Goal: Contribute content: Contribute content

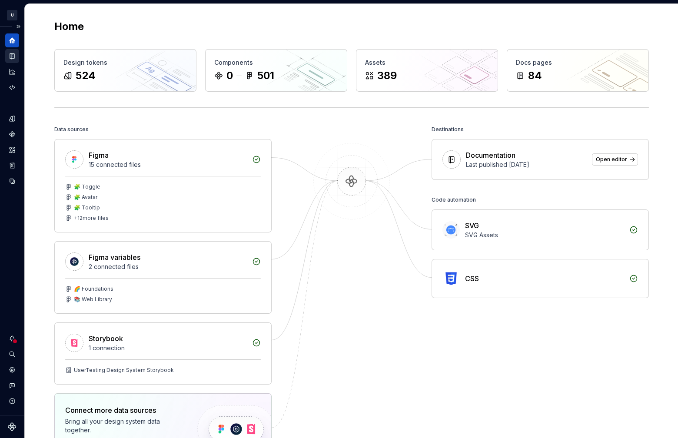
click at [14, 55] on icon "Documentation" at bounding box center [12, 56] width 4 height 6
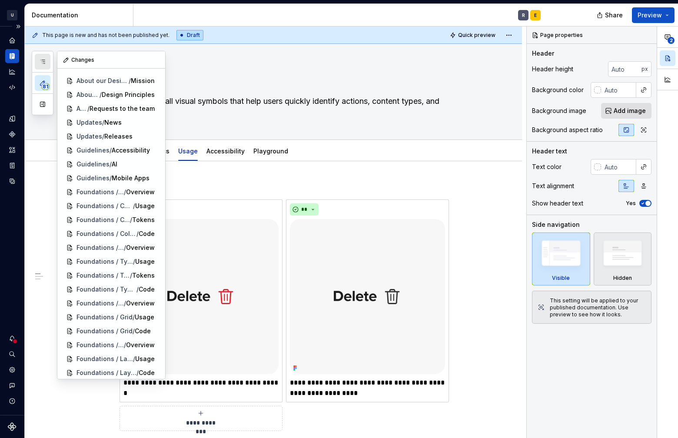
click at [43, 65] on button "button" at bounding box center [43, 62] width 16 height 16
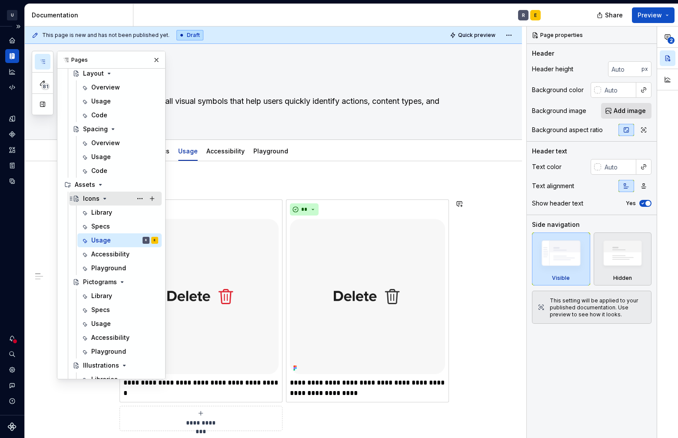
scroll to position [411, 0]
click at [93, 281] on div "Pictograms" at bounding box center [100, 281] width 34 height 9
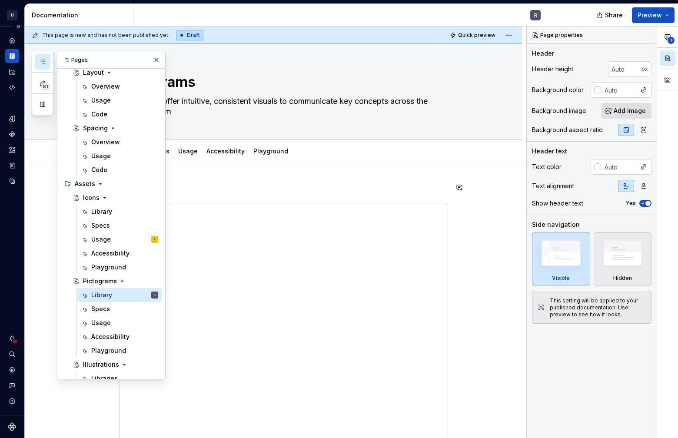
drag, startPoint x: 150, startPoint y: 50, endPoint x: 151, endPoint y: 55, distance: 4.8
click at [150, 50] on div "81 Pages Add Accessibility guide for tree Page tree. Navigate the tree with the…" at bounding box center [351, 232] width 653 height 412
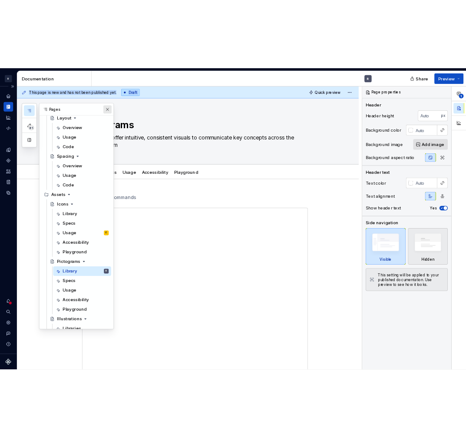
scroll to position [406, 0]
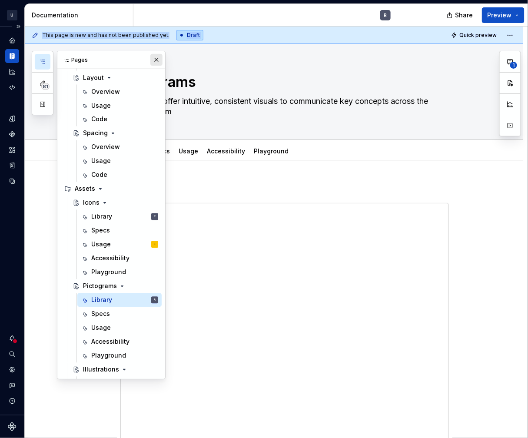
click at [153, 59] on button "button" at bounding box center [156, 60] width 12 height 12
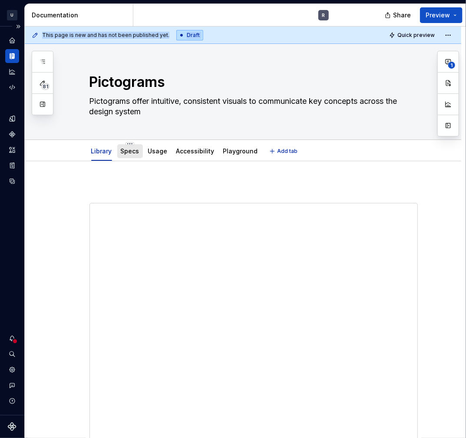
click at [124, 151] on link "Specs" at bounding box center [130, 150] width 19 height 7
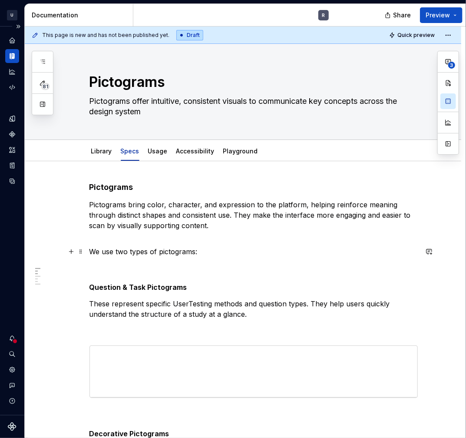
click at [126, 250] on p "We use two types of pictograms:" at bounding box center [253, 251] width 328 height 10
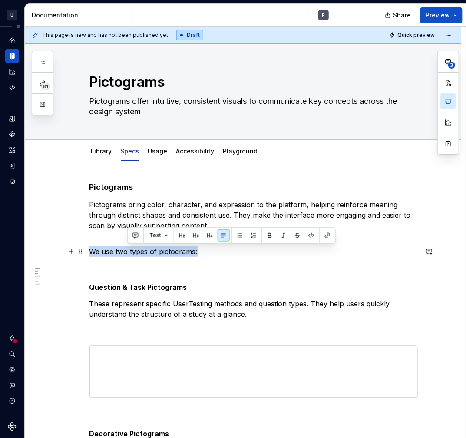
click at [126, 250] on p "We use two types of pictograms:" at bounding box center [253, 251] width 328 height 10
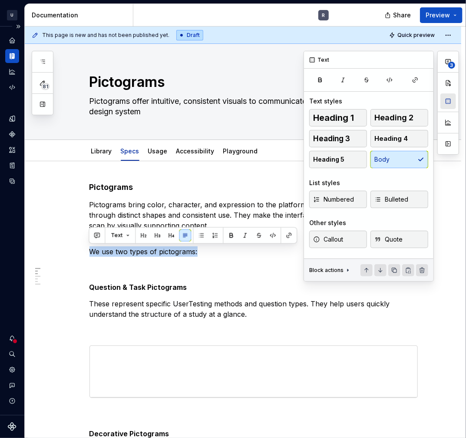
click at [451, 105] on button "button" at bounding box center [448, 101] width 16 height 16
click at [339, 163] on button "Heading 5" at bounding box center [338, 159] width 58 height 17
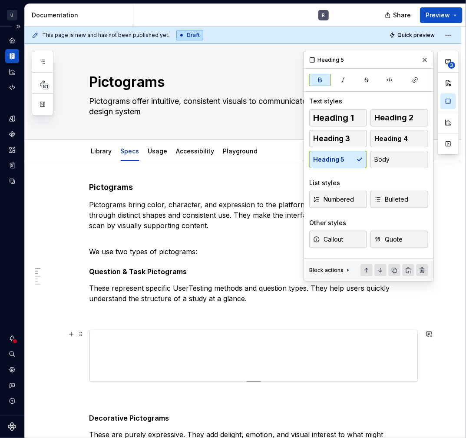
scroll to position [73, 0]
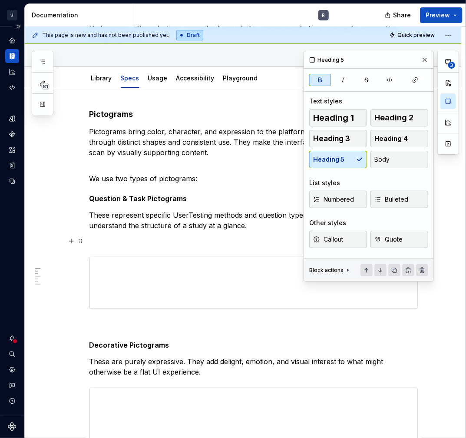
click at [111, 236] on p at bounding box center [253, 241] width 328 height 10
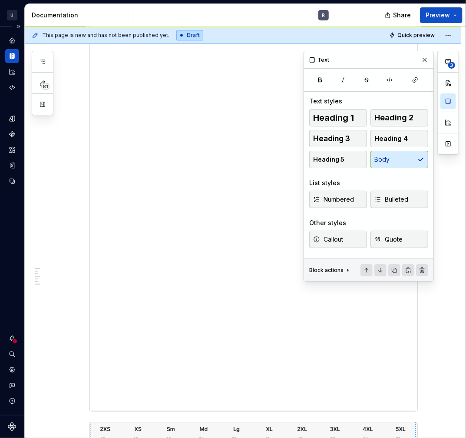
scroll to position [1121, 0]
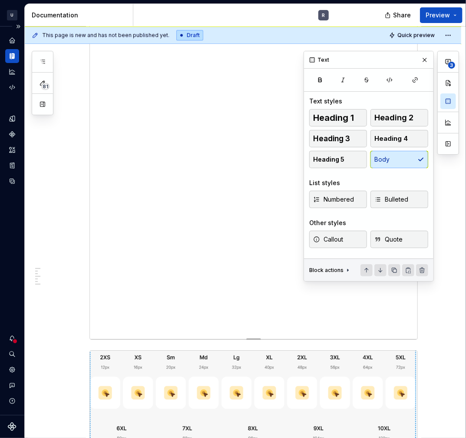
drag, startPoint x: 429, startPoint y: 63, endPoint x: 403, endPoint y: 109, distance: 53.7
click at [428, 63] on button "button" at bounding box center [425, 60] width 12 height 12
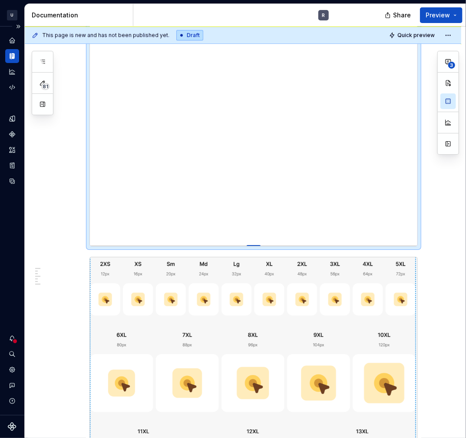
drag, startPoint x: 250, startPoint y: 325, endPoint x: 256, endPoint y: 232, distance: 93.1
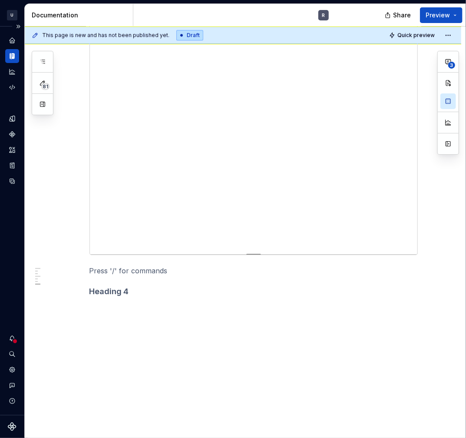
scroll to position [1099, 0]
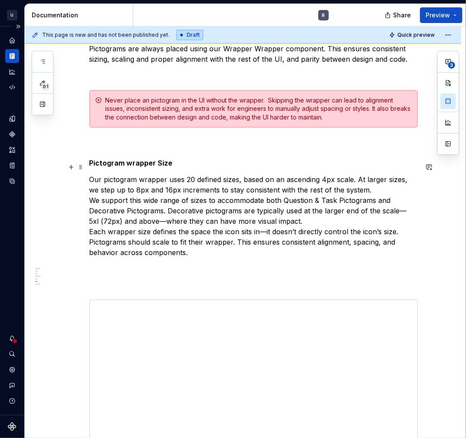
scroll to position [696, 0]
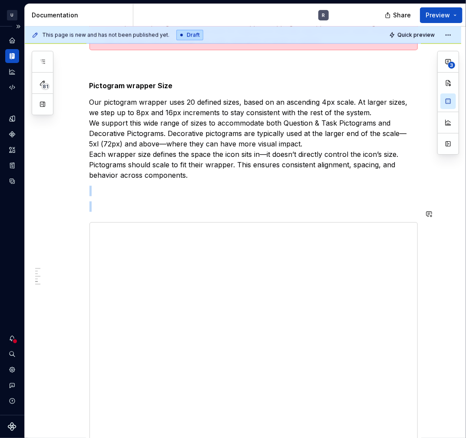
click at [117, 182] on div "Pictograms   Pictograms bring color, character, and expression to the platform,…" at bounding box center [253, 99] width 328 height 1227
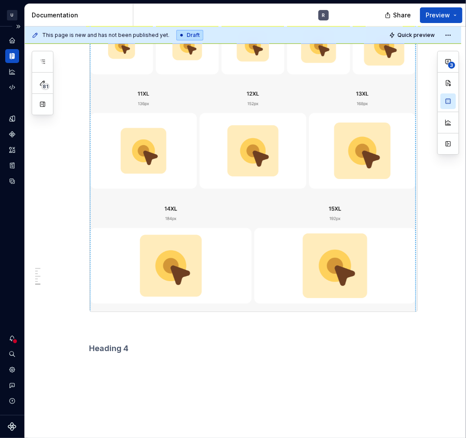
scroll to position [1611, 0]
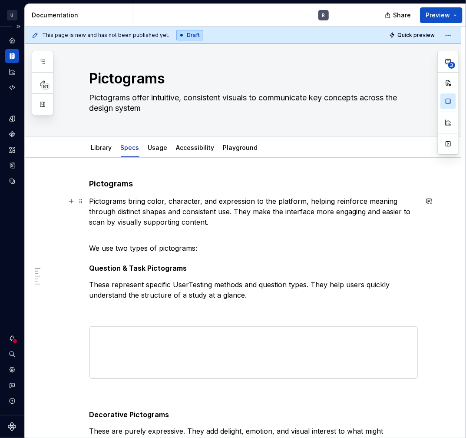
scroll to position [0, 0]
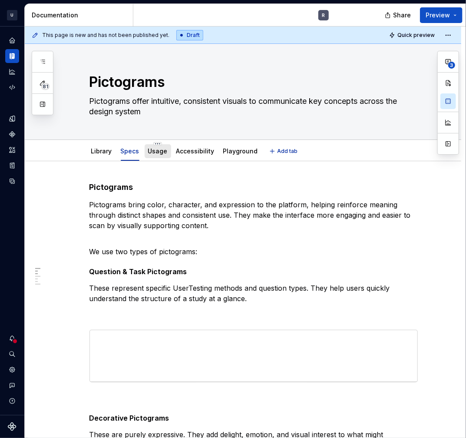
click at [152, 152] on link "Usage" at bounding box center [158, 150] width 20 height 7
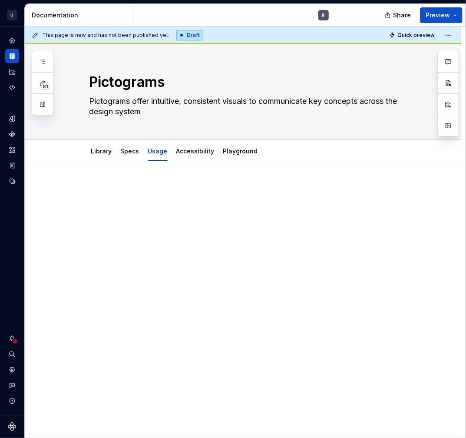
click at [135, 189] on p at bounding box center [253, 187] width 328 height 10
click at [199, 148] on link "Accessibility" at bounding box center [195, 150] width 38 height 7
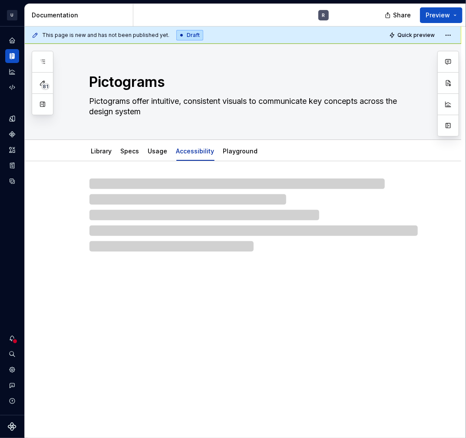
type textarea "*"
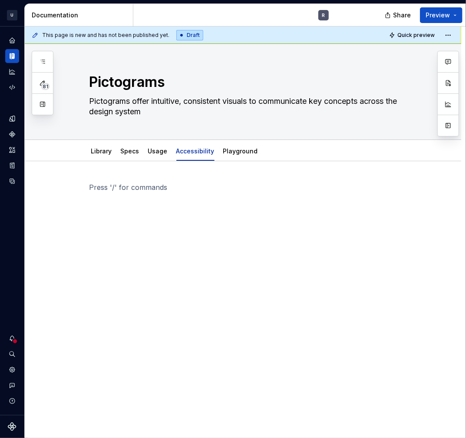
click at [136, 220] on div at bounding box center [253, 203] width 328 height 43
click at [71, 189] on button "button" at bounding box center [71, 187] width 12 height 12
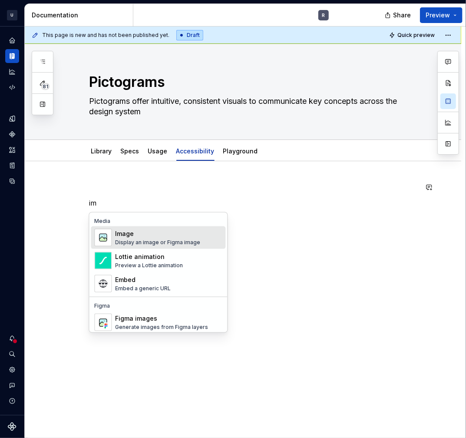
click at [185, 241] on div "Display an image or Figma image" at bounding box center [157, 242] width 85 height 7
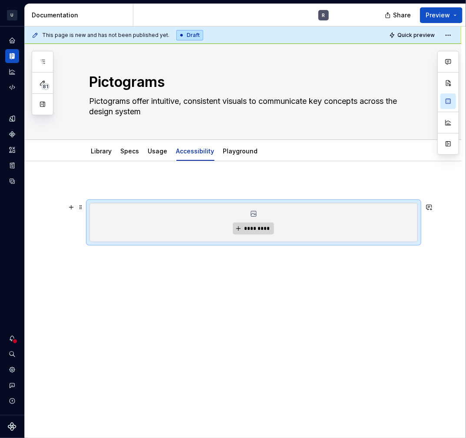
click at [245, 225] on span "*********" at bounding box center [257, 228] width 26 height 7
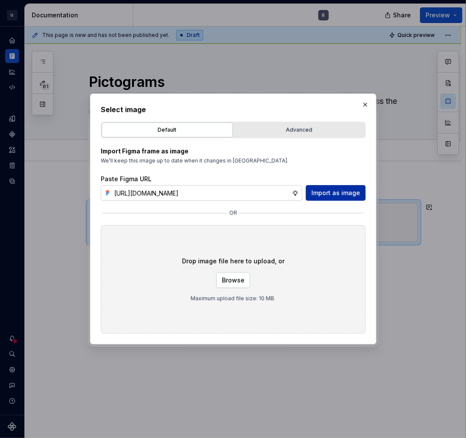
scroll to position [0, 174]
type input "[URL][DOMAIN_NAME]"
click at [341, 198] on button "Import as image" at bounding box center [336, 193] width 60 height 16
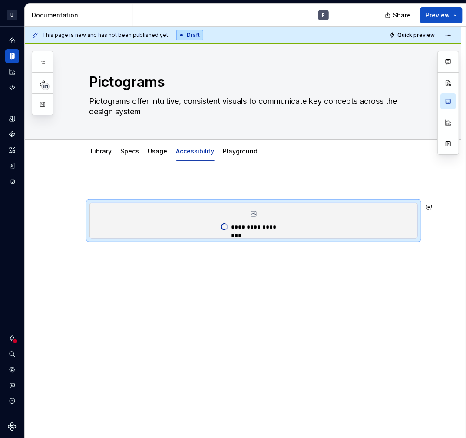
click at [250, 249] on div "**********" at bounding box center [243, 270] width 437 height 219
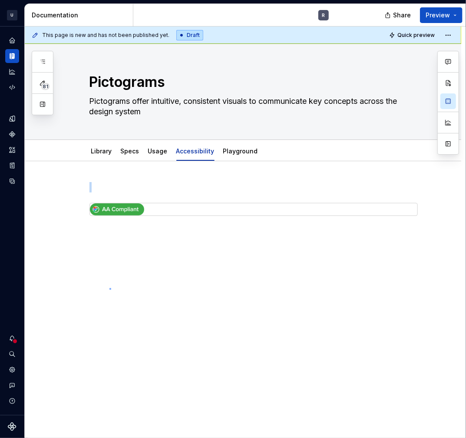
click at [109, 288] on div "This page is new and has not been published yet. Draft Quick preview Pictograms…" at bounding box center [245, 232] width 441 height 412
click at [142, 213] on img at bounding box center [117, 209] width 54 height 12
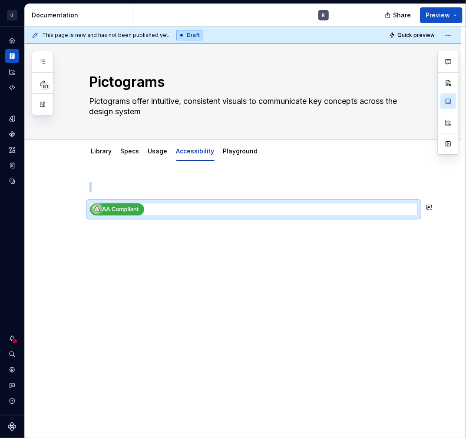
click at [95, 235] on div at bounding box center [243, 259] width 437 height 196
click at [72, 205] on button "button" at bounding box center [71, 207] width 12 height 12
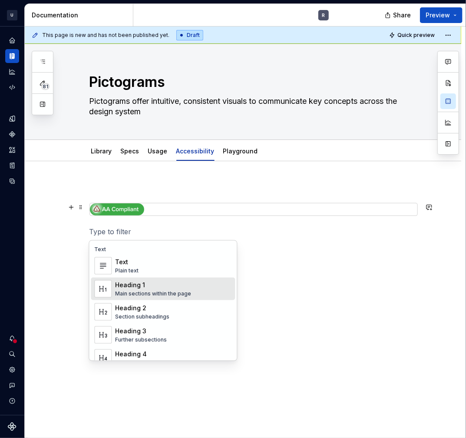
click at [140, 285] on div "Heading 1" at bounding box center [153, 285] width 76 height 9
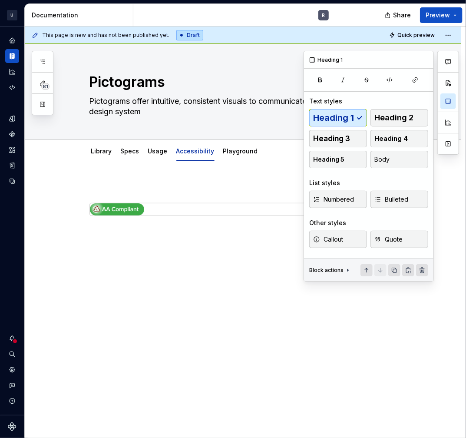
click at [448, 92] on div "button" at bounding box center [448, 92] width 16 height 34
click at [388, 132] on button "Heading 4" at bounding box center [399, 138] width 58 height 17
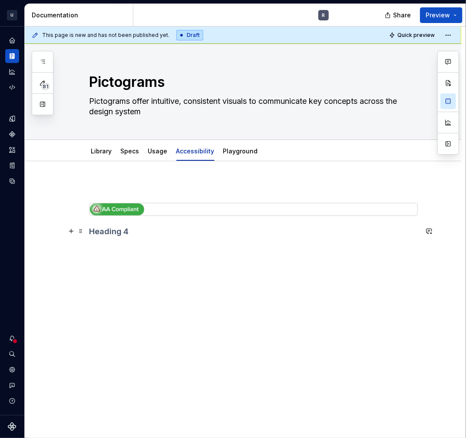
click at [91, 233] on h4 at bounding box center [253, 231] width 328 height 10
click at [92, 231] on h4 "Accessibility test" at bounding box center [253, 231] width 328 height 10
type textarea "*"
click at [122, 261] on div "Accessibility test" at bounding box center [253, 225] width 328 height 86
click at [82, 274] on div "Accessibility test" at bounding box center [243, 280] width 437 height 238
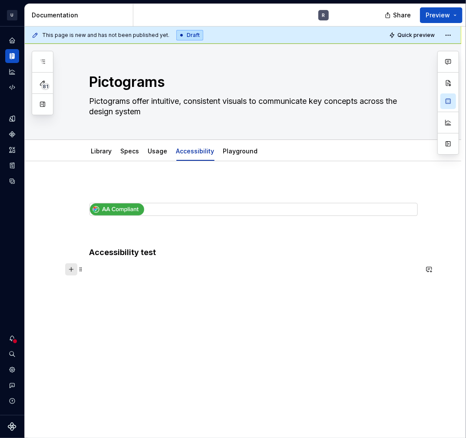
click at [72, 265] on button "button" at bounding box center [71, 269] width 12 height 12
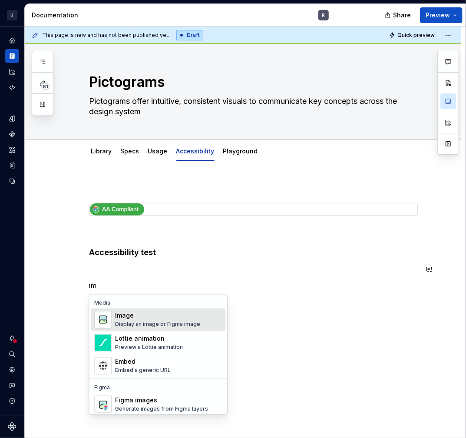
click at [164, 318] on div "Image" at bounding box center [157, 315] width 85 height 9
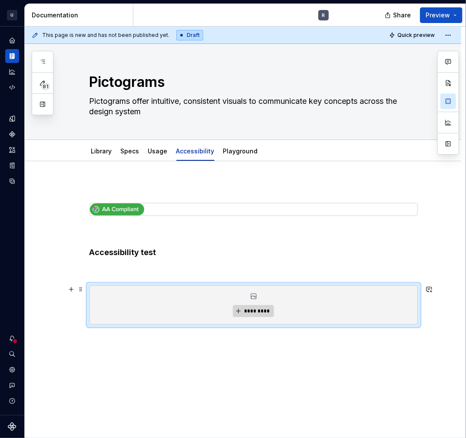
click at [247, 305] on button "*********" at bounding box center [253, 311] width 41 height 12
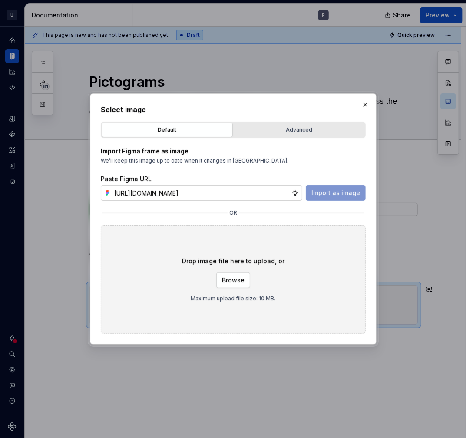
scroll to position [0, 166]
type input "[URL][DOMAIN_NAME]"
click at [342, 198] on button "Import as image" at bounding box center [336, 193] width 60 height 16
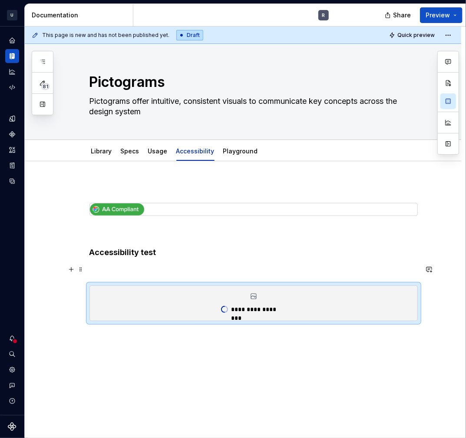
click at [126, 272] on p at bounding box center [253, 270] width 328 height 10
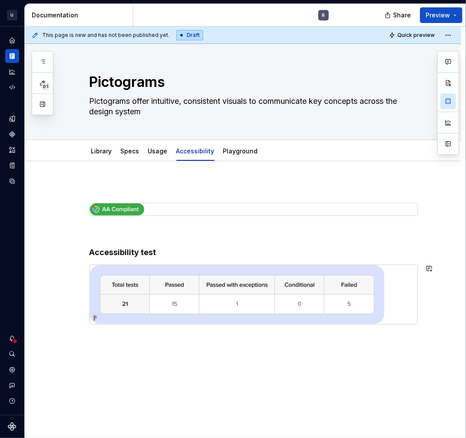
drag, startPoint x: 135, startPoint y: 347, endPoint x: 141, endPoint y: 344, distance: 6.2
click at [135, 347] on div "Accessibility test" at bounding box center [243, 313] width 437 height 305
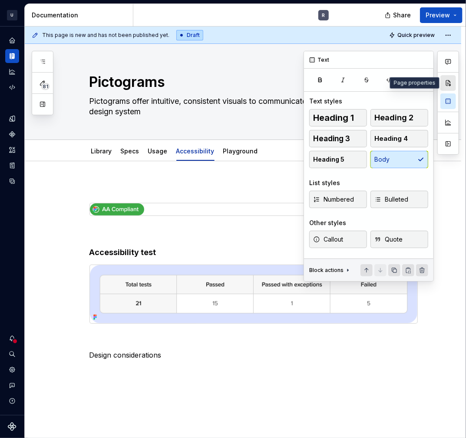
click at [453, 83] on button "button" at bounding box center [448, 83] width 16 height 16
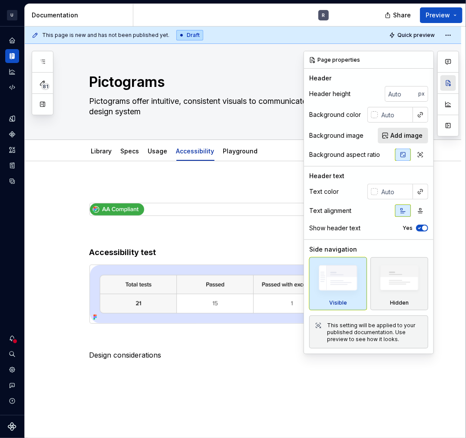
click at [448, 82] on button "button" at bounding box center [448, 83] width 16 height 16
click at [129, 351] on p "Design considerations" at bounding box center [253, 355] width 328 height 10
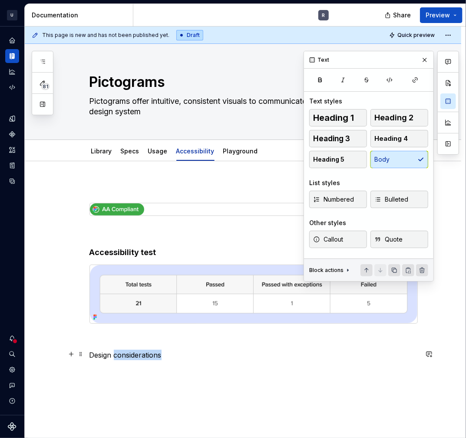
click at [129, 351] on p "Design considerations" at bounding box center [253, 355] width 328 height 10
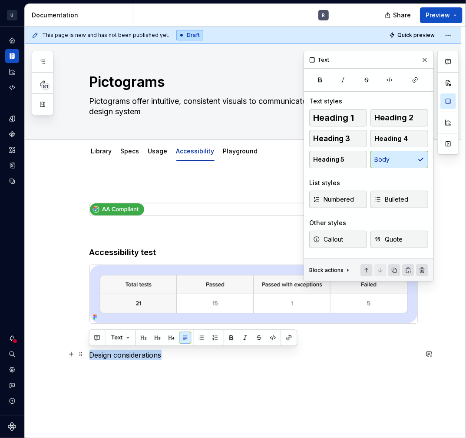
click at [129, 351] on p "Design considerations" at bounding box center [253, 355] width 328 height 10
click at [346, 154] on button "Heading 5" at bounding box center [338, 159] width 58 height 17
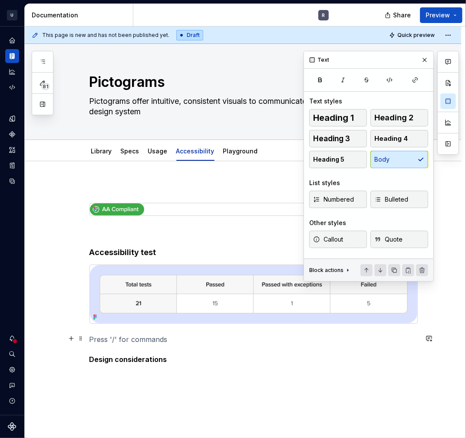
click at [139, 336] on p at bounding box center [253, 339] width 328 height 10
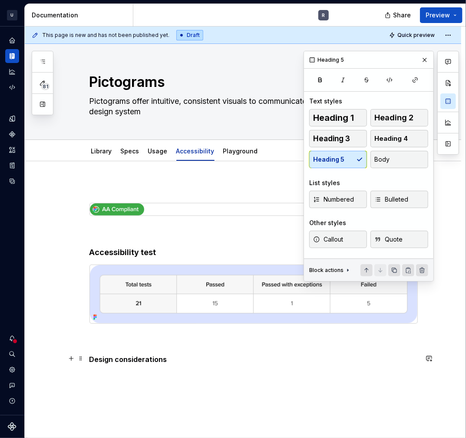
click at [190, 362] on h5 "Design considerations" at bounding box center [253, 359] width 328 height 9
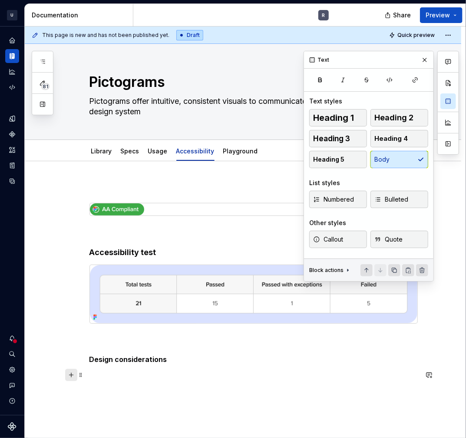
click at [66, 379] on button "button" at bounding box center [71, 375] width 12 height 12
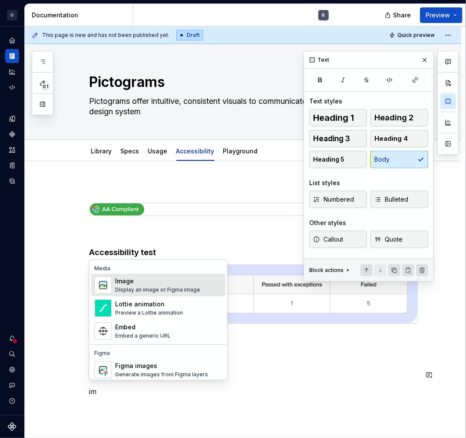
click at [123, 284] on div "Image" at bounding box center [157, 281] width 85 height 9
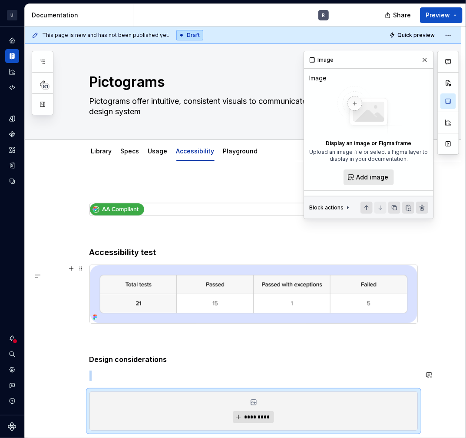
type textarea "*"
click at [256, 411] on button "*********" at bounding box center [253, 417] width 41 height 12
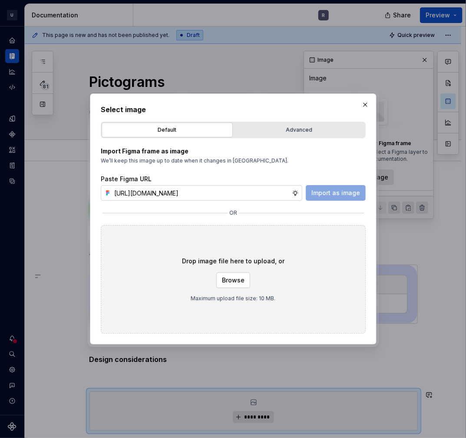
scroll to position [0, 248]
type input "[URL][DOMAIN_NAME]"
click at [328, 193] on span "Import as image" at bounding box center [335, 193] width 49 height 9
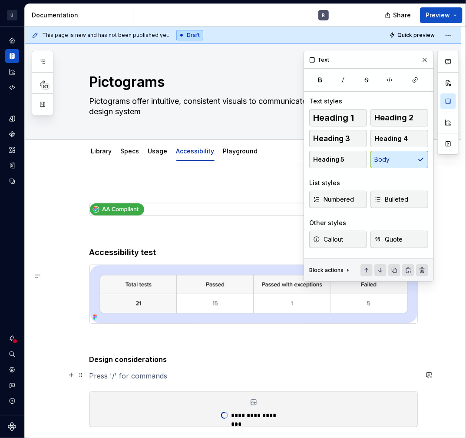
click at [110, 370] on p at bounding box center [253, 375] width 328 height 10
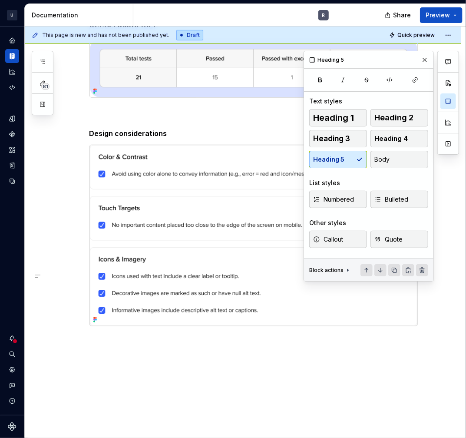
scroll to position [254, 0]
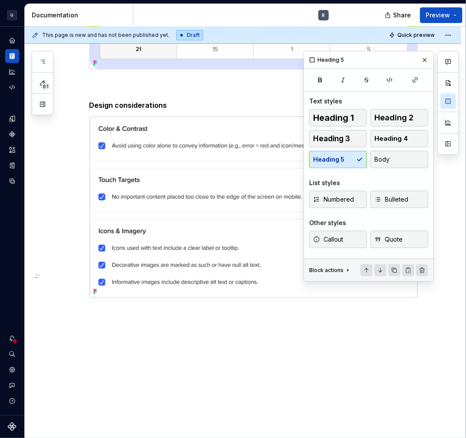
click at [243, 324] on div "This page is new and has not been published yet. Draft Quick preview Pictograms…" at bounding box center [245, 232] width 441 height 412
click at [420, 294] on div "This page is new and has not been published yet. Draft Quick preview Pictograms…" at bounding box center [245, 232] width 441 height 412
click at [106, 342] on div "Accessibility test Design considerations" at bounding box center [243, 173] width 437 height 533
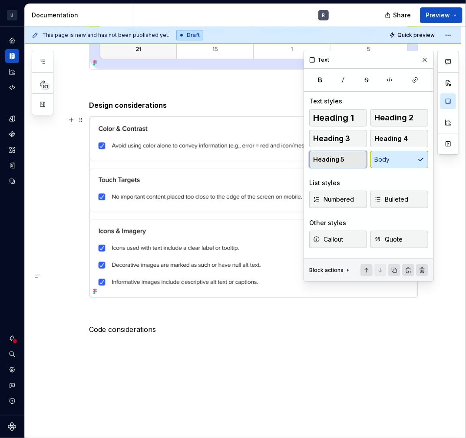
click at [324, 165] on button "Heading 5" at bounding box center [338, 159] width 58 height 17
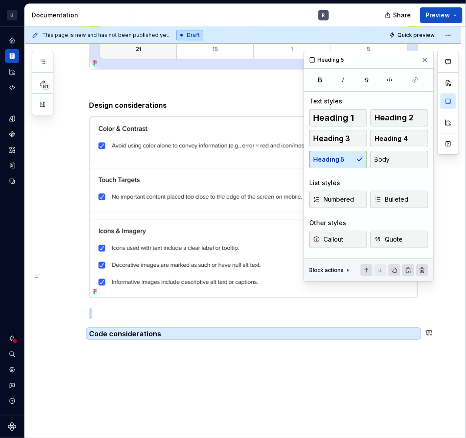
click at [163, 347] on div "Accessibility test Design considerations Code considerations" at bounding box center [243, 193] width 437 height 572
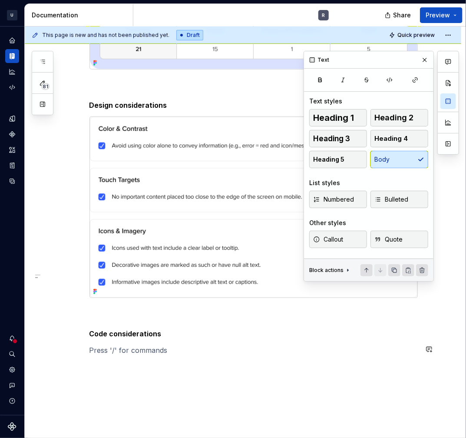
click at [169, 337] on div "Accessibility test Design considerations Code considerations" at bounding box center [253, 141] width 328 height 427
click at [77, 344] on span at bounding box center [80, 349] width 7 height 12
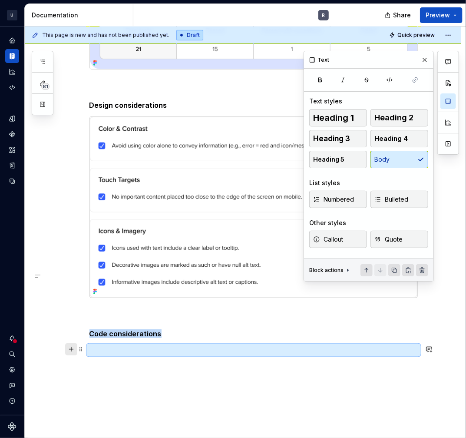
click at [73, 352] on button "button" at bounding box center [71, 349] width 12 height 12
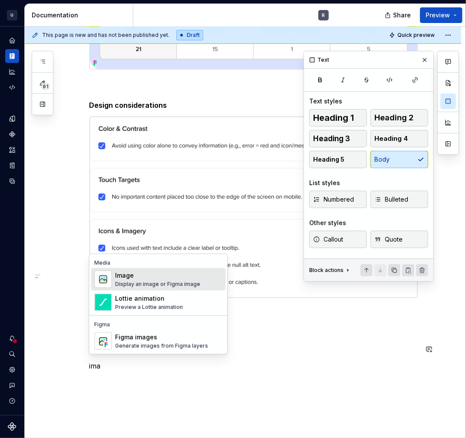
click at [157, 277] on div "Image" at bounding box center [157, 275] width 85 height 9
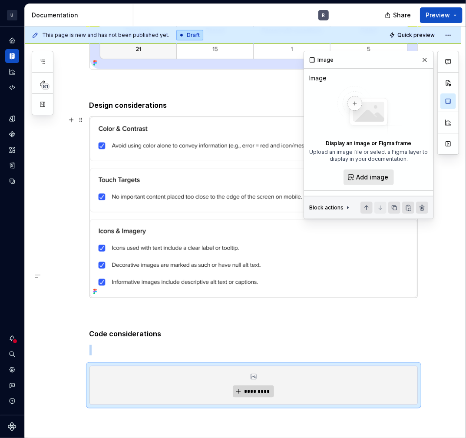
click at [253, 385] on button "*********" at bounding box center [253, 391] width 41 height 12
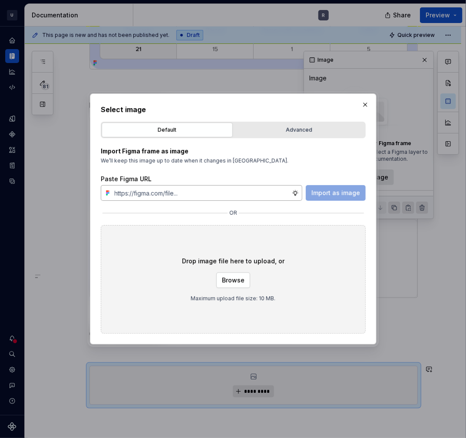
click at [170, 198] on input "text" at bounding box center [201, 193] width 181 height 16
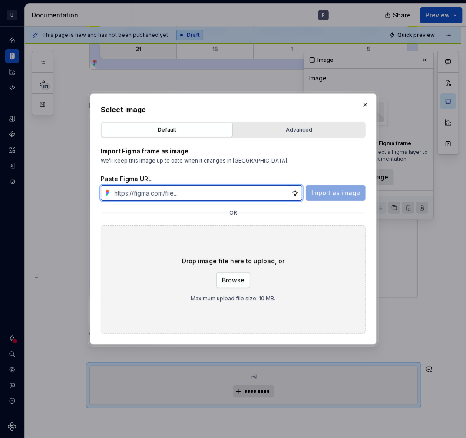
paste input "[URL][DOMAIN_NAME]"
type input "[URL][DOMAIN_NAME]"
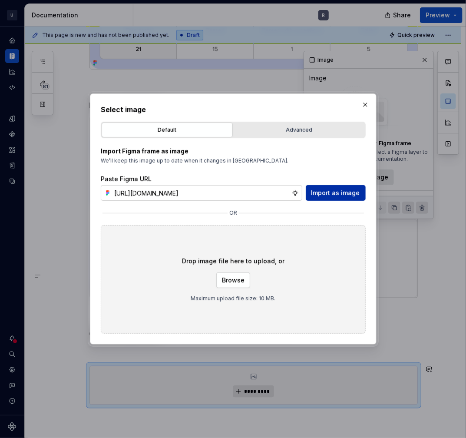
click at [325, 196] on span "Import as image" at bounding box center [335, 193] width 49 height 9
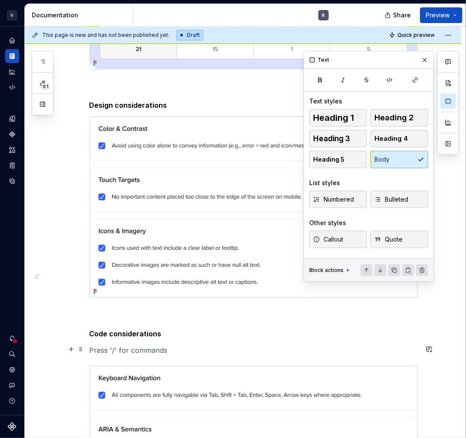
click at [89, 347] on p at bounding box center [253, 350] width 328 height 10
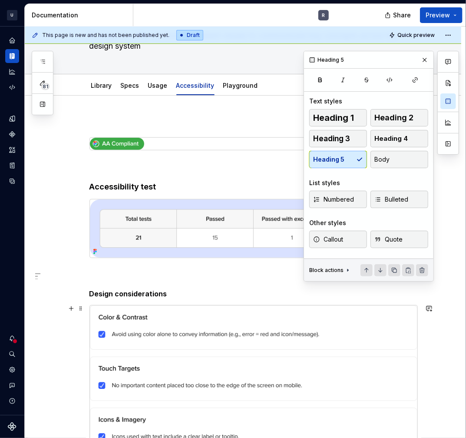
scroll to position [55, 0]
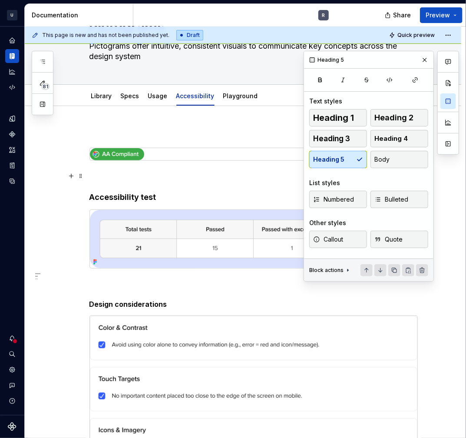
click at [102, 174] on p at bounding box center [253, 176] width 328 height 10
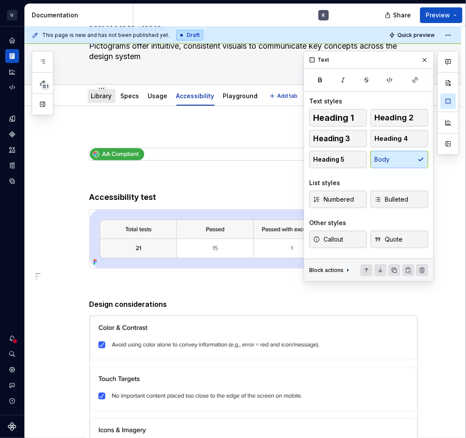
click at [93, 99] on link "Library" at bounding box center [101, 95] width 21 height 7
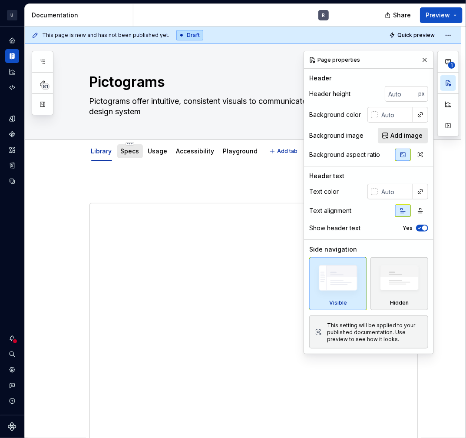
click at [128, 148] on link "Specs" at bounding box center [130, 150] width 19 height 7
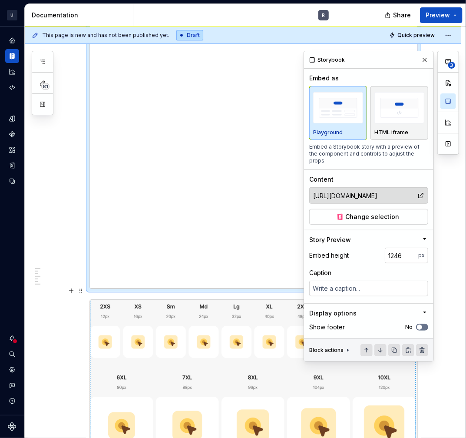
scroll to position [1193, 0]
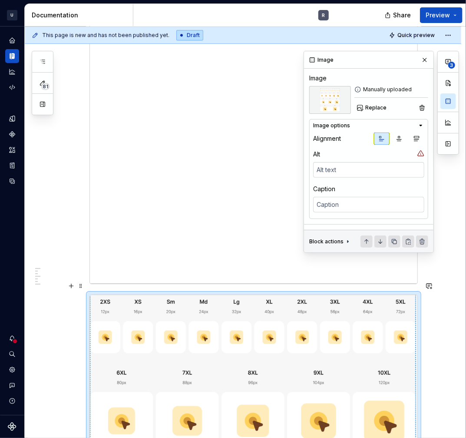
click at [70, 283] on button "button" at bounding box center [71, 286] width 12 height 12
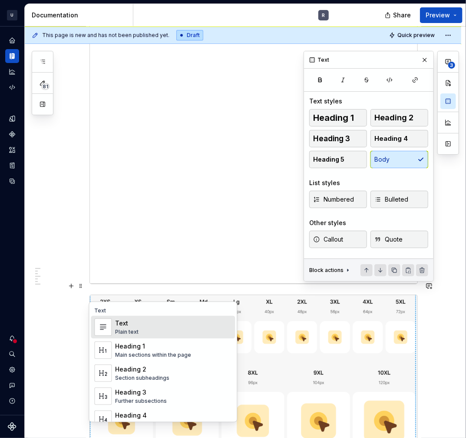
scroll to position [1450, 0]
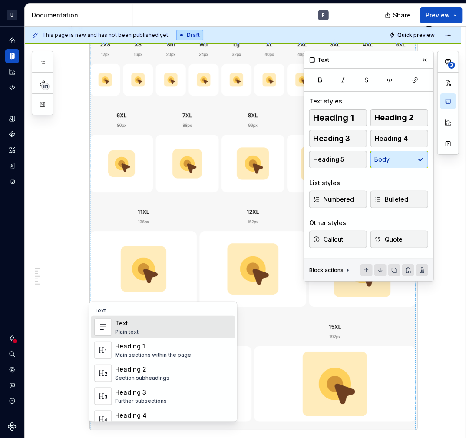
click at [116, 330] on div "Plain text" at bounding box center [126, 331] width 23 height 7
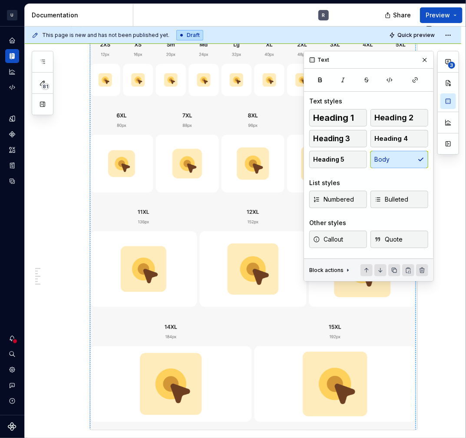
scroll to position [1121, 0]
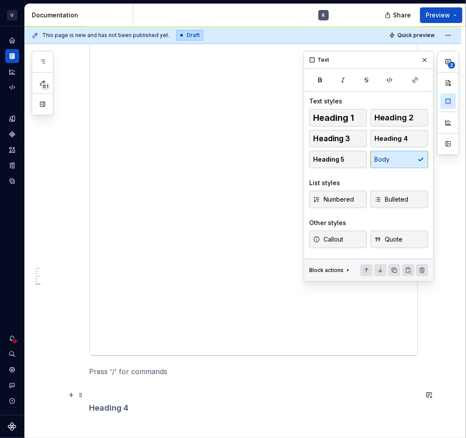
click at [147, 403] on h4 at bounding box center [253, 408] width 328 height 10
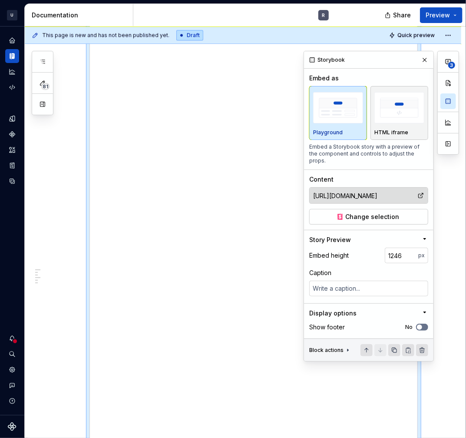
scroll to position [1167, 0]
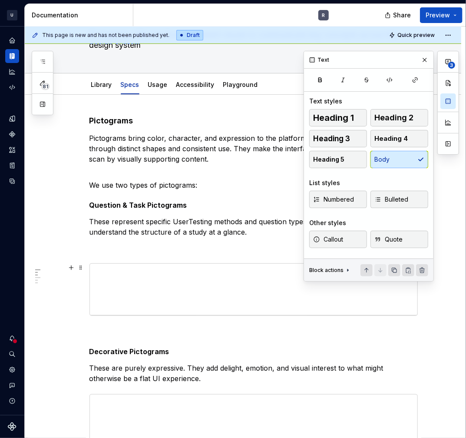
scroll to position [79, 0]
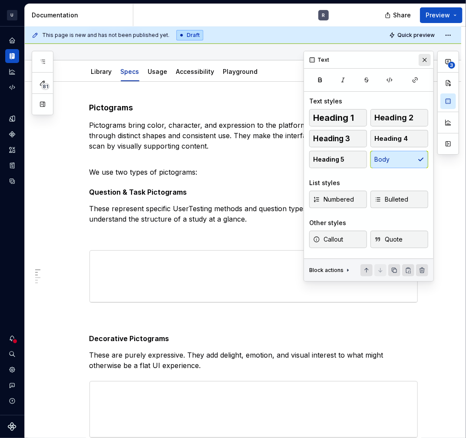
click at [421, 57] on button "button" at bounding box center [425, 60] width 12 height 12
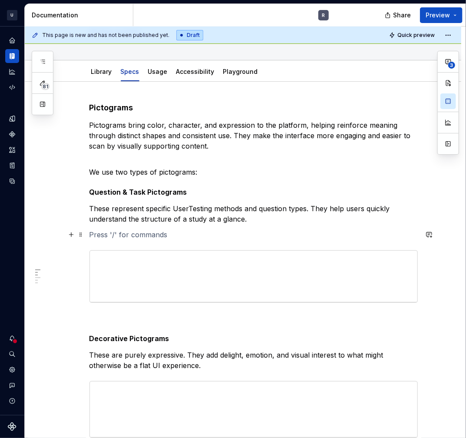
click at [128, 236] on p at bounding box center [253, 234] width 328 height 10
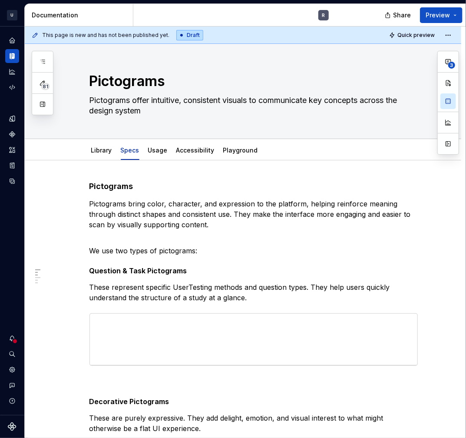
scroll to position [0, 0]
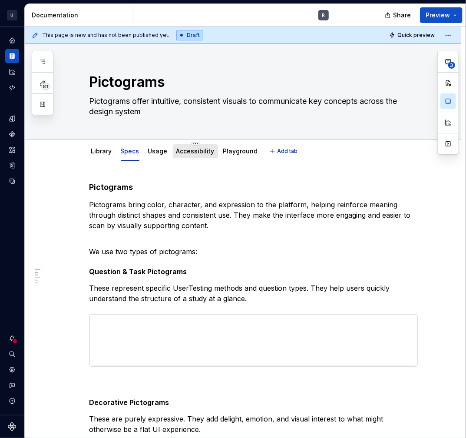
click at [193, 155] on div "Accessibility" at bounding box center [195, 151] width 38 height 10
click at [188, 149] on link "Accessibility" at bounding box center [195, 150] width 38 height 7
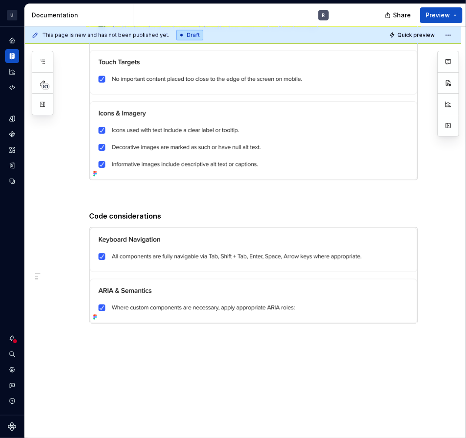
scroll to position [397, 0]
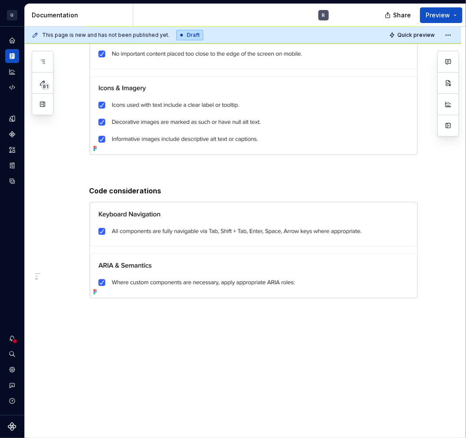
drag, startPoint x: 153, startPoint y: 344, endPoint x: 145, endPoint y: 344, distance: 8.3
click at [145, 344] on div "This page is new and has not been published yet. Draft Quick preview Pictograms…" at bounding box center [245, 232] width 441 height 412
click at [107, 321] on div "This page is new and has not been published yet. Draft Quick preview Pictograms…" at bounding box center [245, 232] width 441 height 412
click at [98, 310] on div "This page is new and has not been published yet. Draft Quick preview Pictograms…" at bounding box center [245, 232] width 441 height 412
click at [93, 308] on div "Accessibility test Design considerations Code considerations" at bounding box center [243, 102] width 437 height 676
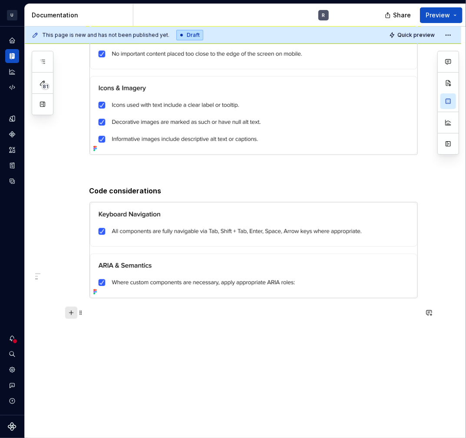
click at [73, 312] on button "button" at bounding box center [71, 313] width 12 height 12
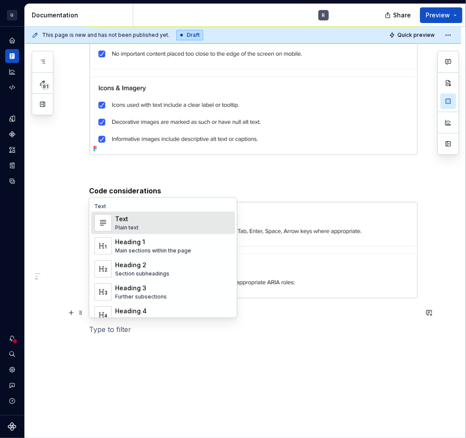
click at [112, 222] on span "Text Plain text" at bounding box center [163, 223] width 144 height 23
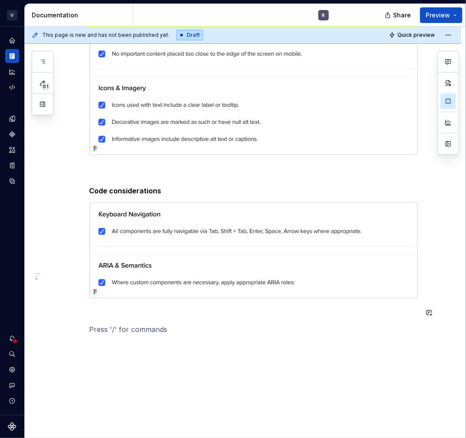
type textarea "*"
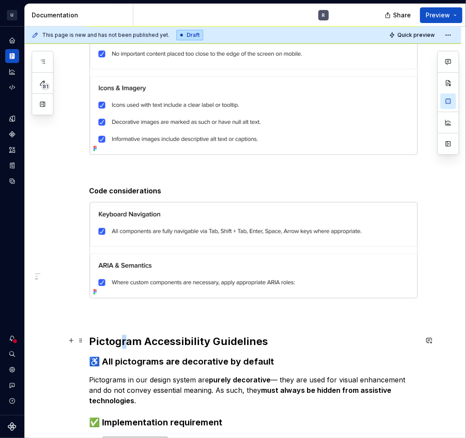
click at [122, 336] on h2 "Pictogram Accessibility Guidelines" at bounding box center [253, 342] width 328 height 14
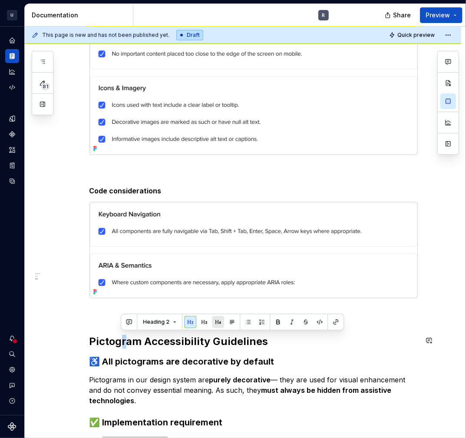
click at [215, 320] on button "button" at bounding box center [218, 322] width 12 height 12
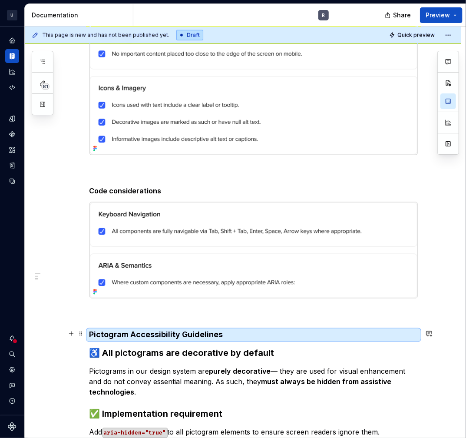
click at [103, 340] on div "Accessibility test Design considerations Code considerations Pictogram Accessib…" at bounding box center [253, 111] width 328 height 652
drag, startPoint x: 88, startPoint y: 331, endPoint x: 103, endPoint y: 331, distance: 15.2
click at [103, 331] on div "This page is new and has not been published yet. Draft Quick preview Pictograms…" at bounding box center [245, 232] width 441 height 412
click at [155, 331] on h4 "Pictogram Accessibility Guidelines" at bounding box center [253, 335] width 328 height 10
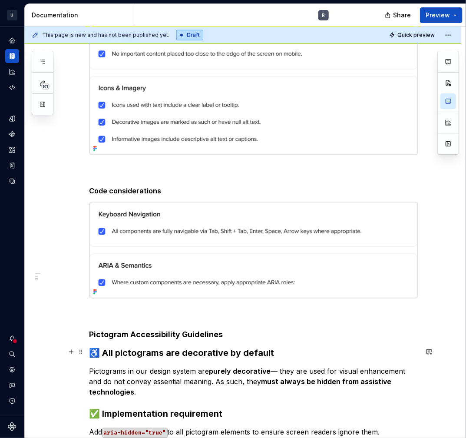
click at [99, 354] on h3 "♿ All pictograms are decorative by default" at bounding box center [253, 353] width 328 height 12
click at [100, 354] on h3 "♿ All pictograms are decorative by default" at bounding box center [253, 353] width 328 height 12
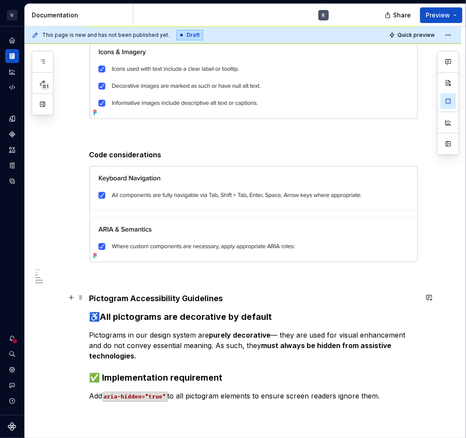
scroll to position [474, 0]
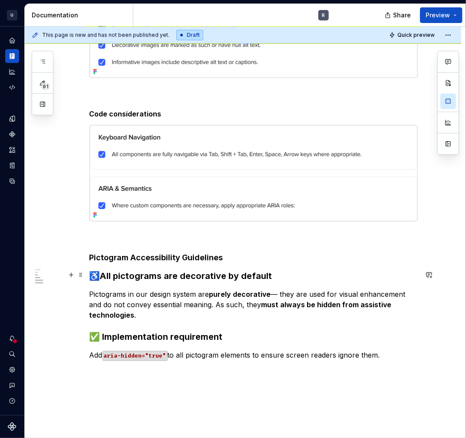
click at [102, 273] on h3 "♿All pictograms are decorative by default" at bounding box center [253, 276] width 328 height 12
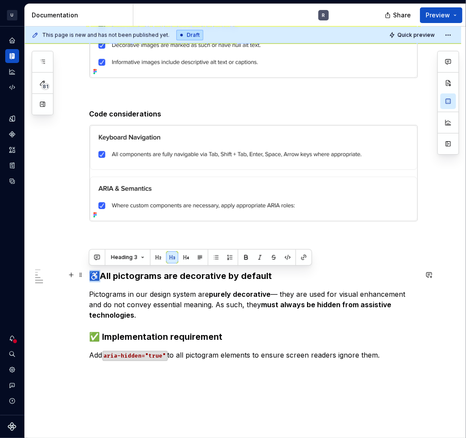
click at [93, 271] on h3 "♿All pictograms are decorative by default" at bounding box center [253, 276] width 328 height 12
click at [100, 289] on p "Pictograms in our design system are purely decorative — they are used for visua…" at bounding box center [253, 304] width 328 height 31
drag, startPoint x: 89, startPoint y: 274, endPoint x: 97, endPoint y: 275, distance: 8.3
click at [97, 275] on h3 "♿All pictograms are decorative by default" at bounding box center [253, 276] width 328 height 12
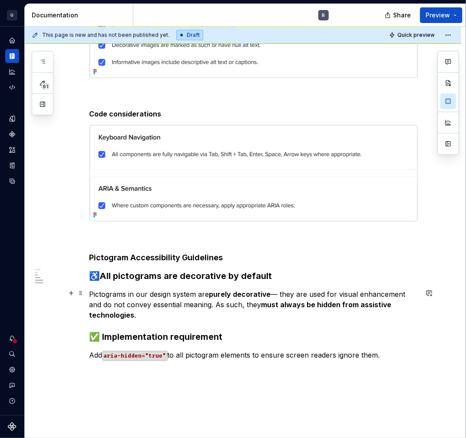
click at [143, 300] on p "Pictograms in our design system are purely decorative — they are used for visua…" at bounding box center [253, 304] width 328 height 31
click at [174, 314] on p "Pictograms in our design system are purely decorative — they are used for visua…" at bounding box center [253, 304] width 328 height 31
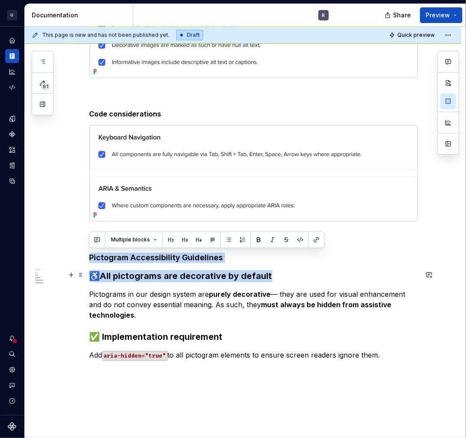
drag, startPoint x: 91, startPoint y: 255, endPoint x: 269, endPoint y: 276, distance: 179.4
click at [269, 276] on div "Accessibility test Design considerations Code considerations Pictogram Accessib…" at bounding box center [253, 34] width 328 height 652
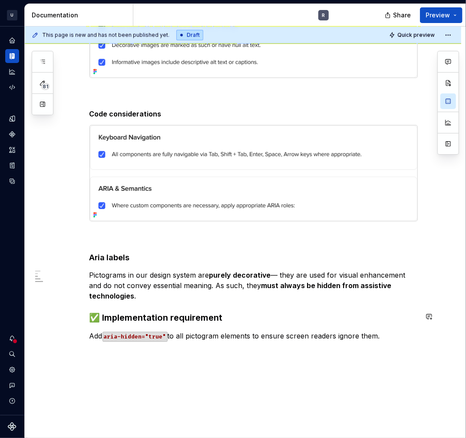
drag, startPoint x: 190, startPoint y: 299, endPoint x: 195, endPoint y: 298, distance: 4.4
click at [190, 299] on div "Accessibility test Design considerations Code considerations Aria labels Pictog…" at bounding box center [253, 24] width 328 height 633
click at [189, 295] on p "Pictograms in our design system are purely decorative — they are used for visua…" at bounding box center [253, 285] width 328 height 31
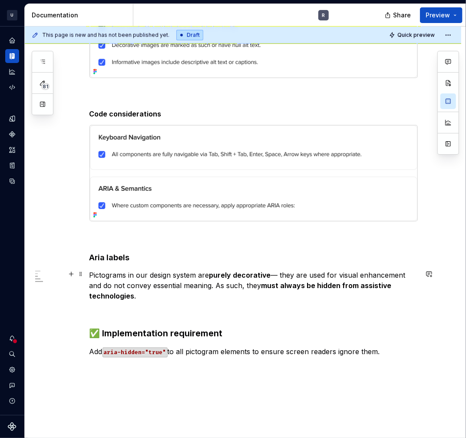
click at [144, 290] on p "Pictograms in our design system are purely decorative — they are used for visua…" at bounding box center [253, 285] width 328 height 31
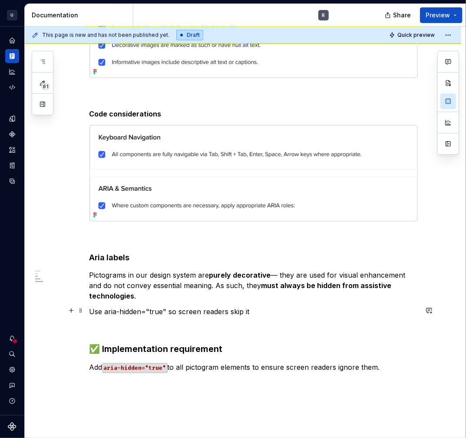
click at [90, 309] on p "Use aria-hidden="true" so screen readers skip it" at bounding box center [253, 312] width 328 height 10
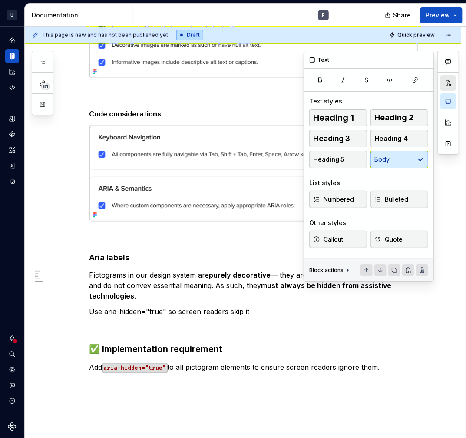
click at [451, 86] on button "button" at bounding box center [448, 83] width 16 height 16
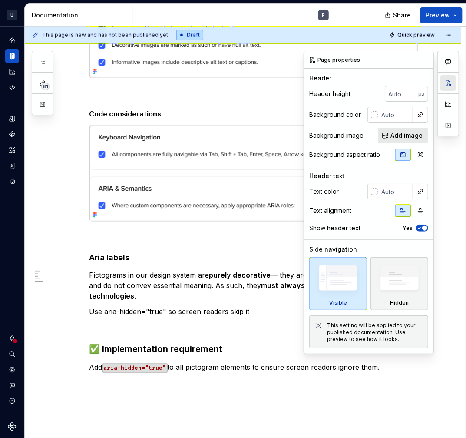
click at [447, 84] on button "button" at bounding box center [448, 83] width 16 height 16
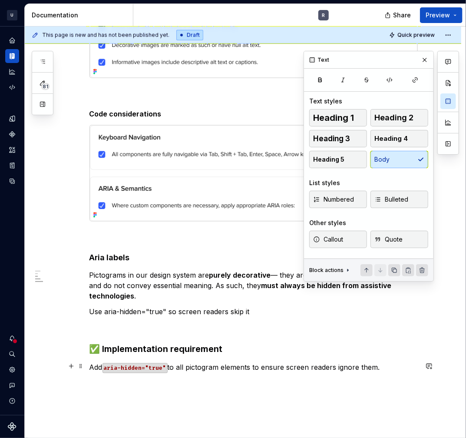
click at [178, 362] on p "Add aria-hidden="true" to all pictogram elements to ensure screen readers ignor…" at bounding box center [253, 367] width 328 height 10
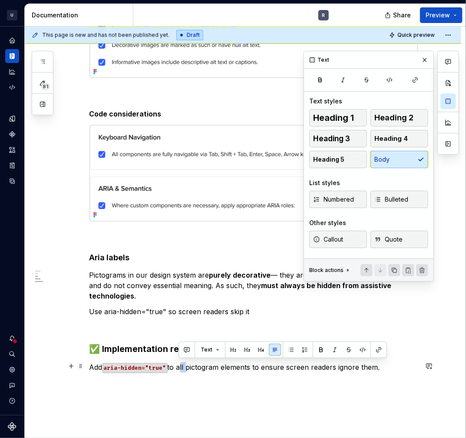
click at [178, 362] on p "Add aria-hidden="true" to all pictogram elements to ensure screen readers ignor…" at bounding box center [253, 367] width 328 height 10
click at [384, 193] on button "Bulleted" at bounding box center [399, 199] width 58 height 17
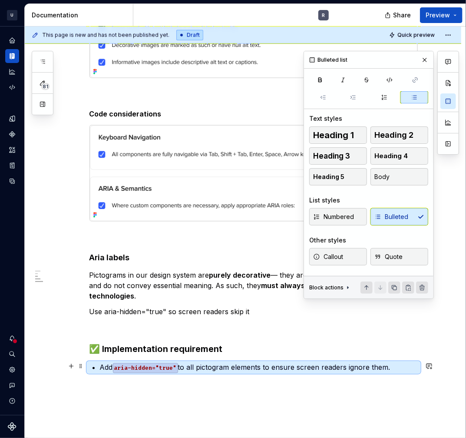
click at [192, 370] on p "Add aria-hidden="true" to all pictogram elements to ensure screen readers ignor…" at bounding box center [259, 367] width 318 height 10
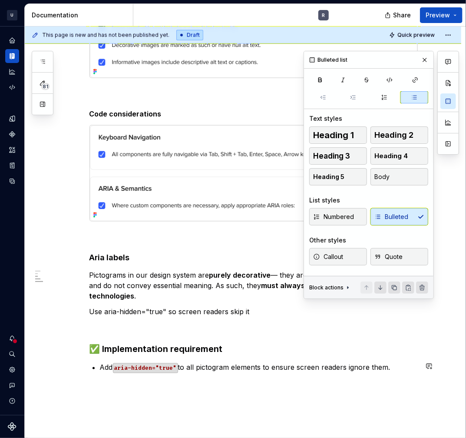
click at [212, 387] on div "Accessibility test Design considerations Code considerations Aria labels Pictog…" at bounding box center [243, 100] width 437 height 827
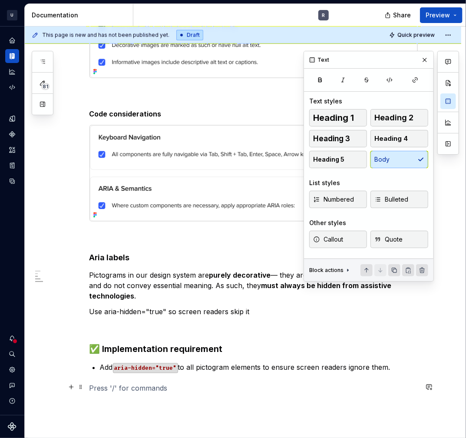
click at [181, 385] on p at bounding box center [253, 388] width 328 height 10
drag, startPoint x: 98, startPoint y: 347, endPoint x: 106, endPoint y: 350, distance: 8.0
click at [98, 347] on h3 "✅ Implementation requirement" at bounding box center [253, 349] width 328 height 12
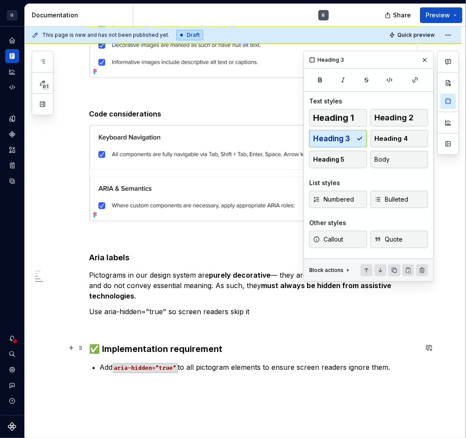
click at [99, 349] on h3 "✅ Implementation requirement" at bounding box center [253, 349] width 328 height 12
click at [347, 159] on button "Heading 5" at bounding box center [338, 159] width 58 height 17
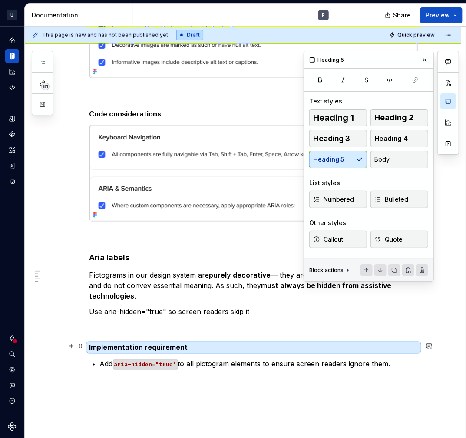
click at [106, 344] on h5 "Implementation requirement" at bounding box center [253, 347] width 328 height 9
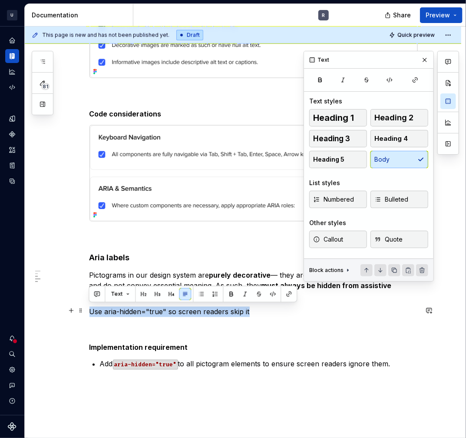
drag, startPoint x: 90, startPoint y: 311, endPoint x: 272, endPoint y: 308, distance: 182.0
click at [272, 308] on p "Use aria-hidden="true" so screen readers skip it" at bounding box center [253, 312] width 328 height 10
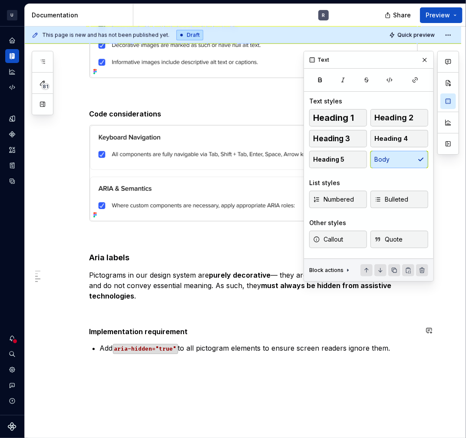
click at [103, 319] on div "Accessibility test Design considerations Code considerations Aria labels Pictog…" at bounding box center [253, 41] width 328 height 666
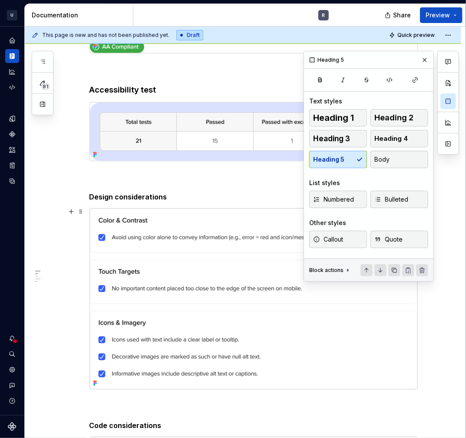
scroll to position [0, 0]
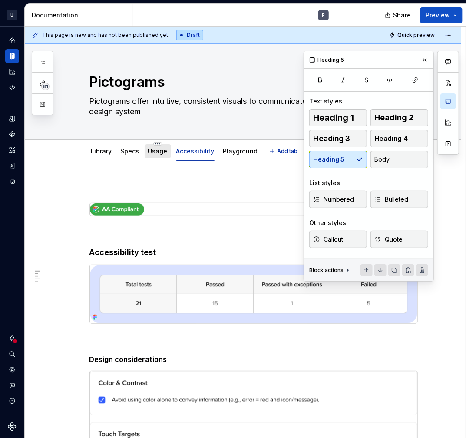
click at [148, 154] on link "Usage" at bounding box center [158, 150] width 20 height 7
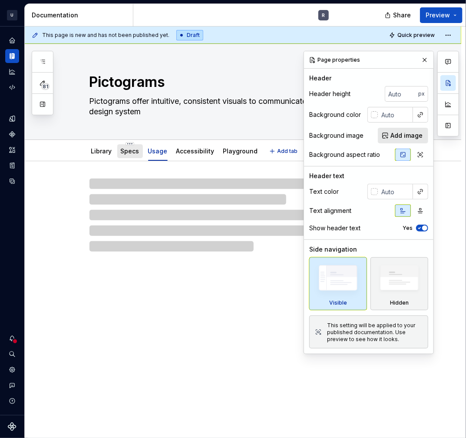
click at [122, 155] on div "Specs" at bounding box center [130, 151] width 19 height 10
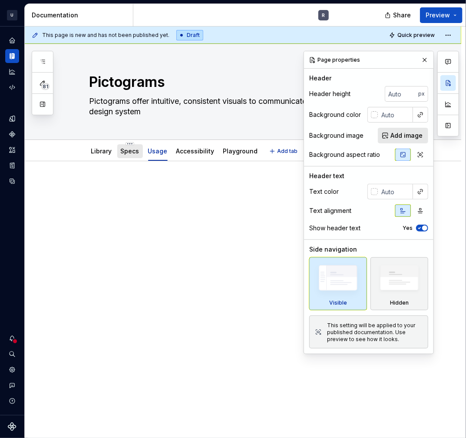
click at [123, 151] on link "Specs" at bounding box center [130, 150] width 19 height 7
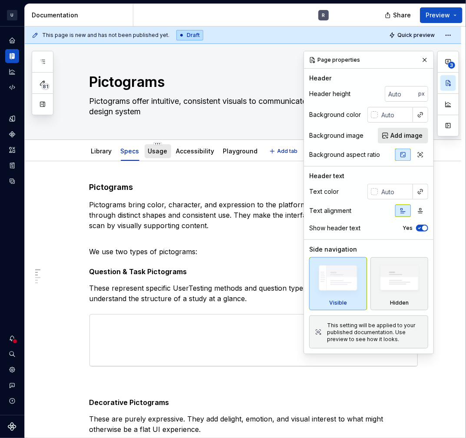
click at [156, 149] on link "Usage" at bounding box center [158, 150] width 20 height 7
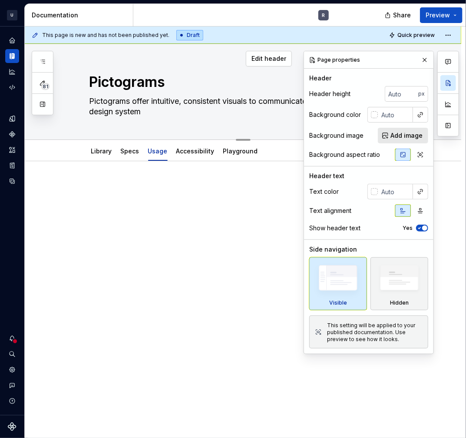
click at [130, 107] on textarea "Pictograms offer intuitive, consistent visuals to communicate key concepts acro…" at bounding box center [252, 106] width 328 height 24
click at [126, 152] on link "Specs" at bounding box center [130, 150] width 19 height 7
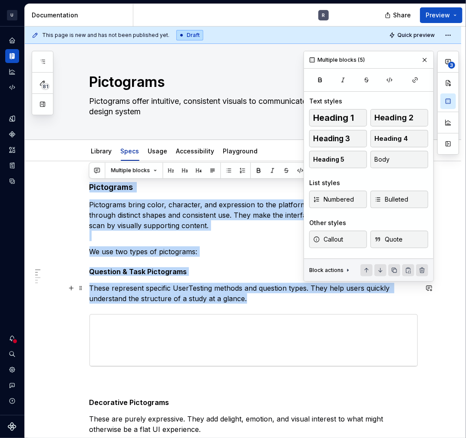
drag, startPoint x: 90, startPoint y: 186, endPoint x: 255, endPoint y: 298, distance: 198.5
copy div "Pictograms   Pictograms bring color, character, and expression to the platform,…"
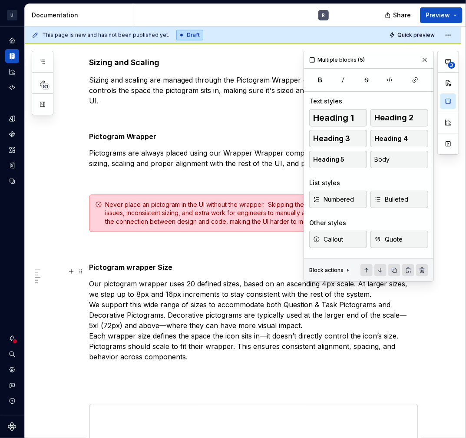
scroll to position [510, 0]
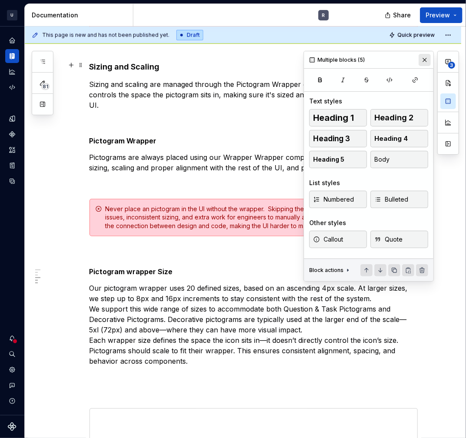
click at [421, 60] on button "button" at bounding box center [425, 60] width 12 height 12
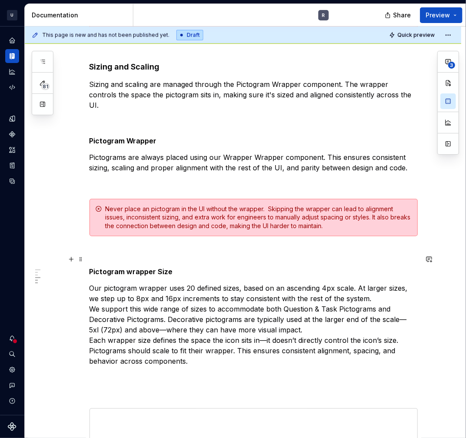
scroll to position [513, 0]
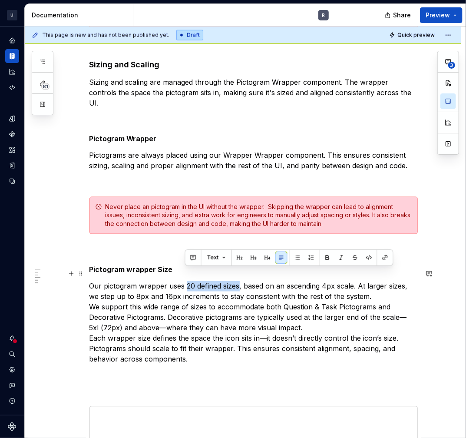
drag, startPoint x: 189, startPoint y: 272, endPoint x: 239, endPoint y: 271, distance: 50.8
click at [239, 281] on p "Our pictogram wrapper uses 20 defined sizes, based on an ascending 4px scale. A…" at bounding box center [253, 322] width 328 height 83
click at [331, 255] on button "button" at bounding box center [327, 257] width 12 height 12
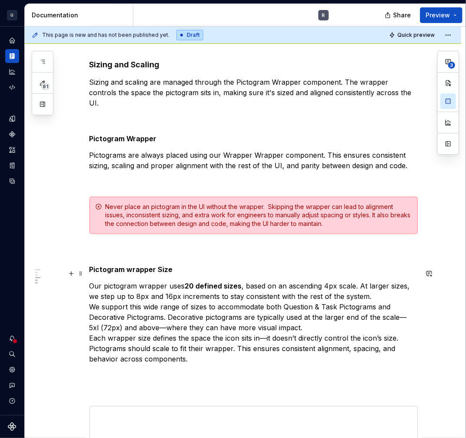
click at [258, 316] on p "Our pictogram wrapper uses 20 defined sizes , based on an ascending 4px scale. …" at bounding box center [253, 322] width 328 height 83
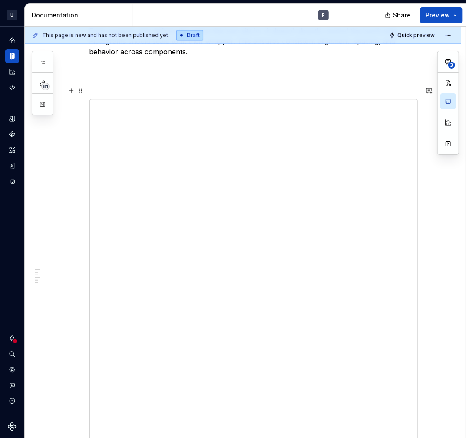
scroll to position [821, 0]
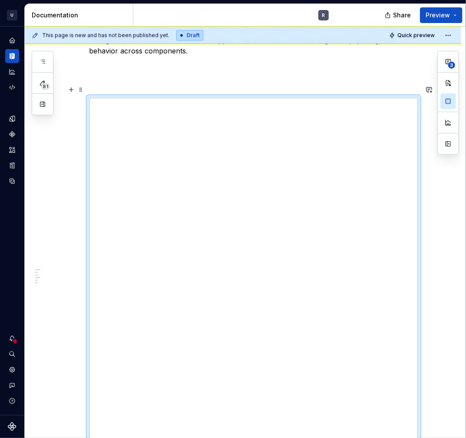
type textarea "*"
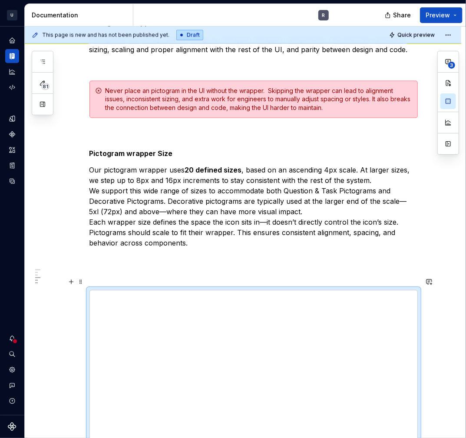
scroll to position [544, 0]
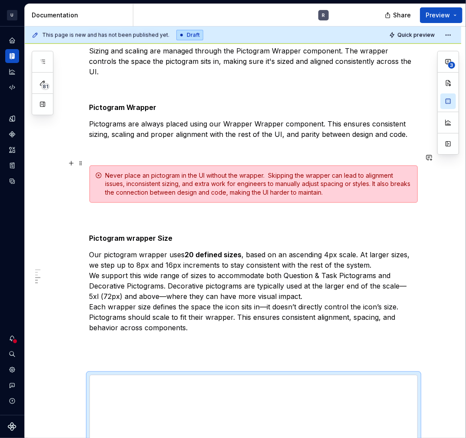
click at [332, 250] on p "Our pictogram wrapper uses 20 defined sizes , based on an ascending 4px scale. …" at bounding box center [253, 291] width 328 height 83
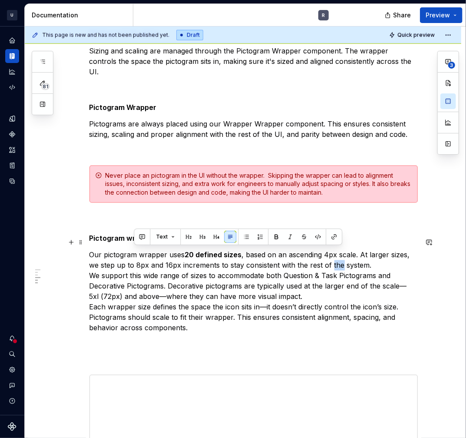
click at [332, 250] on p "Our pictogram wrapper uses 20 defined sizes , based on an ascending 4px scale. …" at bounding box center [253, 291] width 328 height 83
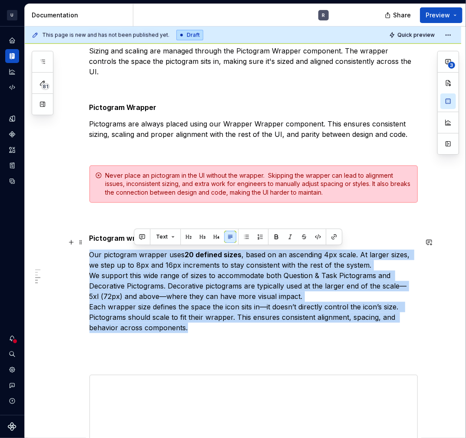
click at [332, 250] on p "Our pictogram wrapper uses 20 defined sizes , based on an ascending 4px scale. …" at bounding box center [253, 291] width 328 height 83
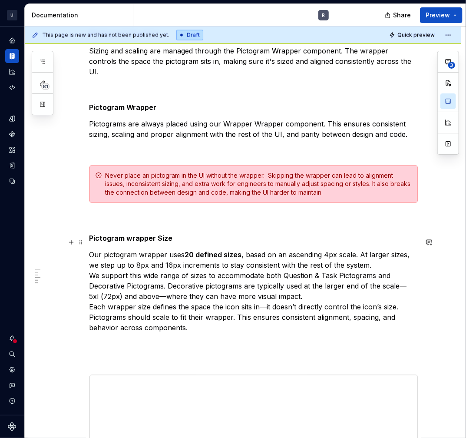
drag, startPoint x: 337, startPoint y: 241, endPoint x: 331, endPoint y: 241, distance: 5.2
click at [336, 250] on p "Our pictogram wrapper uses 20 defined sizes , based on an ascending 4px scale. …" at bounding box center [253, 291] width 328 height 83
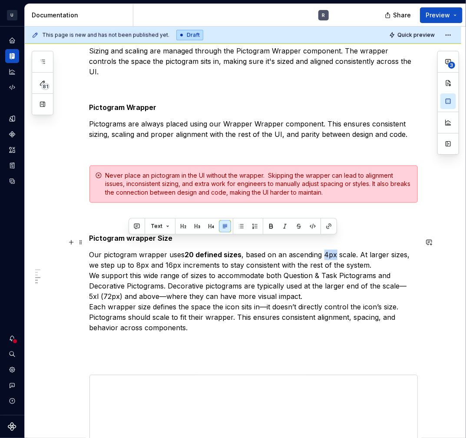
drag, startPoint x: 323, startPoint y: 242, endPoint x: 334, endPoint y: 242, distance: 10.4
click at [334, 250] on p "Our pictogram wrapper uses 20 defined sizes , based on an ascending 4px scale. …" at bounding box center [253, 291] width 328 height 83
click at [270, 222] on button "button" at bounding box center [271, 226] width 12 height 12
click at [145, 278] on p "Our pictogram wrapper uses 20 defined sizes , based on an ascending 4px scale. …" at bounding box center [253, 291] width 328 height 83
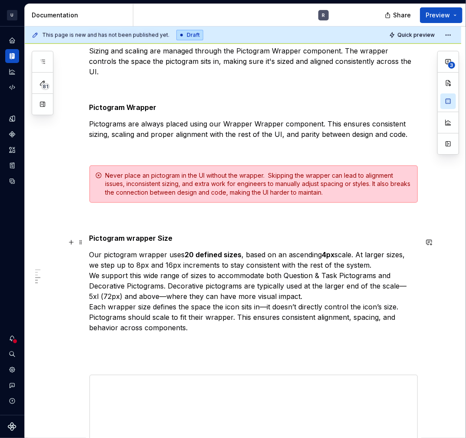
click at [90, 263] on p "Our pictogram wrapper uses 20 defined sizes , based on an ascending 4px scale. …" at bounding box center [253, 291] width 328 height 83
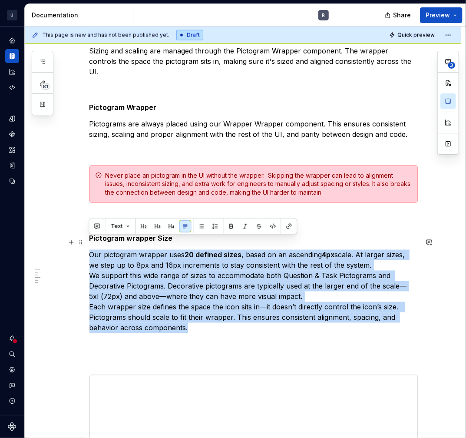
drag, startPoint x: 90, startPoint y: 240, endPoint x: 215, endPoint y: 314, distance: 144.5
click at [215, 314] on p "Our pictogram wrapper uses 20 defined sizes , based on an ascending 4px scale. …" at bounding box center [253, 291] width 328 height 83
click at [198, 226] on button "button" at bounding box center [201, 226] width 12 height 12
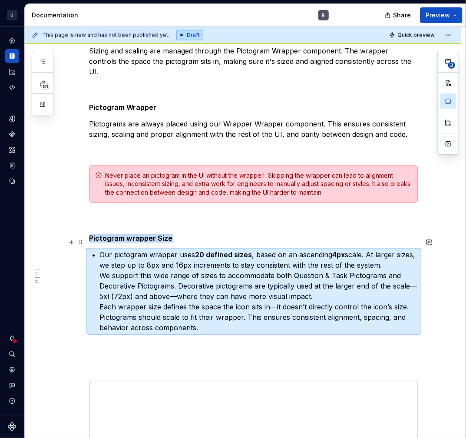
click at [122, 270] on p "Our pictogram wrapper uses 20 defined sizes , based on an ascending 4px scale. …" at bounding box center [259, 291] width 318 height 83
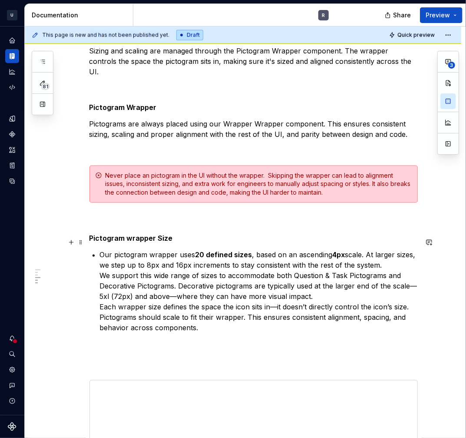
click at [98, 263] on div "Pictograms   Pictograms bring color, character, and expression to the platform,…" at bounding box center [253, 290] width 328 height 1305
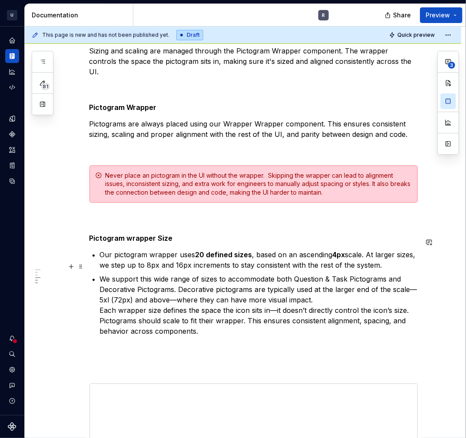
click at [94, 296] on div "Pictograms   Pictograms bring color, character, and expression to the platform,…" at bounding box center [253, 292] width 328 height 1309
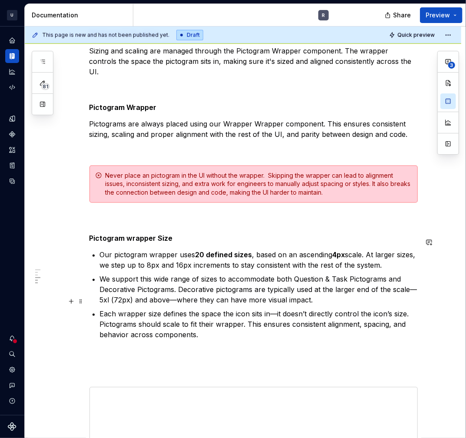
click at [95, 312] on div "Pictograms   Pictograms bring color, character, and expression to the platform,…" at bounding box center [253, 294] width 328 height 1312
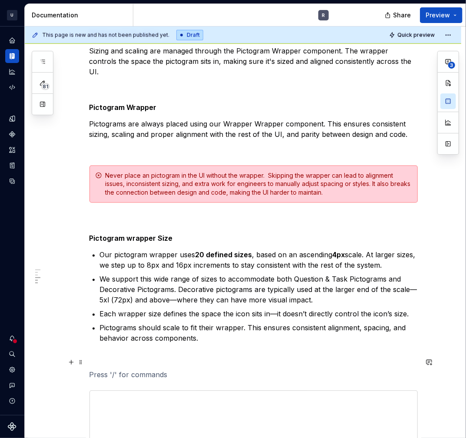
click at [171, 370] on p at bounding box center [253, 375] width 328 height 10
click at [250, 251] on strong "20 defined sizes" at bounding box center [223, 255] width 57 height 9
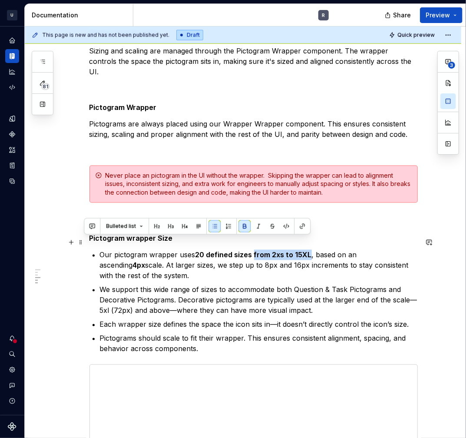
drag, startPoint x: 252, startPoint y: 241, endPoint x: 308, endPoint y: 240, distance: 56.0
click at [308, 250] on p "Our pictogram wrapper uses 20 defined sizes from 2xs to 15XL , based on an asce…" at bounding box center [259, 265] width 318 height 31
click at [240, 224] on button "button" at bounding box center [244, 226] width 12 height 12
click at [320, 293] on p "We support this wide range of sizes to accommodate both Question & Task Pictogr…" at bounding box center [259, 299] width 318 height 31
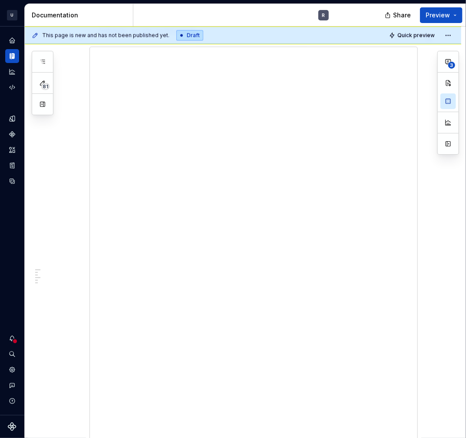
scroll to position [1047, 0]
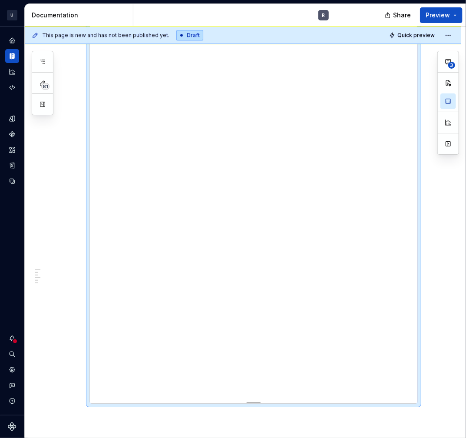
click at [254, 401] on div at bounding box center [253, 402] width 61 height 2
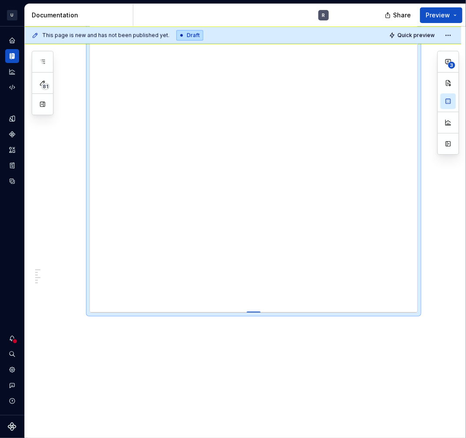
drag, startPoint x: 253, startPoint y: 388, endPoint x: 256, endPoint y: 298, distance: 89.9
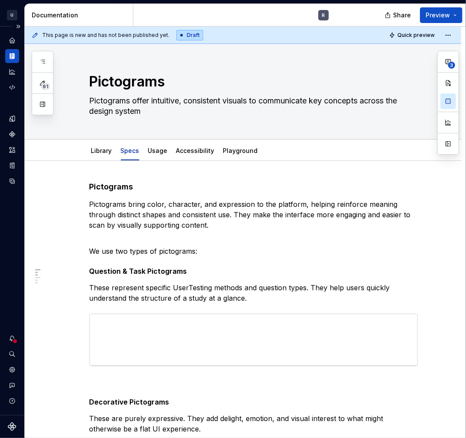
scroll to position [0, 0]
click at [195, 148] on link "Accessibility" at bounding box center [195, 150] width 38 height 7
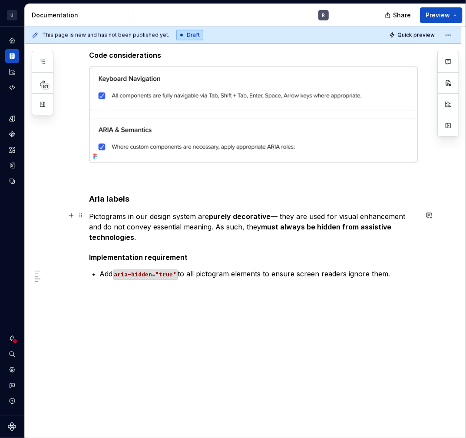
scroll to position [533, 0]
click at [93, 225] on p "Pictograms in our design system are purely decorative — they are used for visua…" at bounding box center [253, 227] width 328 height 31
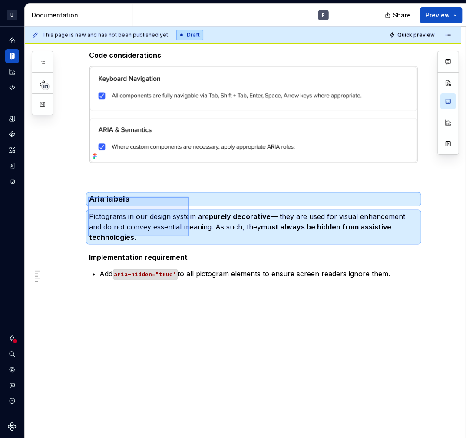
drag, startPoint x: 88, startPoint y: 197, endPoint x: 189, endPoint y: 236, distance: 108.6
click at [189, 236] on div "This page is new and has not been published yet. Draft Quick preview Pictograms…" at bounding box center [245, 232] width 441 height 412
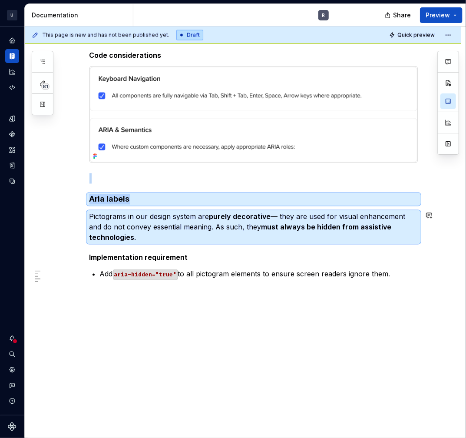
copy div "Aria labels"
click at [162, 319] on div "Accessibility test Design considerations Code considerations Aria labels Pictog…" at bounding box center [243, 35] width 437 height 813
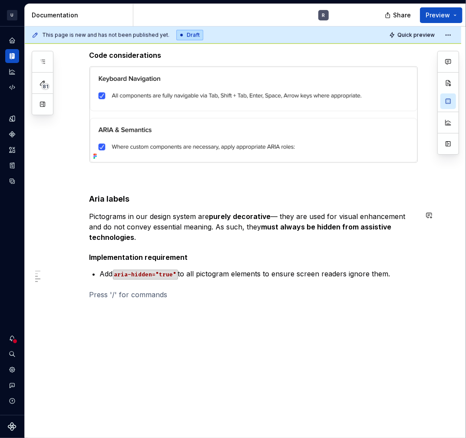
click at [162, 319] on div "Accessibility test Design considerations Code considerations Aria labels Pictog…" at bounding box center [243, 35] width 437 height 813
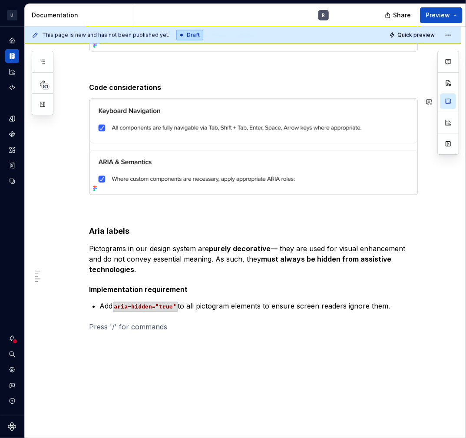
scroll to position [534, 0]
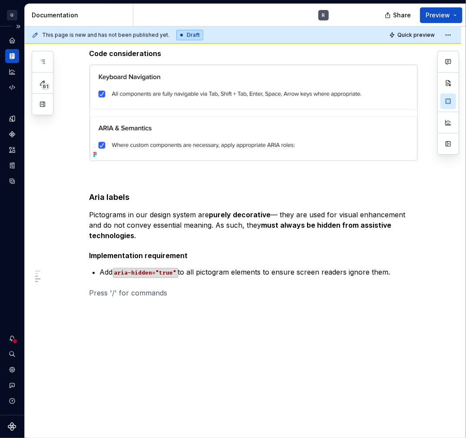
type textarea "*"
click at [112, 223] on p "Pictograms in our design system are purely decorative — they are used for visua…" at bounding box center [253, 225] width 328 height 31
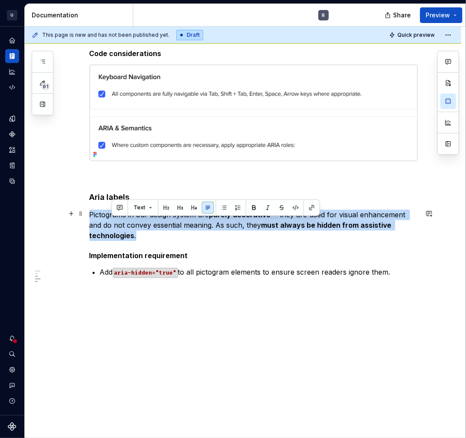
click at [112, 223] on p "Pictograms in our design system are purely decorative — they are used for visua…" at bounding box center [253, 225] width 328 height 31
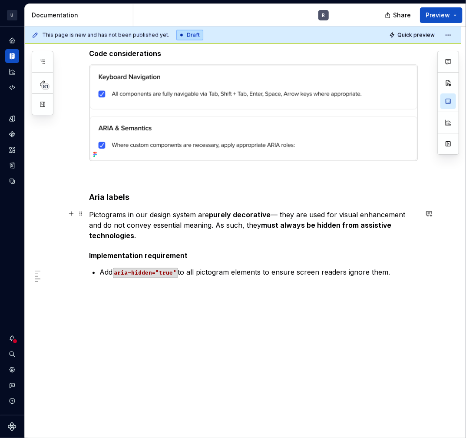
click at [273, 236] on p "Pictograms in our design system are purely decorative — they are used for visua…" at bounding box center [253, 225] width 328 height 31
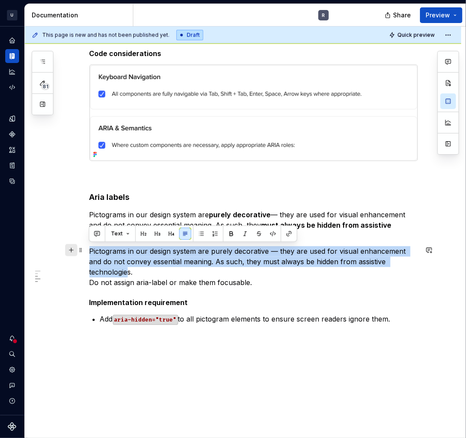
drag, startPoint x: 126, startPoint y: 267, endPoint x: 70, endPoint y: 248, distance: 58.6
click at [89, 248] on div "Accessibility test Design considerations Code considerations Aria labels Pictog…" at bounding box center [253, 2] width 328 height 708
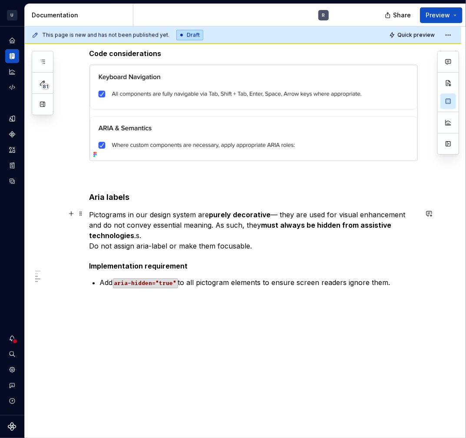
click at [150, 233] on p "Pictograms in our design system are purely decorative — they are used for visua…" at bounding box center [253, 231] width 328 height 42
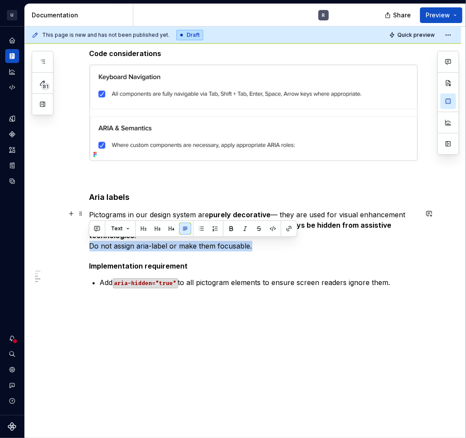
drag, startPoint x: 253, startPoint y: 248, endPoint x: 76, endPoint y: 246, distance: 176.4
click at [76, 246] on div "Accessibility test Design considerations Code considerations Aria labels Pictog…" at bounding box center [243, 39] width 437 height 824
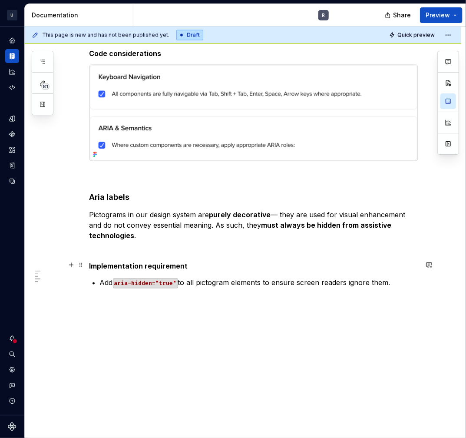
click at [207, 268] on h5 "Implementation requirement" at bounding box center [253, 266] width 328 height 9
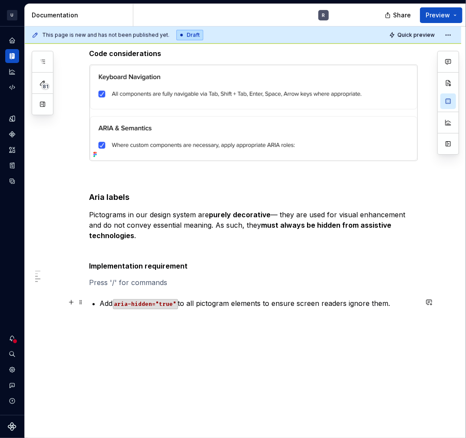
click at [100, 302] on p "Add aria-hidden="true" to all pictogram elements to ensure screen readers ignor…" at bounding box center [259, 303] width 318 height 10
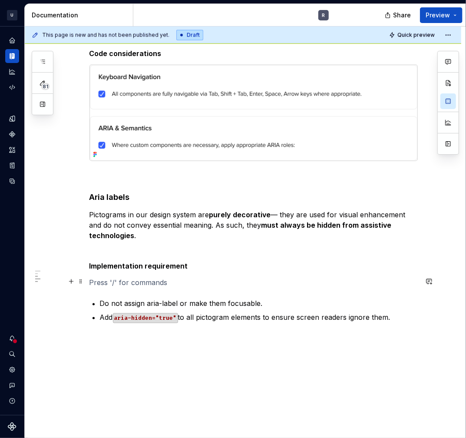
click at [119, 281] on p at bounding box center [253, 283] width 328 height 10
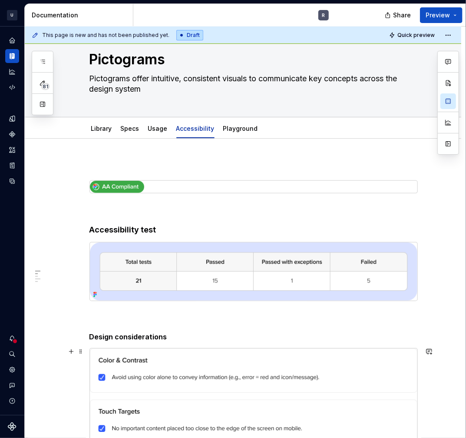
scroll to position [0, 0]
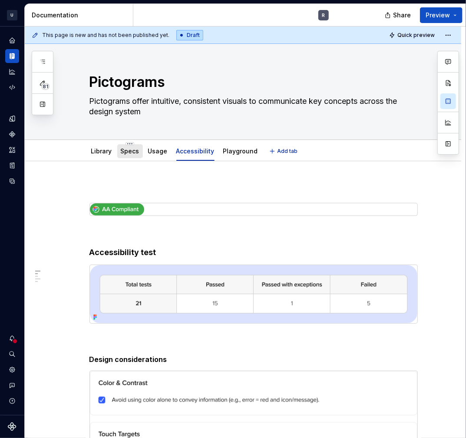
click at [132, 148] on link "Specs" at bounding box center [130, 150] width 19 height 7
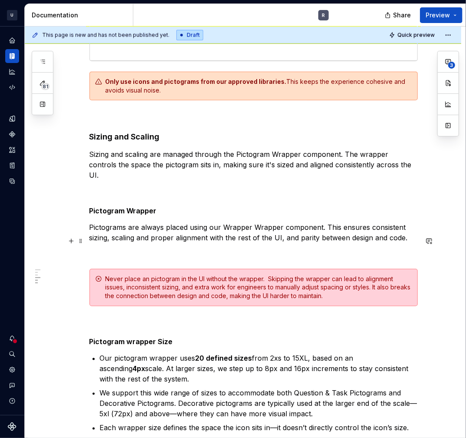
scroll to position [441, 0]
click at [183, 248] on p at bounding box center [253, 253] width 328 height 10
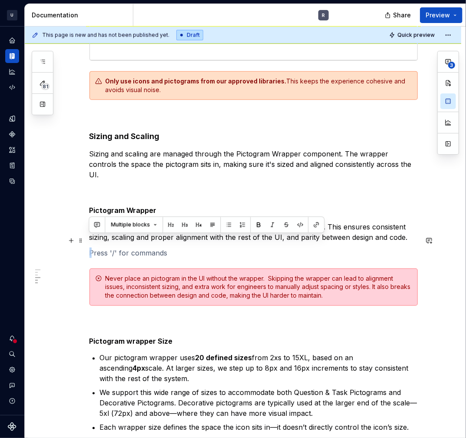
click at [183, 248] on p at bounding box center [253, 253] width 328 height 10
click at [185, 245] on div "Pictograms   Pictograms bring color, character, and expression to the platform,…" at bounding box center [253, 340] width 328 height 1199
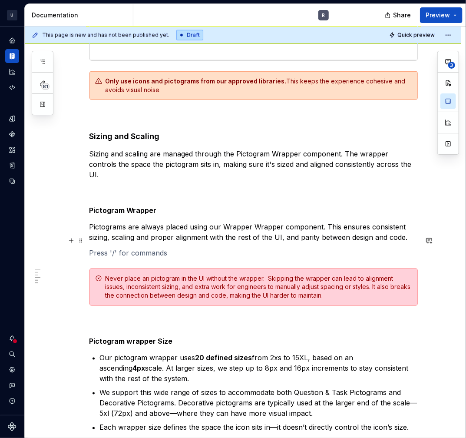
click at [192, 248] on p at bounding box center [253, 253] width 328 height 10
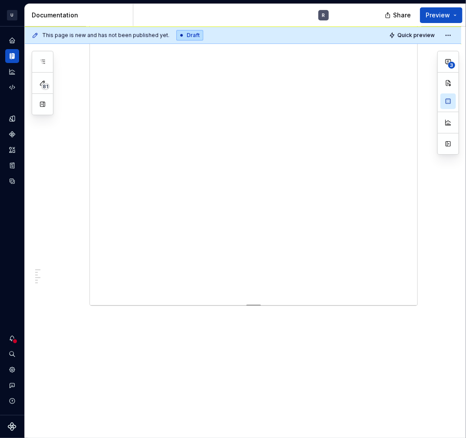
scroll to position [1071, 0]
click at [251, 287] on div at bounding box center [253, 288] width 61 height 2
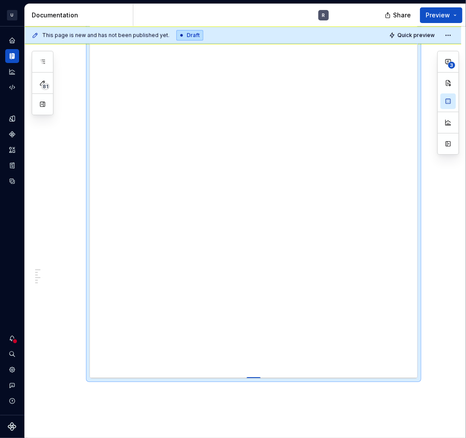
drag, startPoint x: 251, startPoint y: 275, endPoint x: 238, endPoint y: 364, distance: 90.9
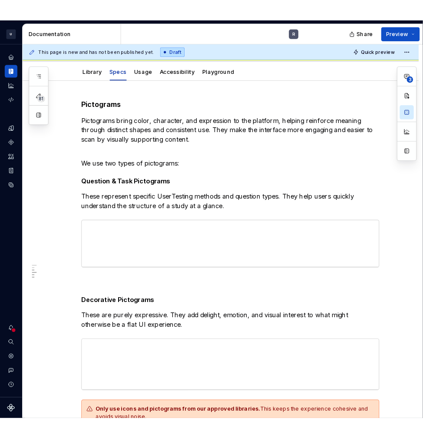
scroll to position [0, 0]
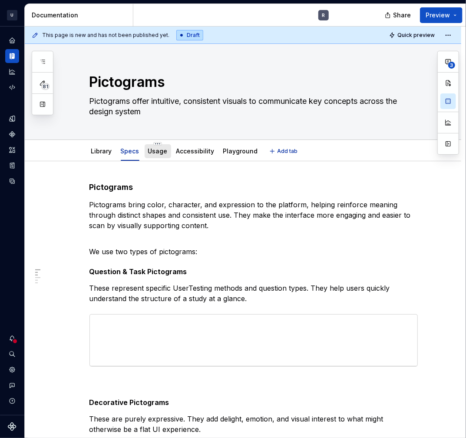
click at [152, 152] on link "Usage" at bounding box center [158, 150] width 20 height 7
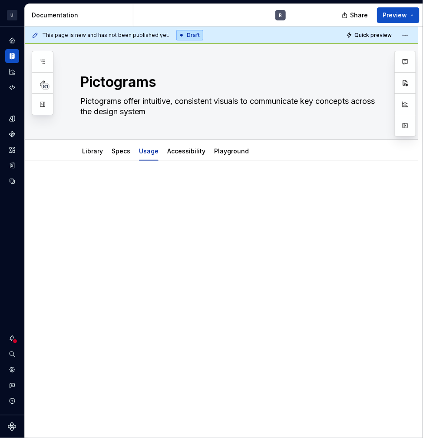
type textarea "*"
click at [89, 198] on div at bounding box center [231, 198] width 303 height 33
click at [61, 189] on div at bounding box center [222, 258] width 394 height 195
click at [99, 185] on p at bounding box center [231, 187] width 303 height 10
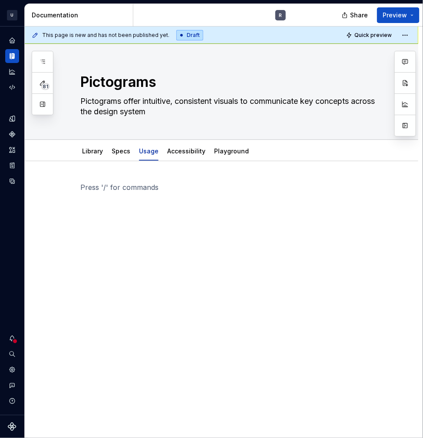
drag, startPoint x: 93, startPoint y: 185, endPoint x: 108, endPoint y: 185, distance: 15.2
click at [93, 185] on p at bounding box center [231, 187] width 303 height 10
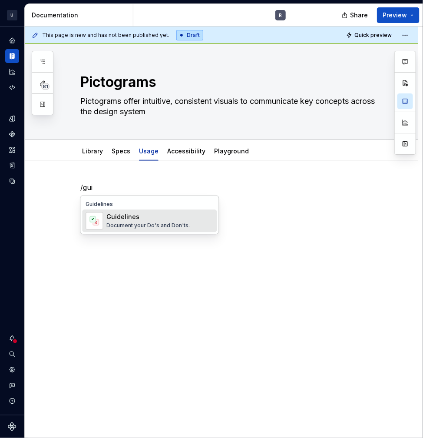
click at [109, 221] on div "Guidelines" at bounding box center [147, 216] width 83 height 9
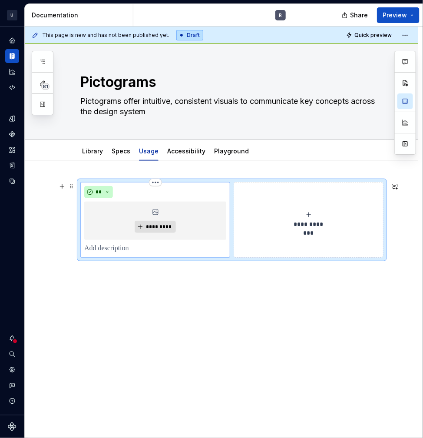
click at [181, 213] on div "*********" at bounding box center [155, 221] width 142 height 38
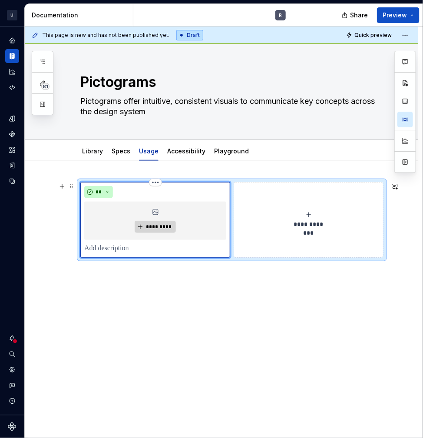
click at [175, 227] on button "*********" at bounding box center [155, 227] width 41 height 12
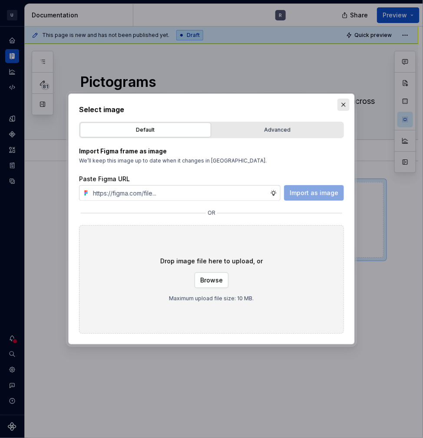
click at [343, 104] on button "button" at bounding box center [343, 105] width 12 height 12
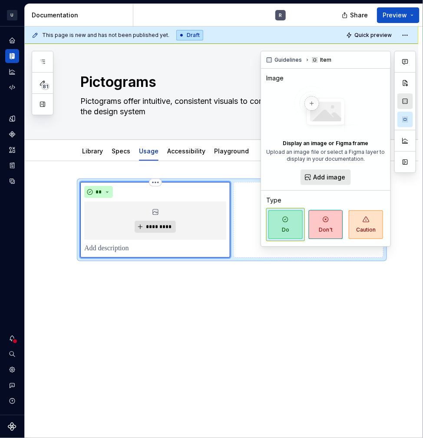
click at [409, 98] on button "button" at bounding box center [405, 101] width 16 height 16
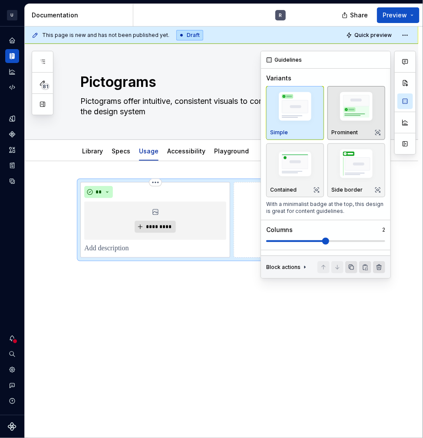
click at [349, 120] on img "button" at bounding box center [356, 107] width 50 height 37
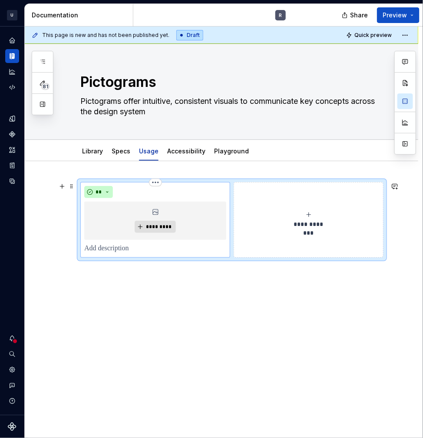
click at [206, 211] on div "*********" at bounding box center [155, 221] width 142 height 38
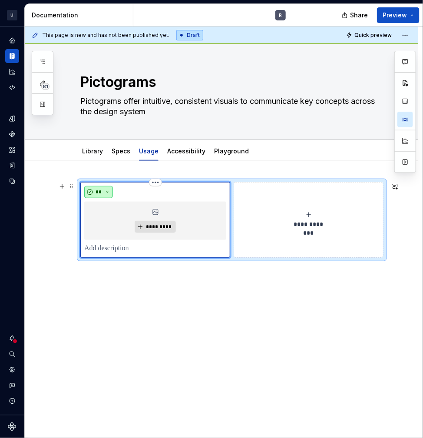
click at [105, 192] on button "**" at bounding box center [98, 192] width 29 height 12
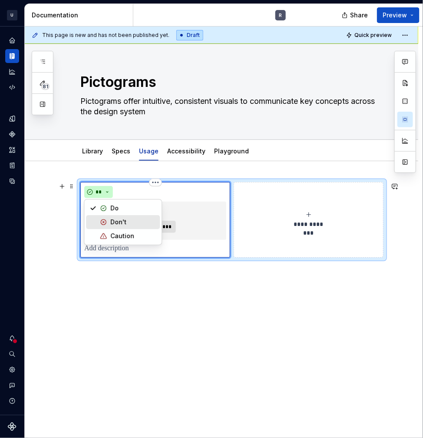
drag, startPoint x: 126, startPoint y: 222, endPoint x: 176, endPoint y: 210, distance: 51.7
click at [126, 222] on div "Don't" at bounding box center [118, 222] width 16 height 9
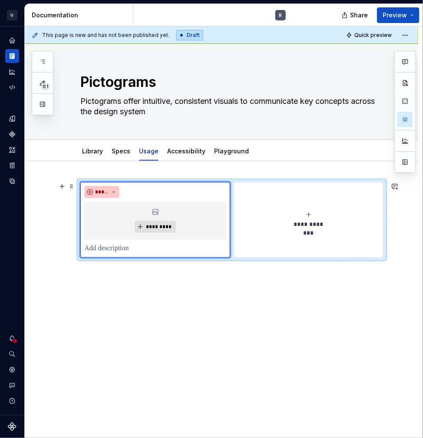
click at [268, 187] on button "**********" at bounding box center [309, 220] width 150 height 76
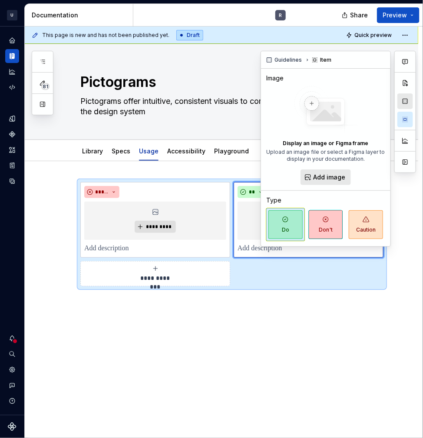
click at [398, 101] on button "button" at bounding box center [405, 101] width 16 height 16
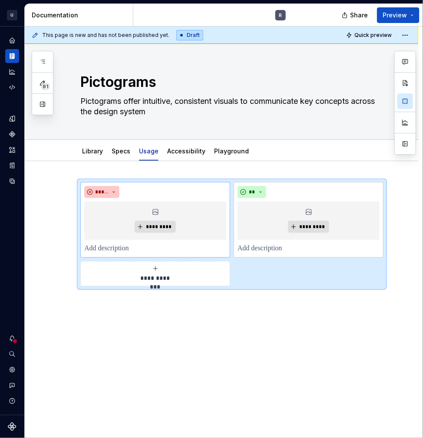
click at [112, 251] on p at bounding box center [155, 248] width 142 height 10
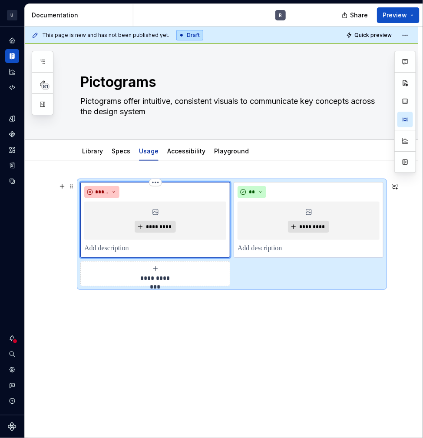
click at [112, 251] on p at bounding box center [155, 248] width 142 height 10
drag, startPoint x: 116, startPoint y: 249, endPoint x: 121, endPoint y: 251, distance: 5.5
click at [116, 249] on p at bounding box center [155, 248] width 142 height 10
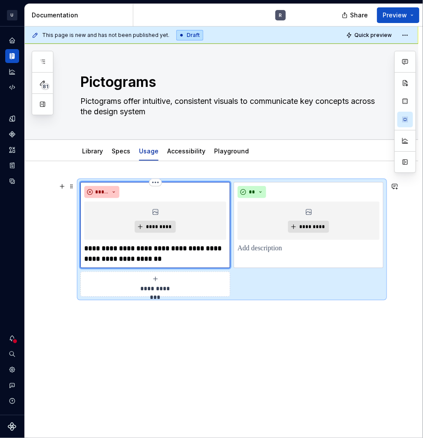
click at [121, 251] on strong "**********" at bounding box center [153, 253] width 139 height 17
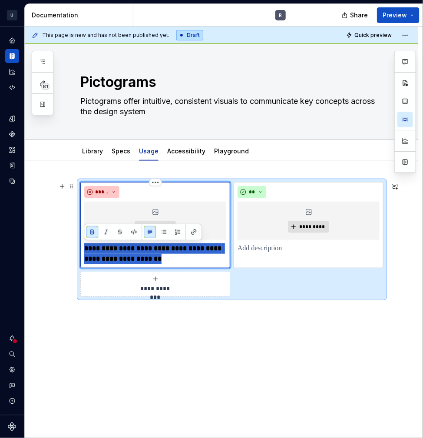
click at [121, 251] on strong "**********" at bounding box center [153, 253] width 139 height 17
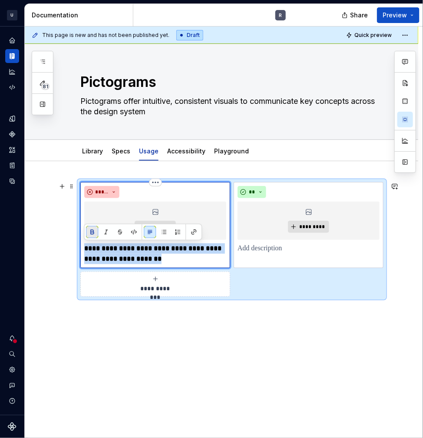
click at [87, 231] on button "button" at bounding box center [92, 232] width 12 height 12
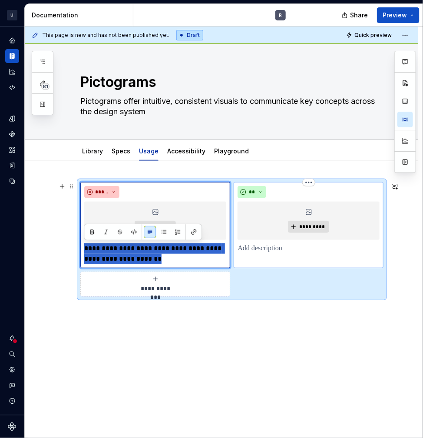
click at [257, 253] on div "** *********" at bounding box center [309, 225] width 150 height 86
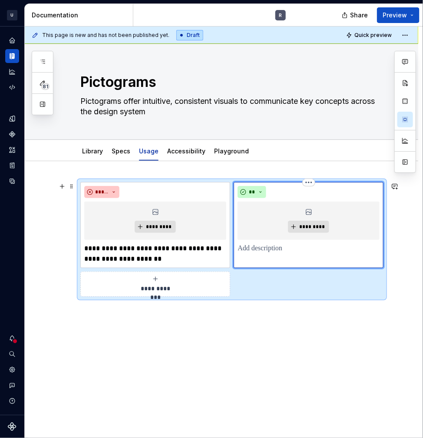
click at [259, 250] on p at bounding box center [309, 248] width 142 height 10
click at [299, 328] on div "**********" at bounding box center [222, 299] width 394 height 277
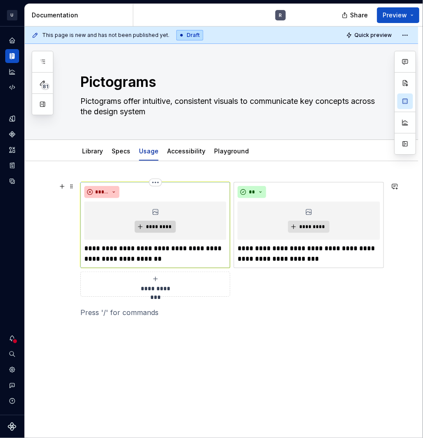
click at [161, 225] on span "*********" at bounding box center [159, 226] width 26 height 7
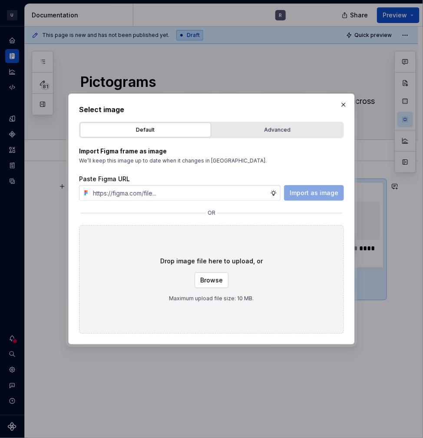
type textarea "*"
click at [334, 194] on span "Import as image" at bounding box center [314, 193] width 49 height 9
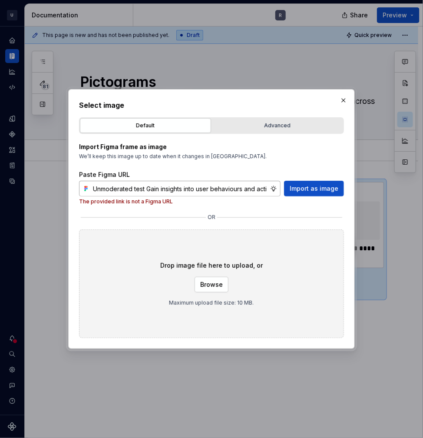
click at [147, 181] on input "Unmoderated test Gain insights into user behaviours and actions Survey Ask targ…" at bounding box center [179, 189] width 181 height 16
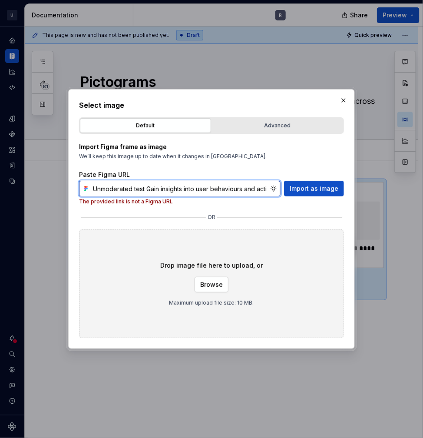
click at [147, 181] on input "Unmoderated test Gain insights into user behaviours and actions Survey Ask targ…" at bounding box center [179, 189] width 181 height 16
paste input "[URL][DOMAIN_NAME]"
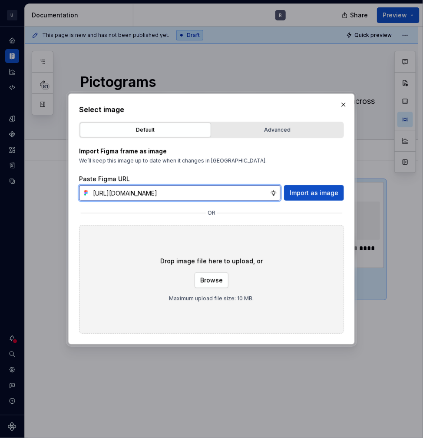
scroll to position [0, 246]
type input "[URL][DOMAIN_NAME]"
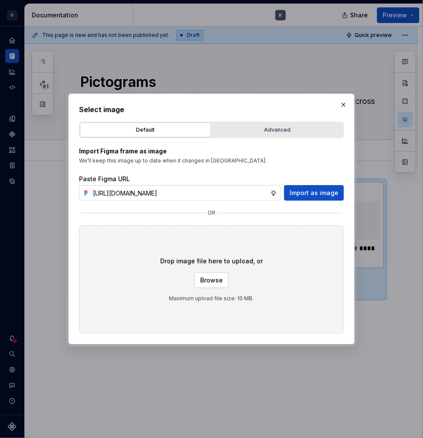
click at [316, 193] on span "Import as image" at bounding box center [314, 193] width 49 height 9
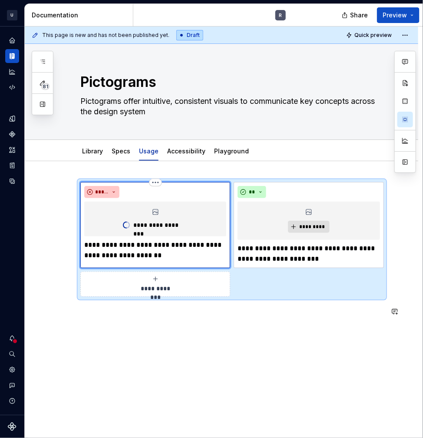
type textarea "*"
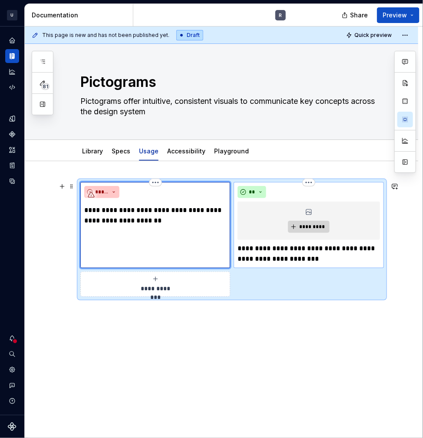
click at [304, 228] on span "*********" at bounding box center [312, 226] width 26 height 7
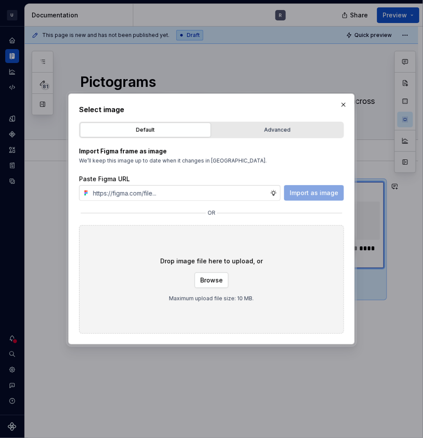
type input "[URL][DOMAIN_NAME]"
click at [304, 196] on span "Import as image" at bounding box center [314, 193] width 49 height 9
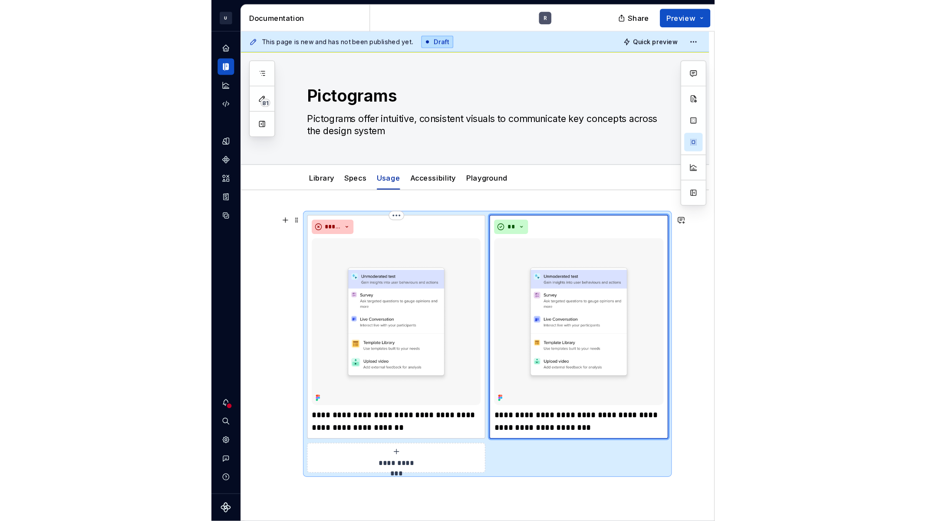
scroll to position [2, 0]
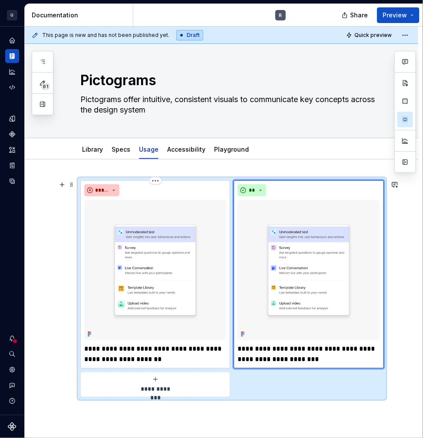
click at [402, 373] on div "**********" at bounding box center [222, 359] width 394 height 400
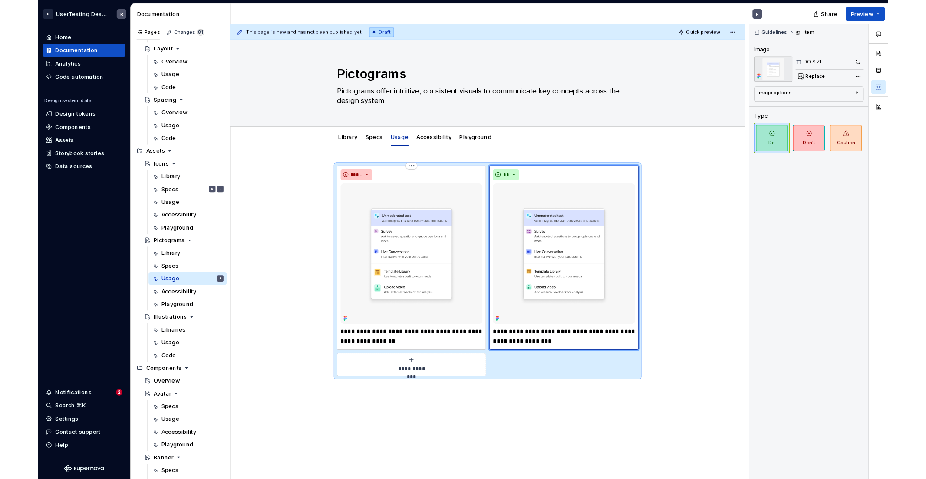
scroll to position [0, 0]
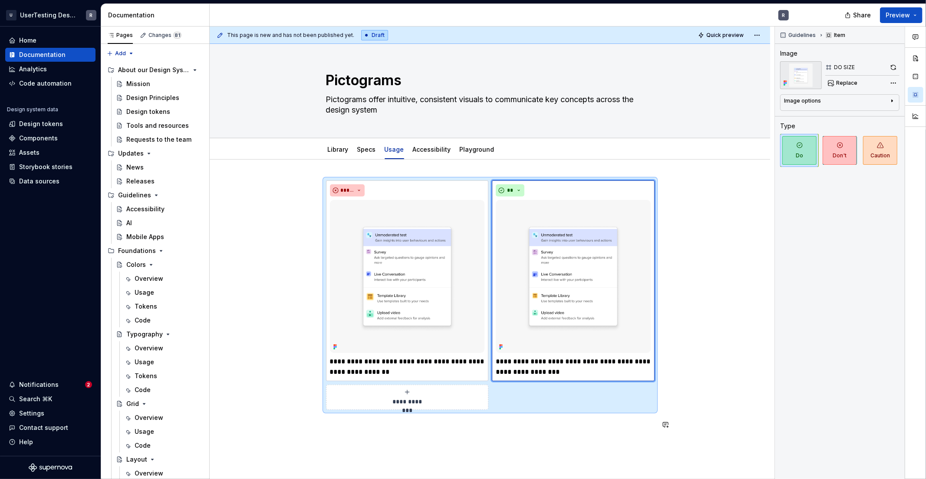
click at [635, 437] on div "**********" at bounding box center [490, 371] width 561 height 425
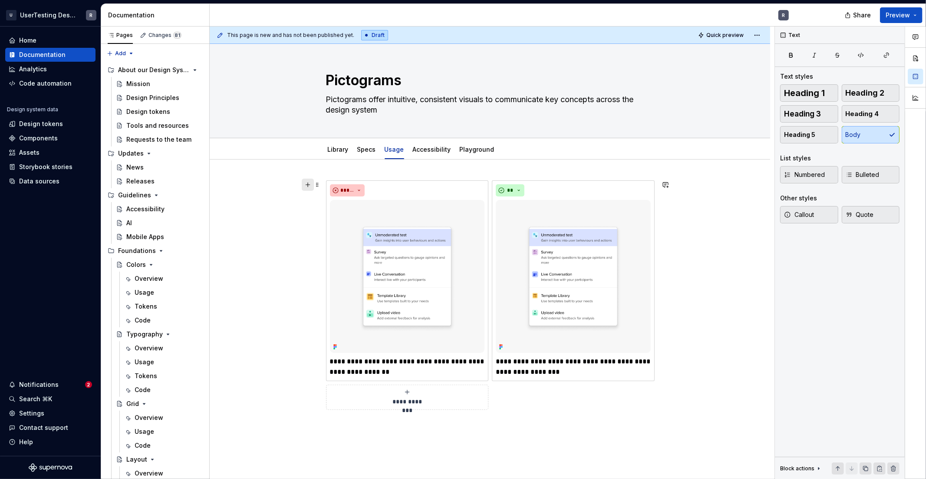
click at [308, 185] on button "button" at bounding box center [308, 185] width 12 height 12
click at [596, 437] on div "**********" at bounding box center [490, 379] width 561 height 440
click at [330, 425] on p "Size" at bounding box center [490, 425] width 328 height 10
click at [677, 112] on span "Heading 4" at bounding box center [862, 113] width 33 height 9
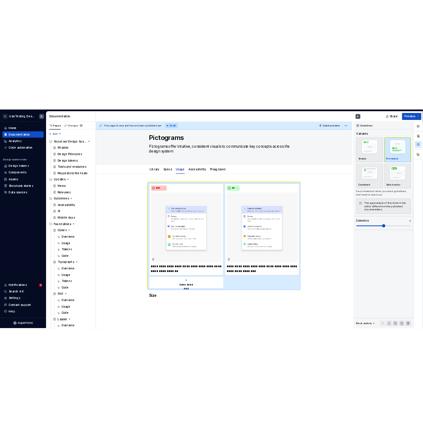
scroll to position [20, 0]
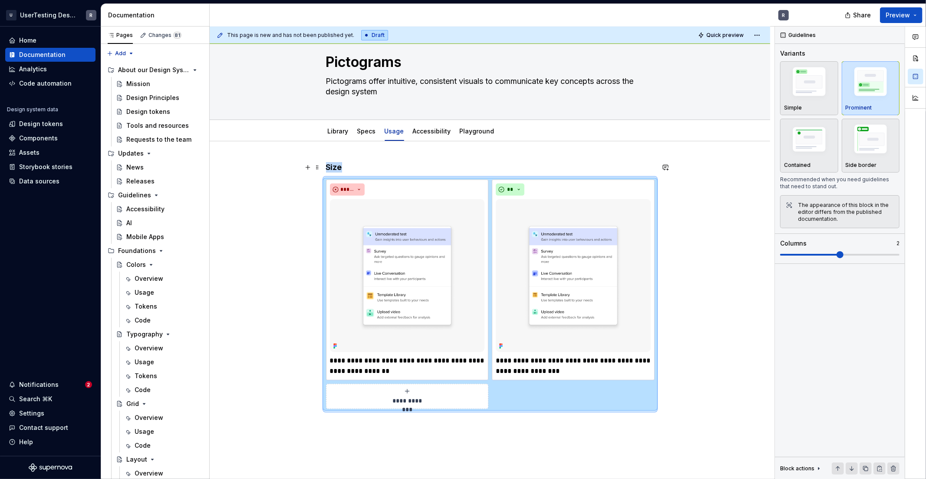
click at [377, 163] on h4 "Size" at bounding box center [490, 167] width 328 height 10
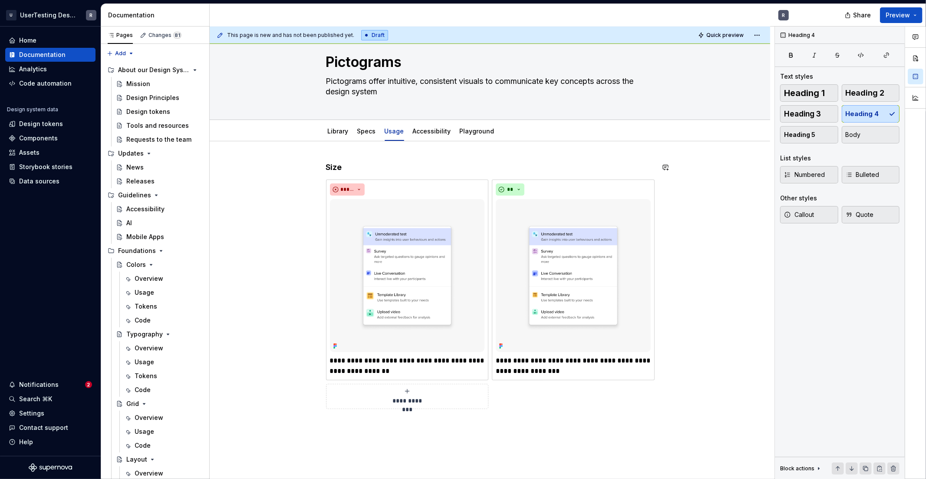
click at [332, 153] on div "**********" at bounding box center [490, 362] width 561 height 442
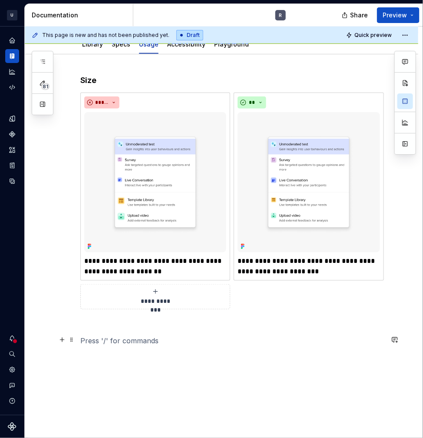
scroll to position [97, 0]
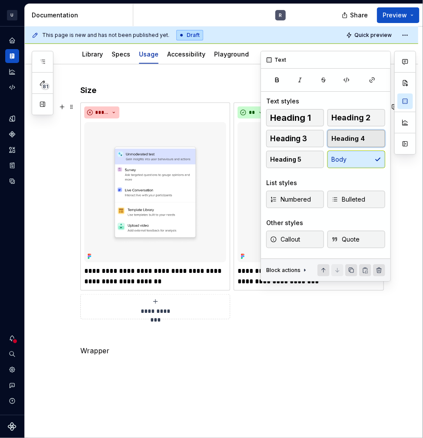
click at [344, 139] on span "Heading 4" at bounding box center [347, 138] width 33 height 9
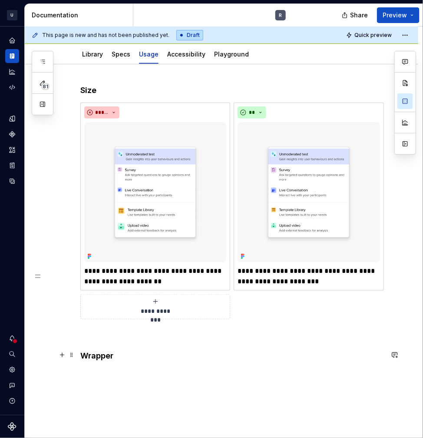
click at [128, 354] on h4 "Wrapper" at bounding box center [231, 356] width 303 height 10
click at [123, 354] on h4 "Wrapper" at bounding box center [231, 356] width 303 height 10
drag, startPoint x: 70, startPoint y: 353, endPoint x: 77, endPoint y: 99, distance: 253.8
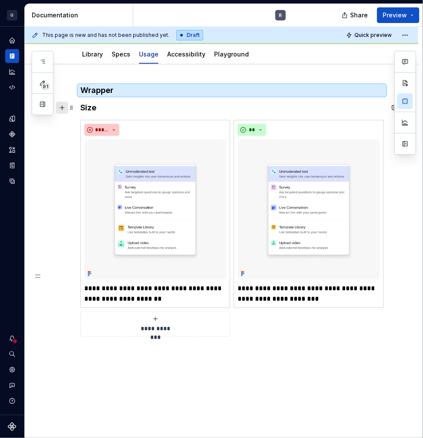
click at [62, 106] on button "button" at bounding box center [62, 108] width 12 height 12
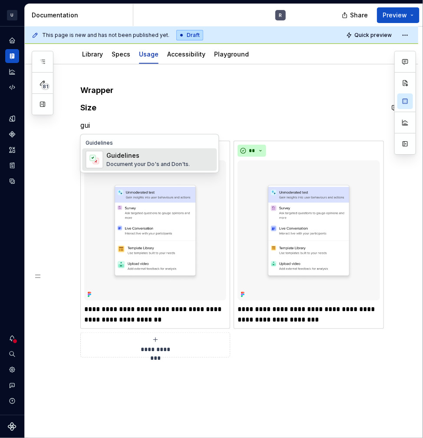
click at [132, 155] on div "Guidelines" at bounding box center [147, 155] width 83 height 9
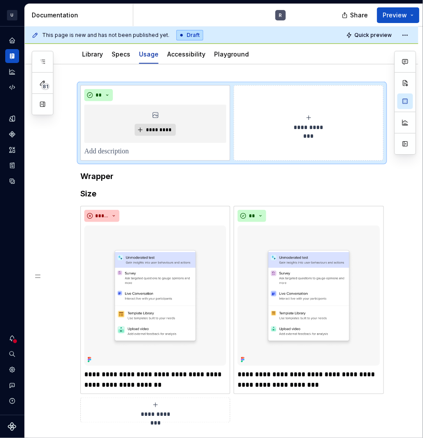
click at [83, 95] on div "** *********" at bounding box center [155, 123] width 150 height 76
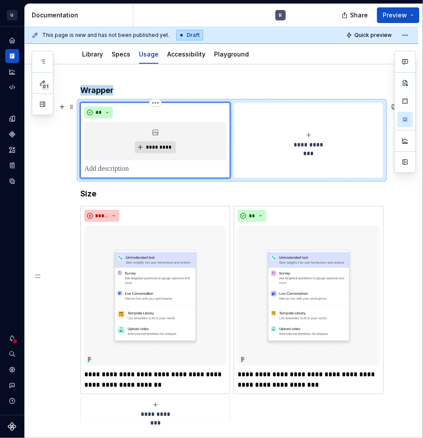
drag, startPoint x: 174, startPoint y: 131, endPoint x: 267, endPoint y: 103, distance: 97.0
click at [173, 131] on div "*********" at bounding box center [155, 141] width 142 height 38
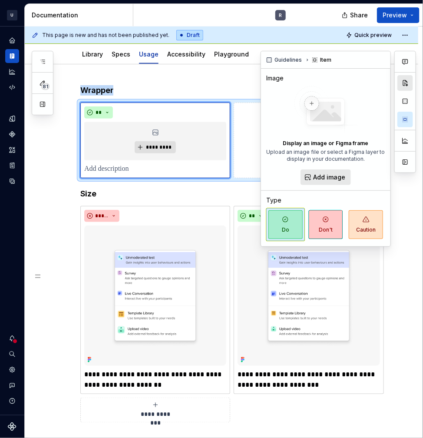
click at [407, 83] on button "button" at bounding box center [405, 83] width 16 height 16
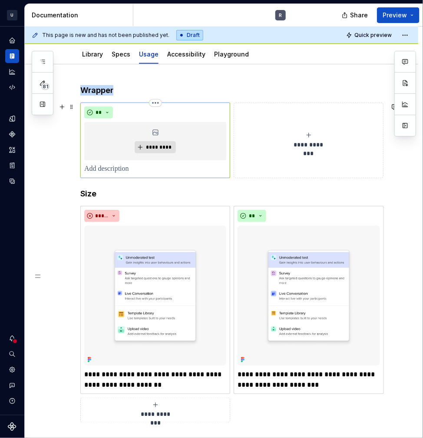
click at [167, 130] on div "*********" at bounding box center [155, 141] width 142 height 38
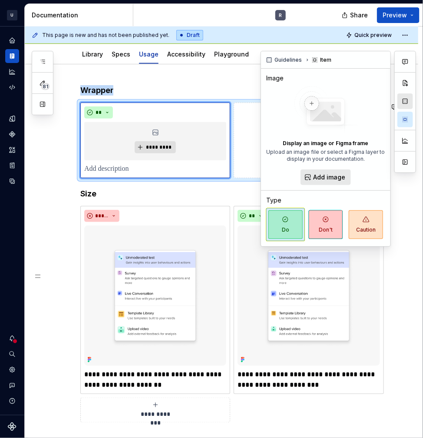
click at [403, 96] on button "button" at bounding box center [405, 101] width 16 height 16
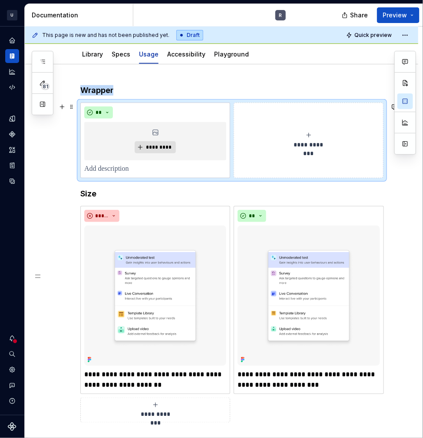
click at [240, 132] on div "**********" at bounding box center [309, 140] width 142 height 17
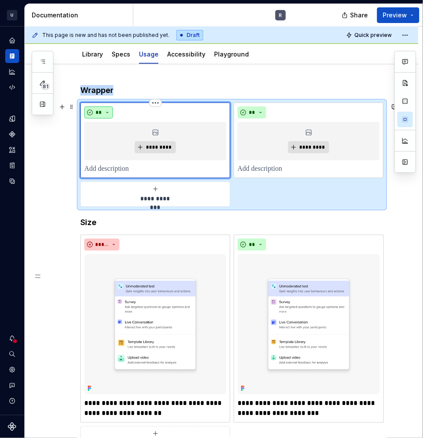
click at [108, 106] on button "**" at bounding box center [98, 112] width 29 height 12
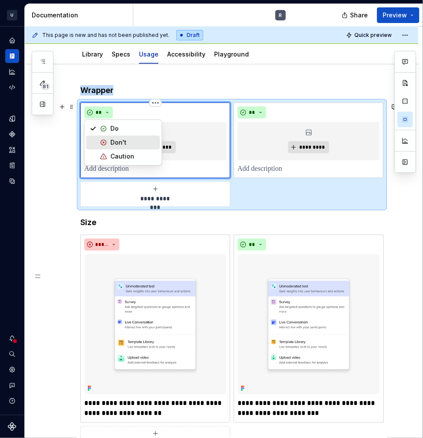
click at [112, 141] on div "Don't" at bounding box center [118, 142] width 16 height 9
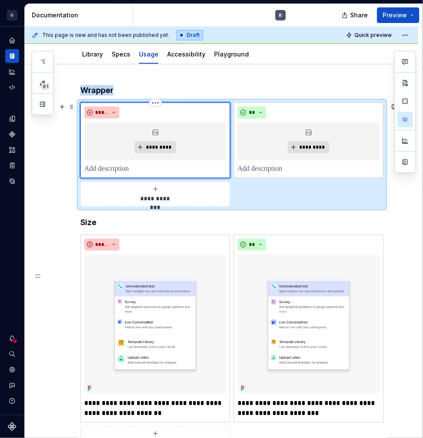
click at [103, 169] on p at bounding box center [155, 169] width 142 height 10
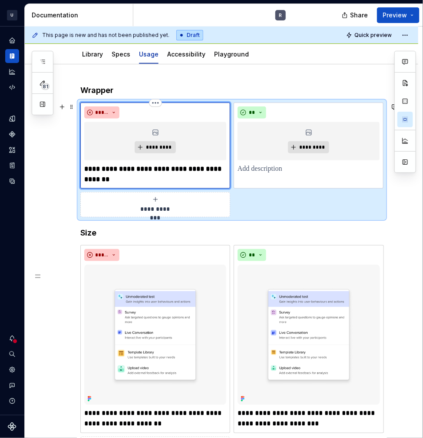
click at [112, 166] on strong "**********" at bounding box center [153, 173] width 139 height 17
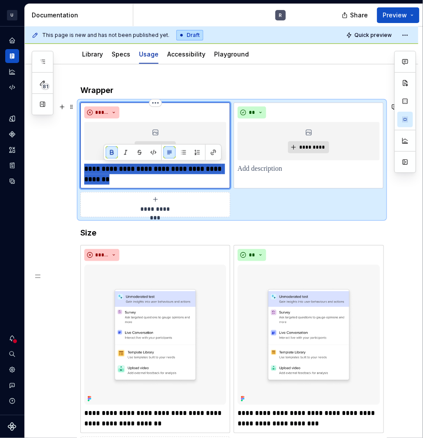
click at [112, 166] on strong "**********" at bounding box center [153, 173] width 139 height 17
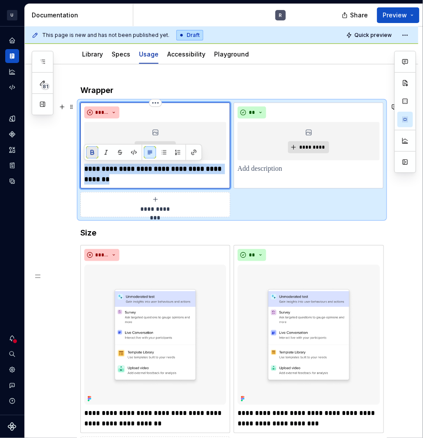
click at [89, 151] on button "button" at bounding box center [92, 152] width 12 height 12
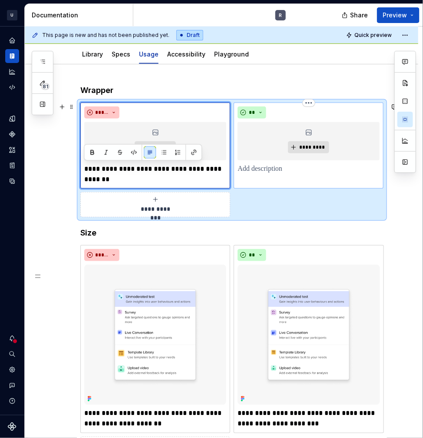
click at [281, 171] on p at bounding box center [309, 169] width 142 height 10
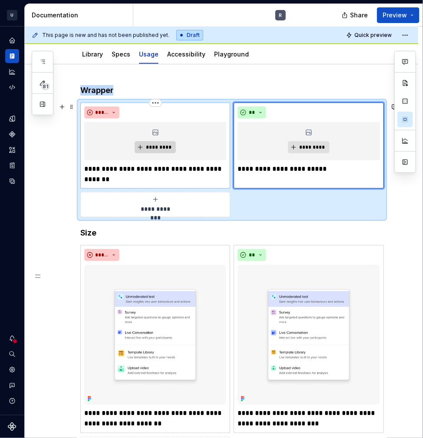
click at [157, 145] on span "*********" at bounding box center [159, 147] width 26 height 7
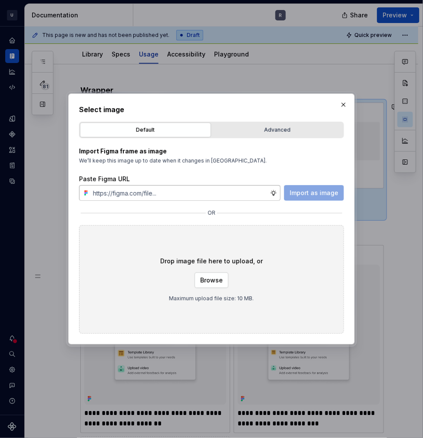
type textarea "*"
type input "[URL][DOMAIN_NAME]"
click at [318, 194] on span "Import as image" at bounding box center [314, 193] width 49 height 9
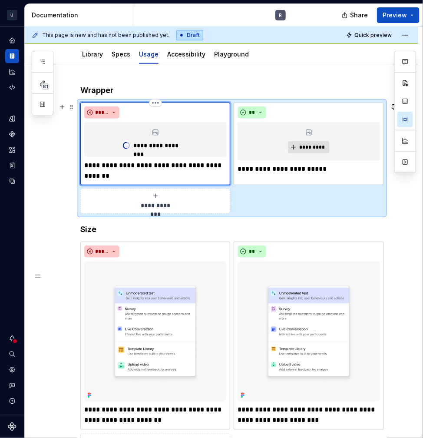
type textarea "*"
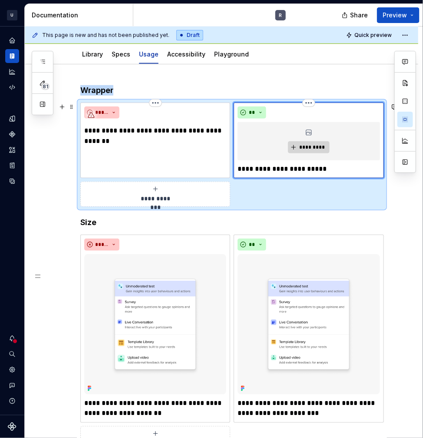
click at [313, 147] on span "*********" at bounding box center [312, 147] width 26 height 7
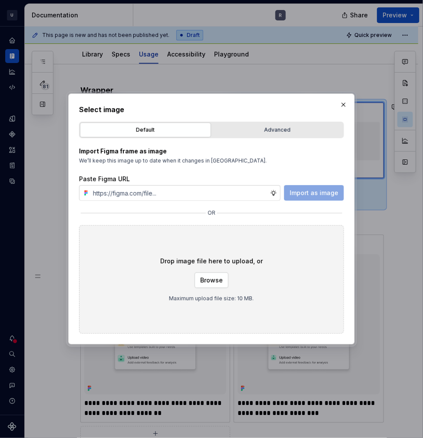
type input "[URL][DOMAIN_NAME]"
click at [318, 185] on button "Import as image" at bounding box center [314, 193] width 60 height 16
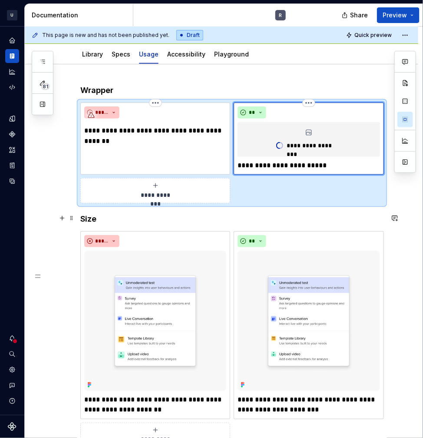
click at [89, 218] on h4 "Size" at bounding box center [231, 219] width 303 height 10
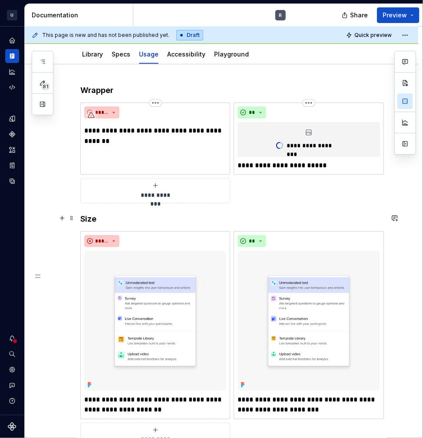
click at [81, 217] on h4 "Size" at bounding box center [231, 219] width 303 height 10
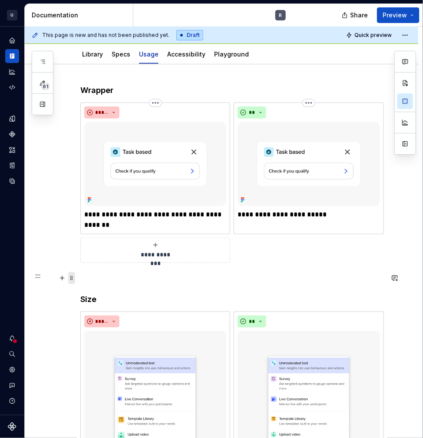
click at [68, 275] on span at bounding box center [71, 278] width 7 height 12
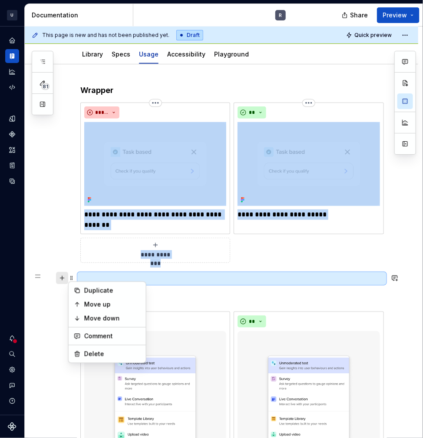
click at [56, 273] on button "button" at bounding box center [62, 278] width 12 height 12
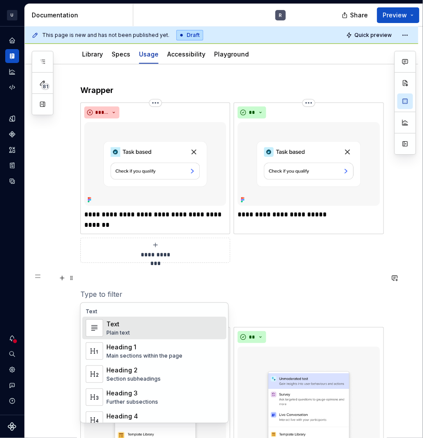
click at [126, 331] on div "Plain text" at bounding box center [117, 332] width 23 height 7
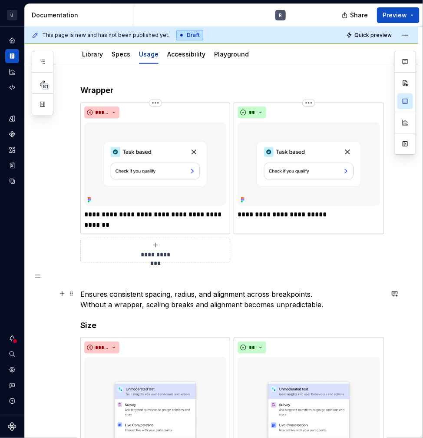
click at [77, 293] on div "**********" at bounding box center [222, 398] width 394 height 668
click at [81, 292] on p "Ensures consistent spacing, radius, and alignment across breakpoints. Without a…" at bounding box center [231, 299] width 303 height 21
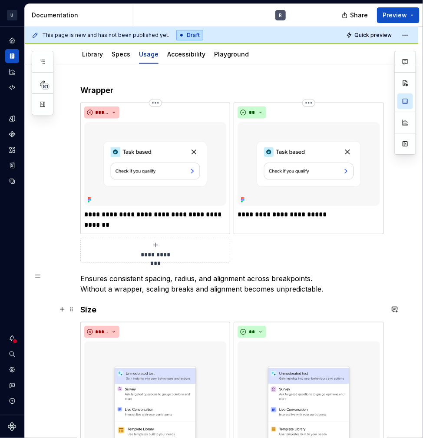
click at [81, 308] on h4 "Size" at bounding box center [231, 309] width 303 height 10
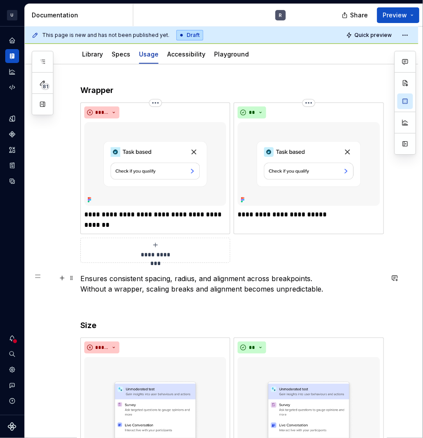
click at [213, 285] on p "Ensures consistent spacing, radius, and alignment across breakpoints. Without a…" at bounding box center [231, 283] width 303 height 21
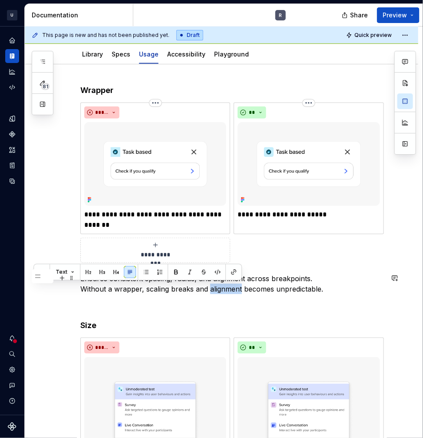
click at [213, 285] on p "Ensures consistent spacing, radius, and alignment across breakpoints. Without a…" at bounding box center [231, 283] width 303 height 21
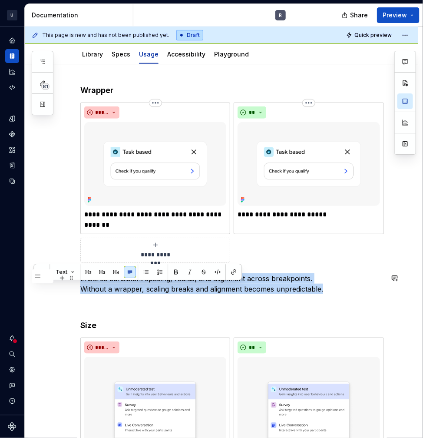
click at [213, 285] on p "Ensures consistent spacing, radius, and alignment across breakpoints. Without a…" at bounding box center [231, 283] width 303 height 21
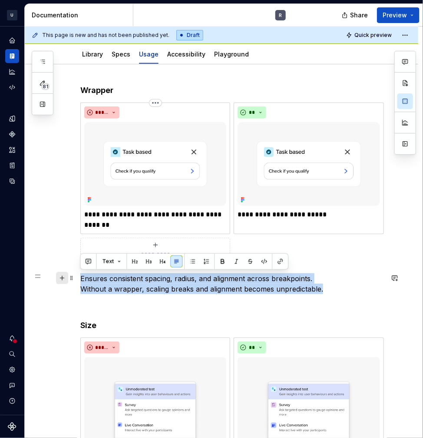
click at [62, 277] on button "button" at bounding box center [62, 278] width 12 height 12
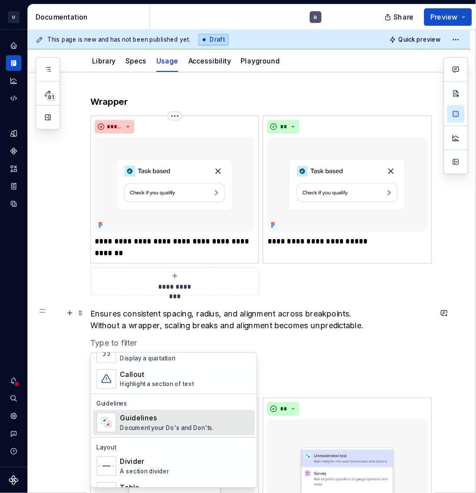
scroll to position [209, 0]
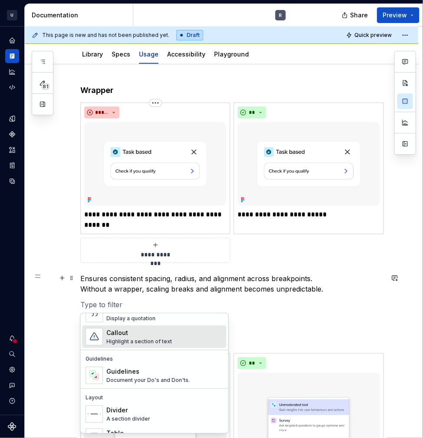
click at [136, 339] on div "Highlight a section of text" at bounding box center [139, 341] width 66 height 7
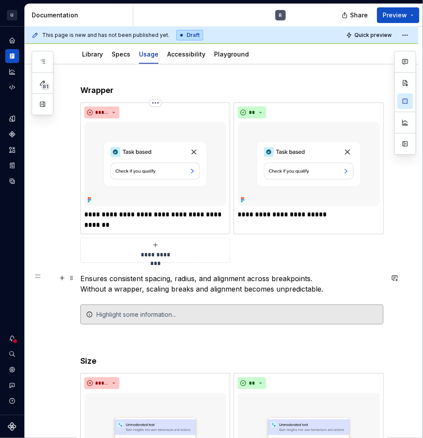
click at [102, 286] on p "Ensures consistent spacing, radius, and alignment across breakpoints. Without a…" at bounding box center [231, 283] width 303 height 21
click at [103, 287] on p "Ensures consistent spacing, radius, and alignment across breakpoints. Without a…" at bounding box center [231, 283] width 303 height 21
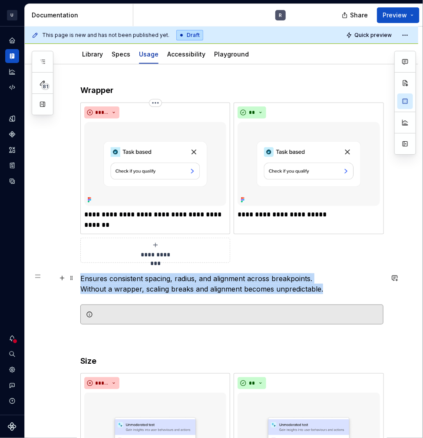
click at [103, 287] on p "Ensures consistent spacing, radius, and alignment across breakpoints. Without a…" at bounding box center [231, 283] width 303 height 21
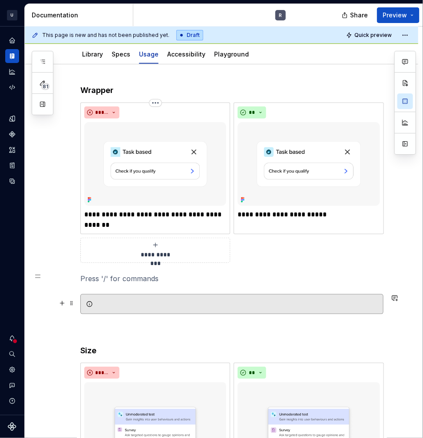
click at [138, 296] on div at bounding box center [231, 304] width 303 height 20
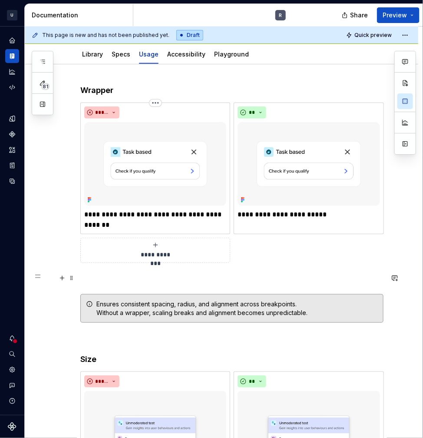
click at [102, 277] on p at bounding box center [231, 278] width 303 height 10
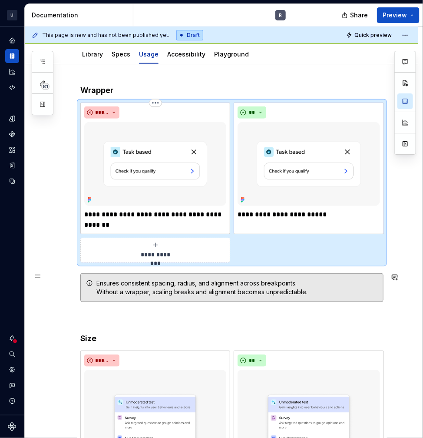
click at [180, 308] on div "**********" at bounding box center [231, 344] width 303 height 519
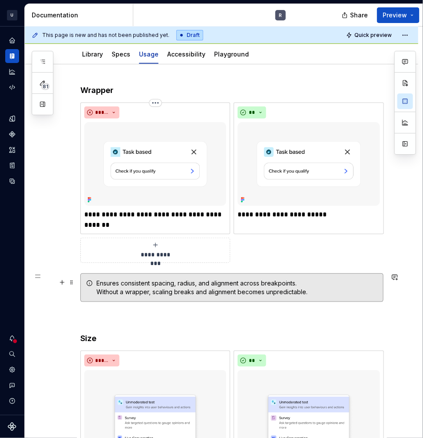
click at [192, 291] on div "Ensures consistent spacing, radius, and alignment across breakpoints. Without a…" at bounding box center [236, 287] width 281 height 17
click at [206, 128] on img at bounding box center [155, 164] width 142 height 84
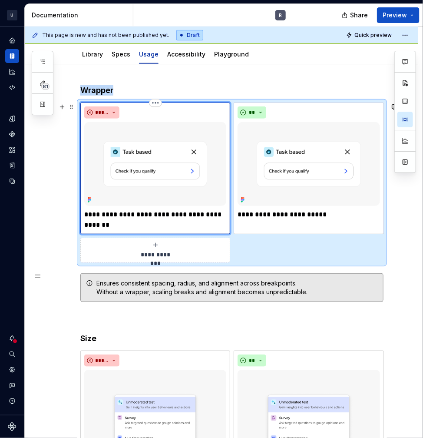
click at [157, 166] on img at bounding box center [155, 164] width 142 height 84
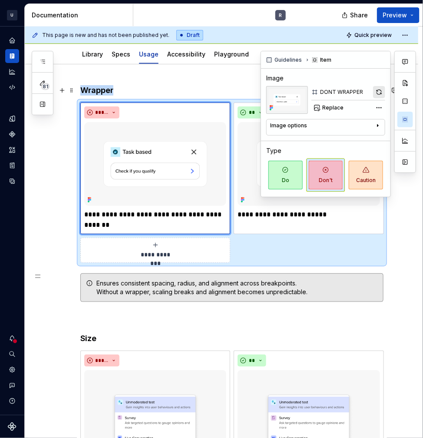
click at [381, 92] on button "button" at bounding box center [379, 92] width 12 height 12
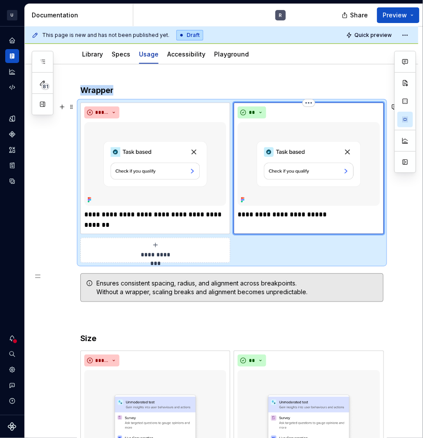
click at [324, 198] on img at bounding box center [309, 164] width 142 height 84
click at [324, 129] on img at bounding box center [309, 164] width 142 height 84
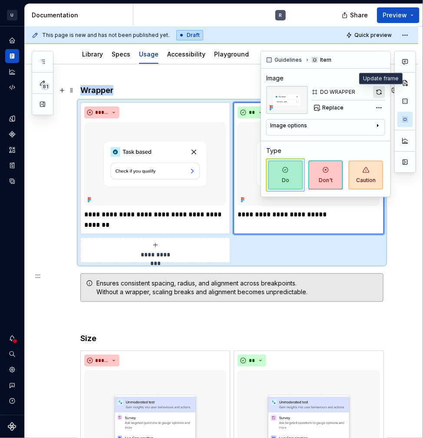
click at [377, 87] on button "button" at bounding box center [379, 92] width 12 height 12
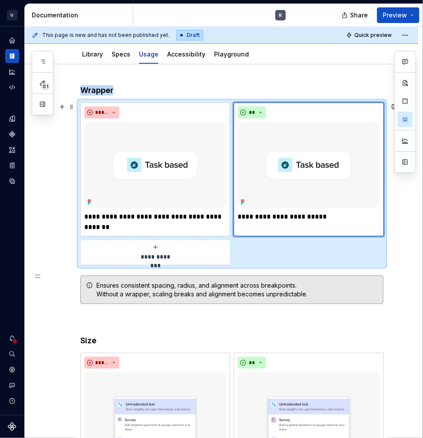
click at [49, 208] on div "**********" at bounding box center [222, 405] width 394 height 683
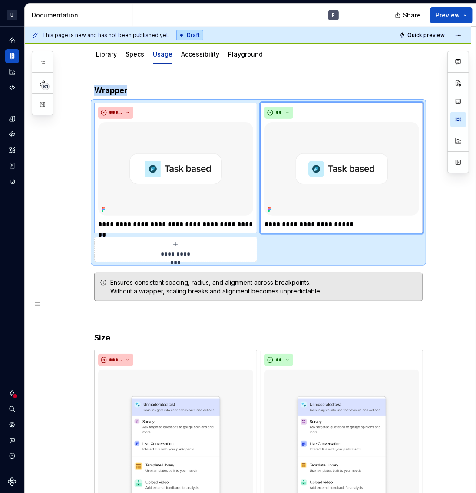
click at [181, 185] on img at bounding box center [175, 168] width 155 height 93
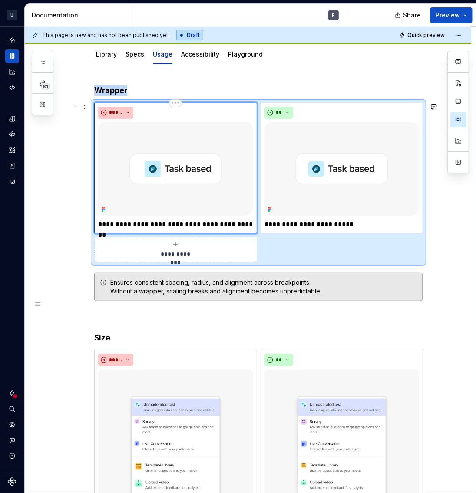
click at [214, 155] on img at bounding box center [175, 168] width 155 height 93
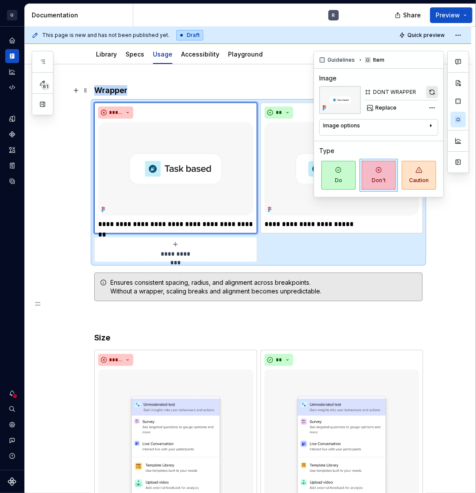
click at [431, 93] on button "button" at bounding box center [432, 92] width 12 height 12
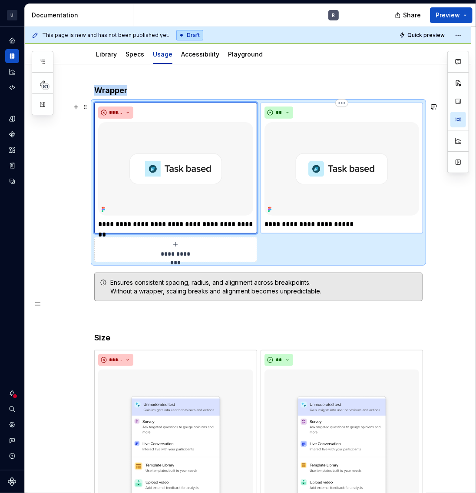
click at [287, 167] on img at bounding box center [342, 168] width 155 height 93
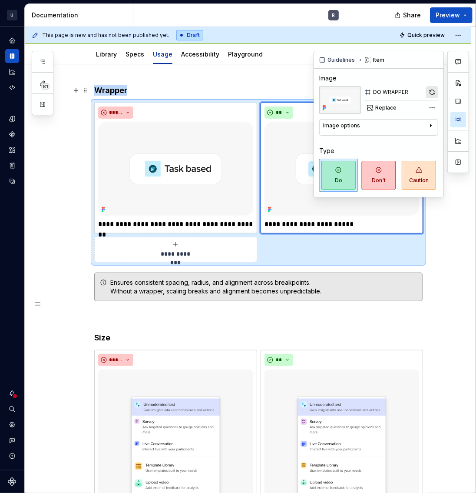
click at [431, 92] on button "button" at bounding box center [432, 92] width 12 height 12
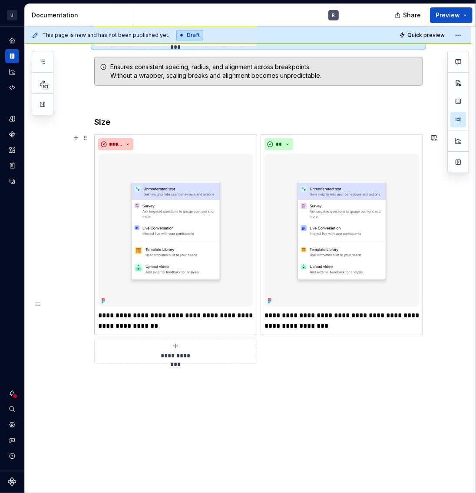
scroll to position [310, 0]
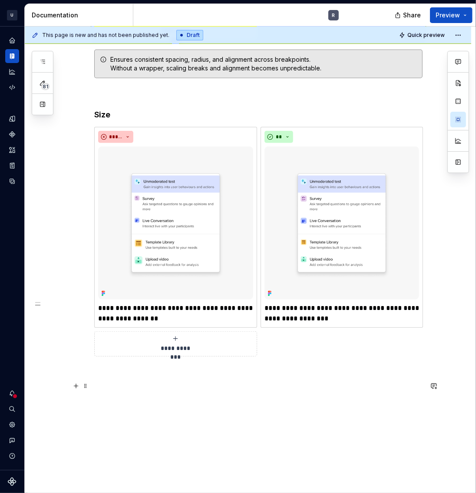
click at [140, 387] on p at bounding box center [258, 387] width 328 height 10
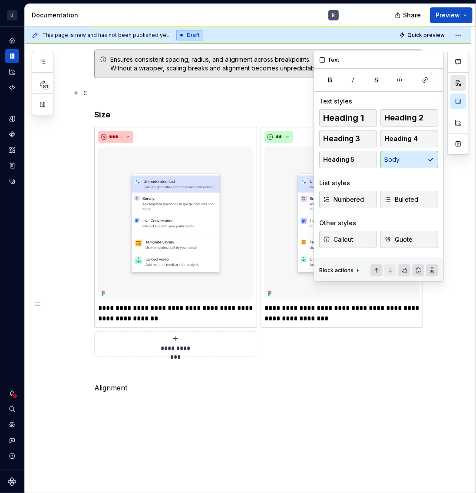
click at [461, 83] on button "button" at bounding box center [458, 83] width 16 height 16
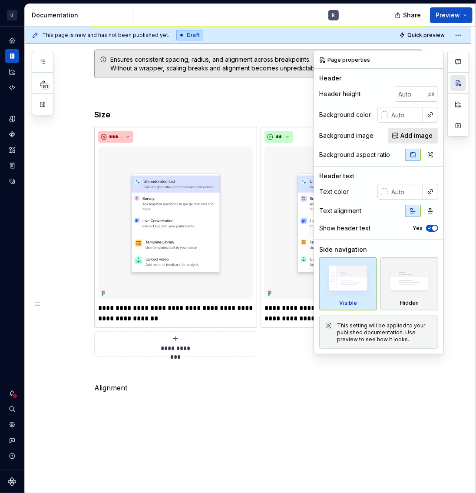
click at [461, 83] on button "button" at bounding box center [458, 83] width 16 height 16
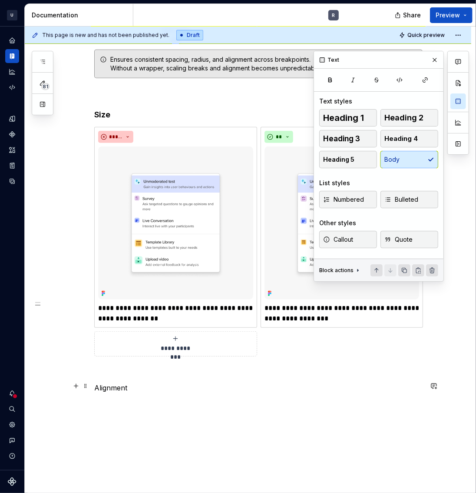
click at [110, 387] on p "Alignment" at bounding box center [258, 387] width 328 height 10
click at [397, 135] on span "Heading 4" at bounding box center [400, 138] width 33 height 9
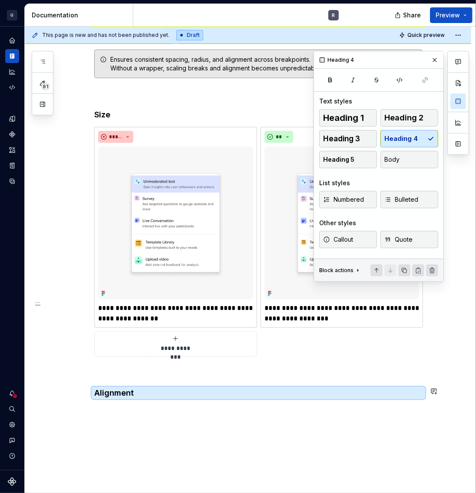
click at [156, 387] on h4 "Alignment" at bounding box center [258, 392] width 328 height 10
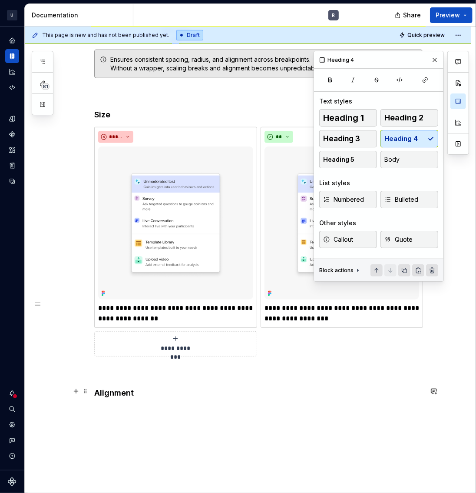
click at [152, 392] on h4 "Alignment" at bounding box center [258, 392] width 328 height 10
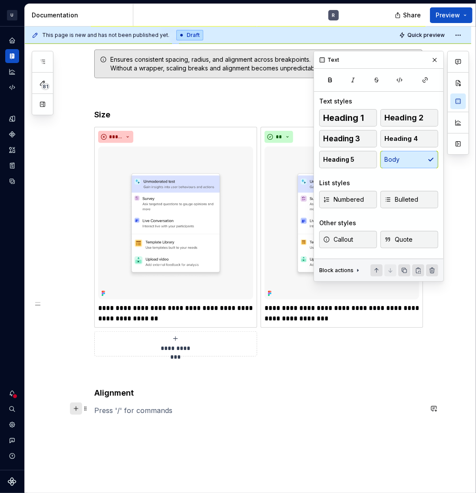
click at [73, 407] on button "button" at bounding box center [76, 408] width 12 height 12
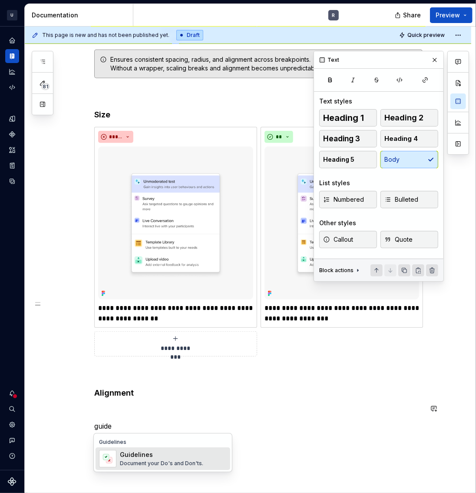
click at [148, 437] on div "Guidelines" at bounding box center [161, 454] width 83 height 9
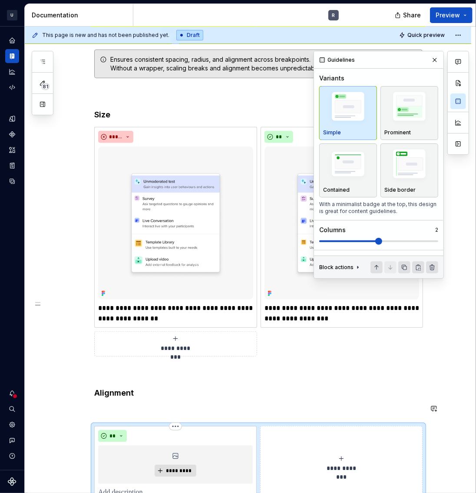
scroll to position [316, 0]
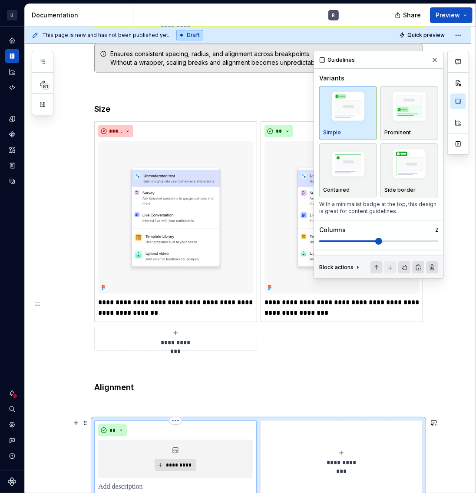
click at [185, 437] on div "*********" at bounding box center [175, 459] width 155 height 38
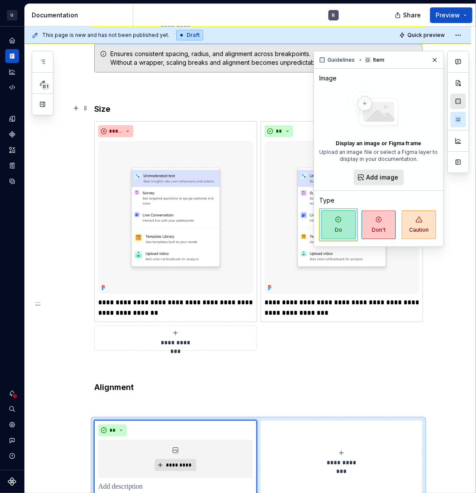
click at [460, 103] on button "button" at bounding box center [458, 101] width 16 height 16
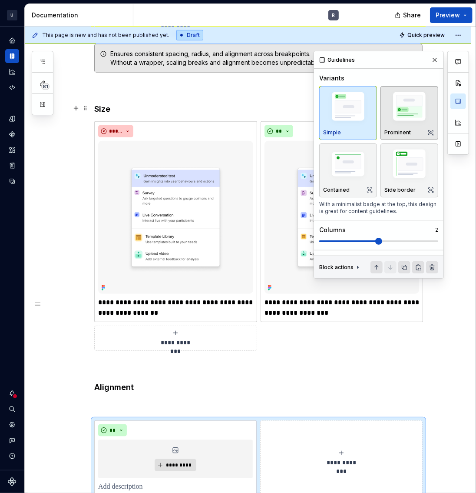
click at [410, 108] on img "button" at bounding box center [409, 107] width 50 height 37
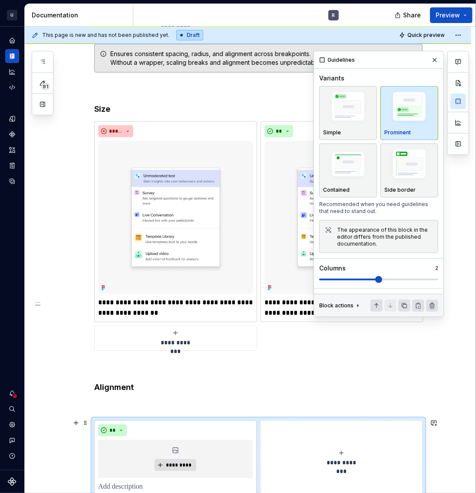
click at [333, 437] on button "**********" at bounding box center [341, 458] width 162 height 76
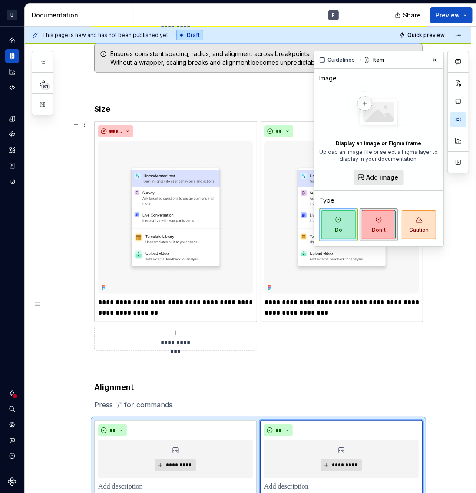
click at [373, 224] on span "Don't" at bounding box center [379, 224] width 34 height 29
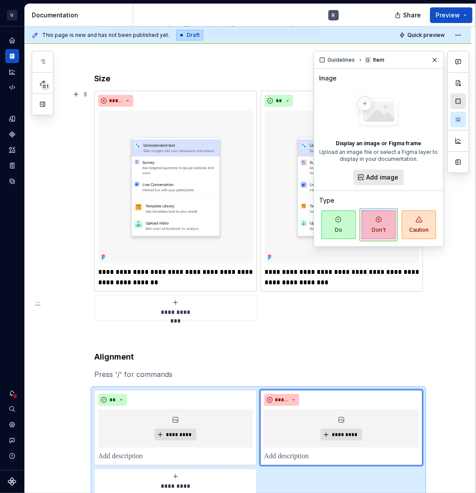
click at [461, 106] on button "button" at bounding box center [458, 101] width 16 height 16
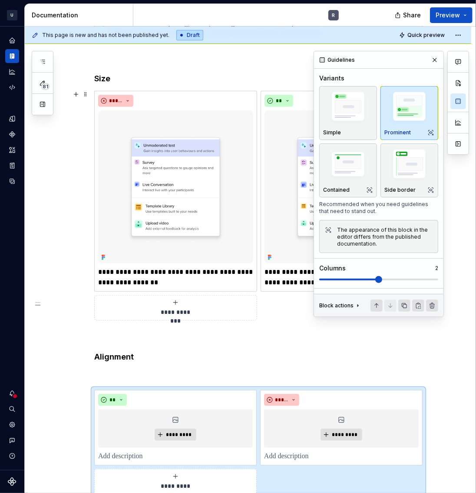
click at [408, 107] on img "button" at bounding box center [409, 107] width 50 height 37
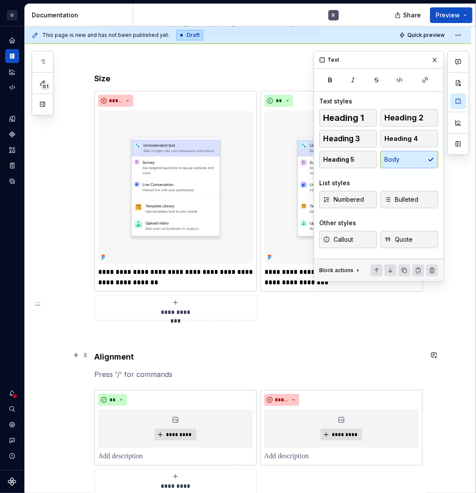
click at [221, 359] on div "**********" at bounding box center [258, 165] width 328 height 658
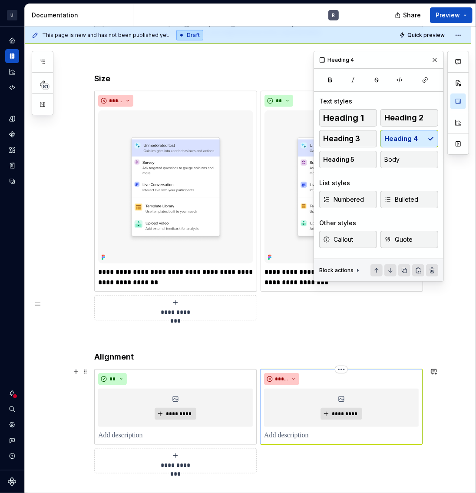
click at [281, 434] on p at bounding box center [341, 435] width 155 height 10
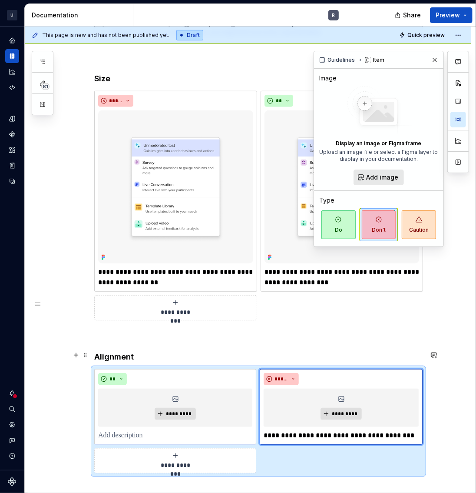
click at [100, 357] on h4 "Alignment" at bounding box center [258, 356] width 328 height 10
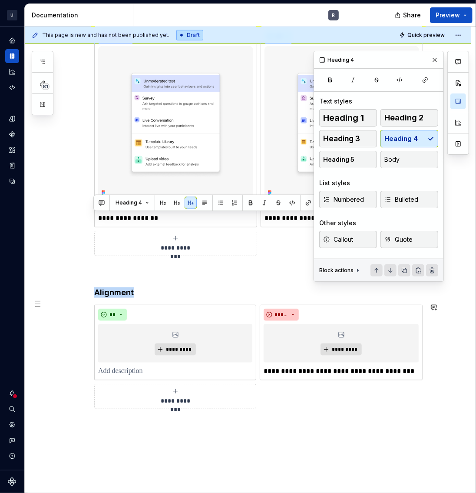
scroll to position [481, 0]
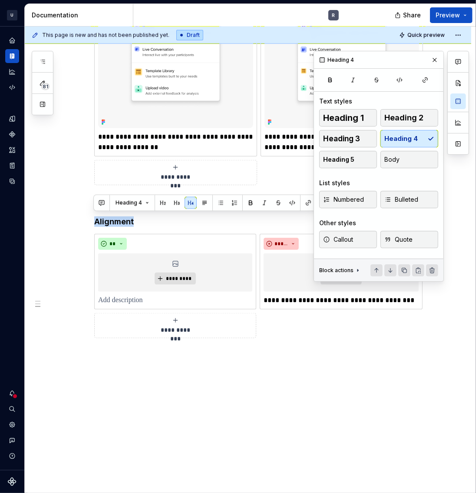
drag, startPoint x: 95, startPoint y: 354, endPoint x: 384, endPoint y: 448, distance: 304.7
click at [394, 437] on div "**********" at bounding box center [248, 88] width 447 height 816
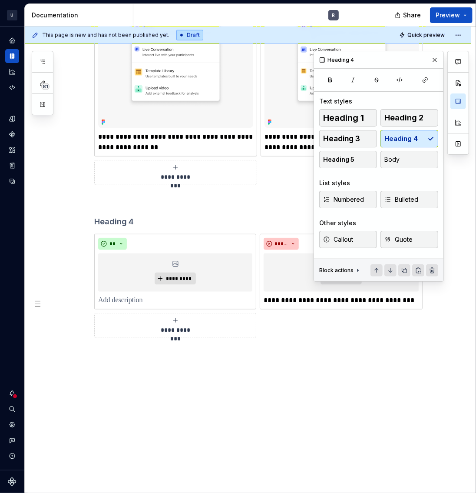
click at [159, 343] on div "**********" at bounding box center [258, 25] width 328 height 648
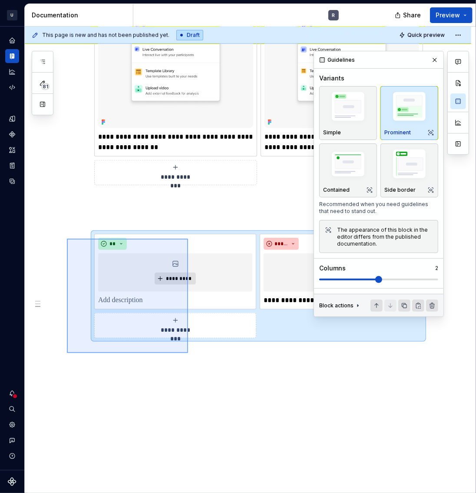
drag, startPoint x: 170, startPoint y: 335, endPoint x: 67, endPoint y: 238, distance: 141.3
click at [67, 238] on div "**********" at bounding box center [250, 259] width 451 height 466
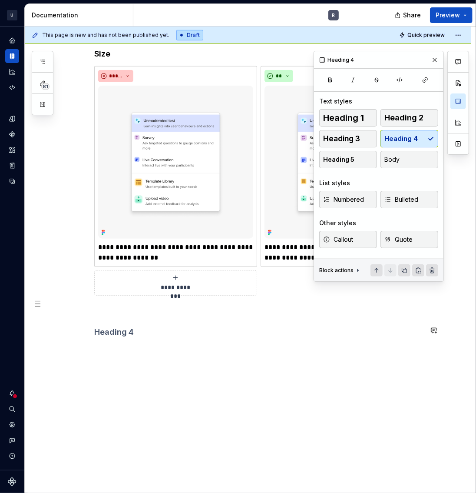
scroll to position [350, 0]
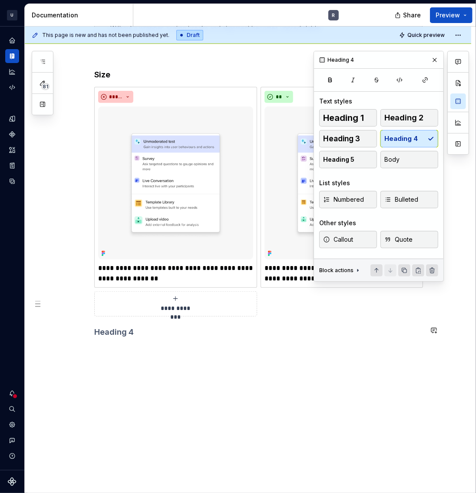
click at [122, 334] on h4 at bounding box center [258, 332] width 328 height 10
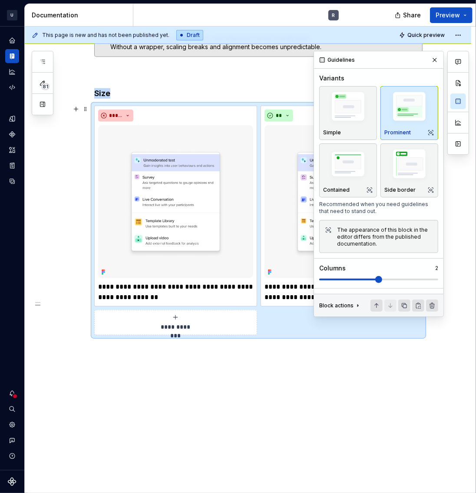
scroll to position [329, 0]
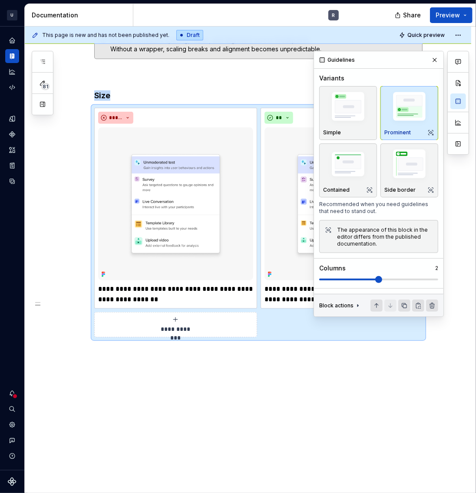
click at [402, 393] on div "**********" at bounding box center [250, 259] width 451 height 466
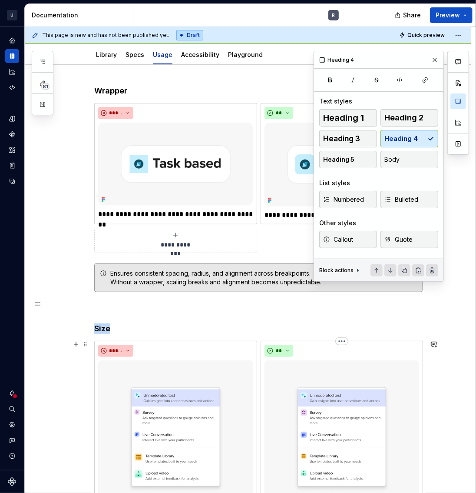
scroll to position [0, 0]
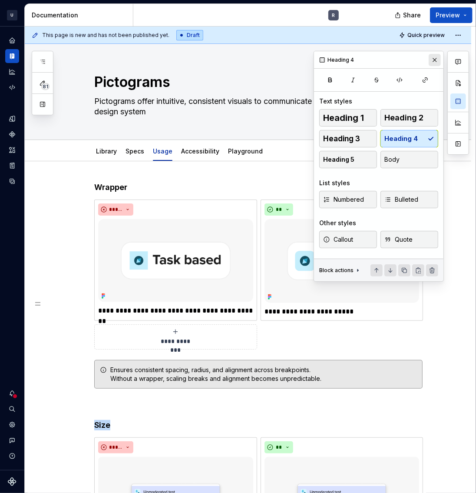
click at [435, 61] on button "button" at bounding box center [435, 60] width 12 height 12
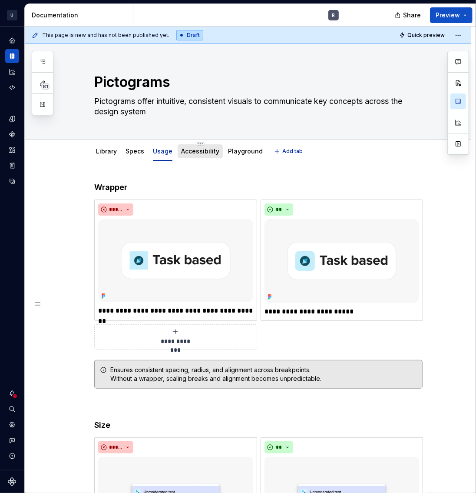
click at [202, 156] on div "Accessibility" at bounding box center [200, 151] width 45 height 14
click at [220, 149] on div "Library Specs Usage Accessibility Playground" at bounding box center [179, 153] width 181 height 23
click at [229, 145] on div "Playground" at bounding box center [246, 151] width 42 height 14
click at [244, 147] on link "Playground" at bounding box center [245, 150] width 35 height 7
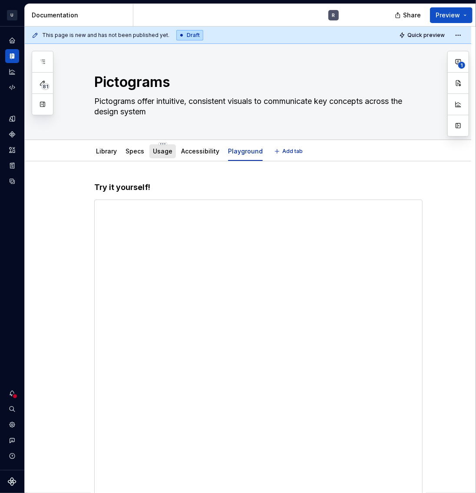
click at [159, 152] on link "Usage" at bounding box center [163, 150] width 20 height 7
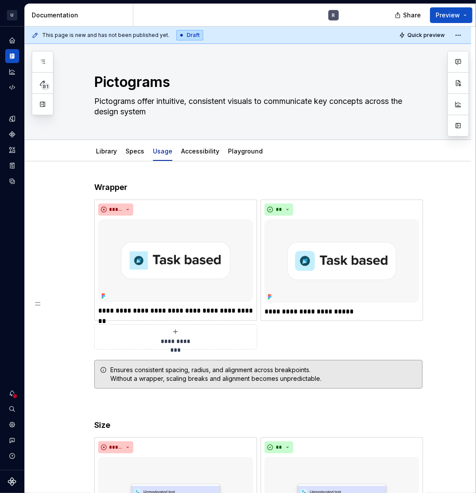
type textarea "*"
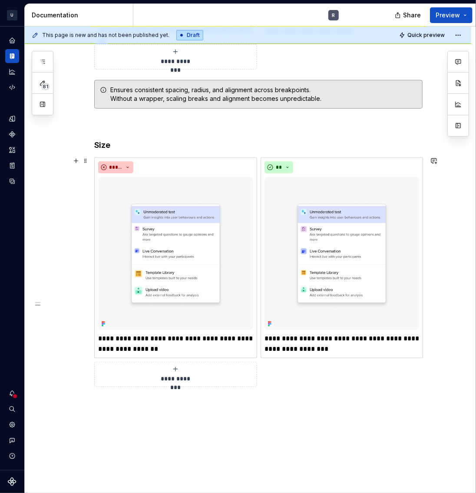
scroll to position [329, 0]
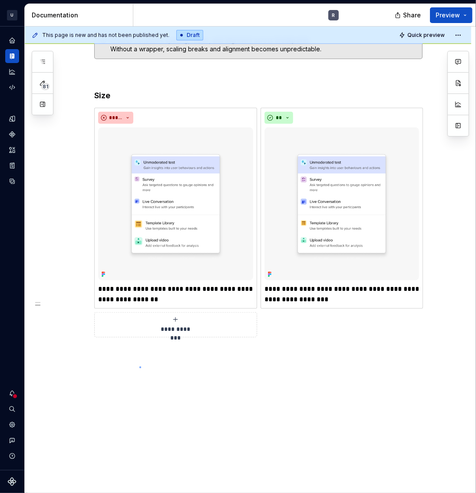
click at [139, 366] on div "**********" at bounding box center [250, 259] width 451 height 466
click at [93, 364] on div "**********" at bounding box center [250, 259] width 451 height 466
click at [90, 357] on div "**********" at bounding box center [248, 163] width 447 height 663
click at [72, 351] on button "button" at bounding box center [76, 351] width 12 height 12
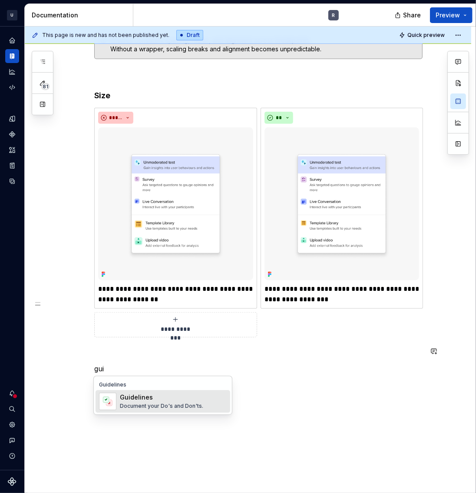
click at [129, 405] on div "Document your Do's and Don'ts." at bounding box center [161, 405] width 83 height 7
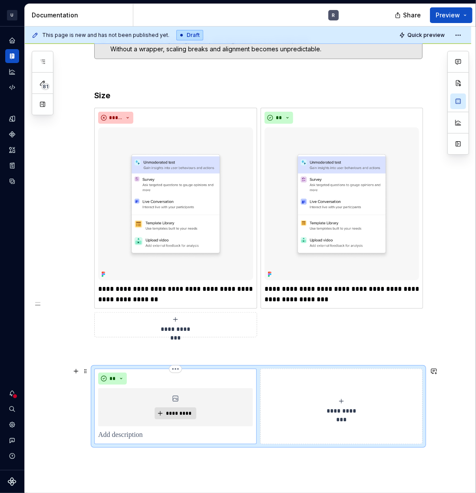
click at [135, 432] on p at bounding box center [175, 435] width 155 height 10
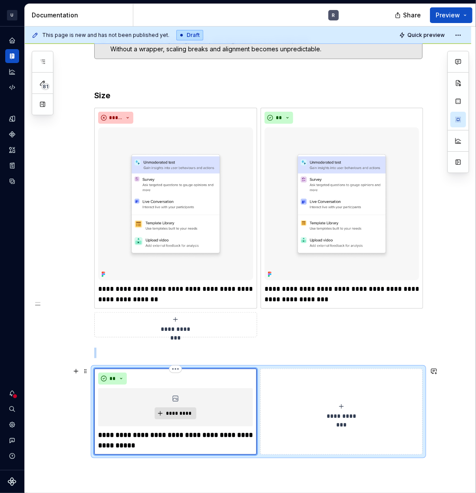
click at [126, 437] on div "**********" at bounding box center [175, 411] width 162 height 86
click at [129, 434] on strong "**********" at bounding box center [176, 439] width 156 height 17
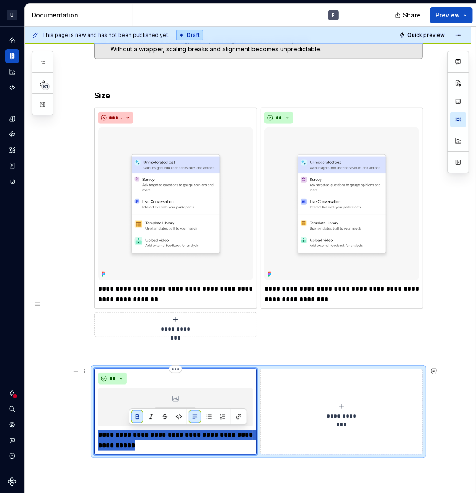
click at [129, 434] on strong "**********" at bounding box center [176, 439] width 156 height 17
click at [129, 435] on strong "**********" at bounding box center [176, 439] width 156 height 17
click at [106, 413] on button "button" at bounding box center [105, 416] width 12 height 12
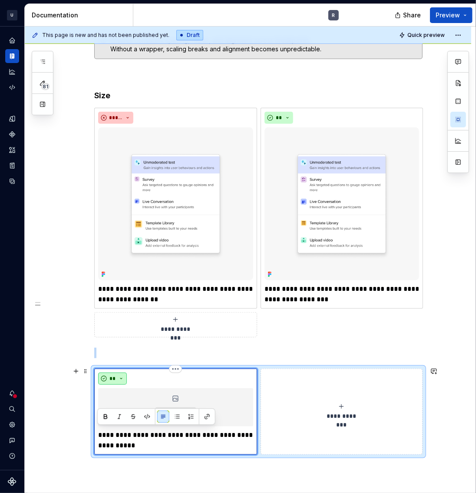
click at [115, 372] on button "**" at bounding box center [112, 378] width 29 height 12
click at [131, 407] on div "Don't" at bounding box center [132, 406] width 16 height 9
click at [352, 405] on div "**********" at bounding box center [342, 411] width 154 height 17
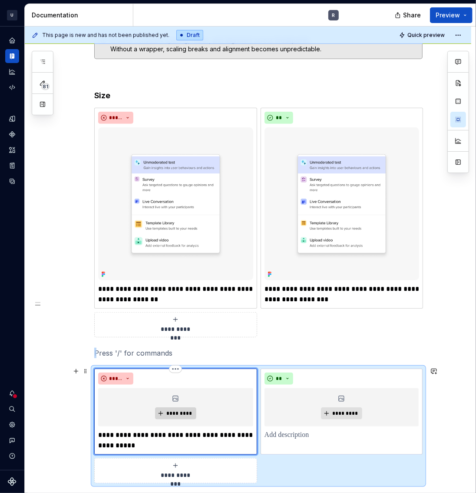
click at [185, 413] on span "*********" at bounding box center [179, 413] width 26 height 7
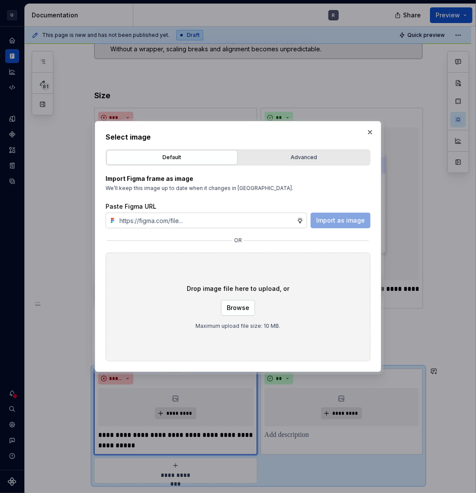
click at [348, 155] on div "Advanced" at bounding box center [303, 157] width 125 height 9
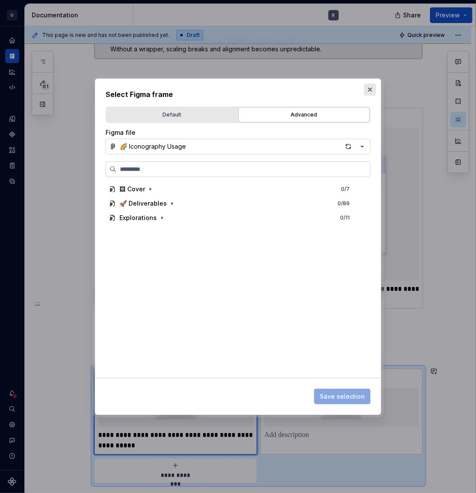
click at [370, 88] on button "button" at bounding box center [370, 89] width 12 height 12
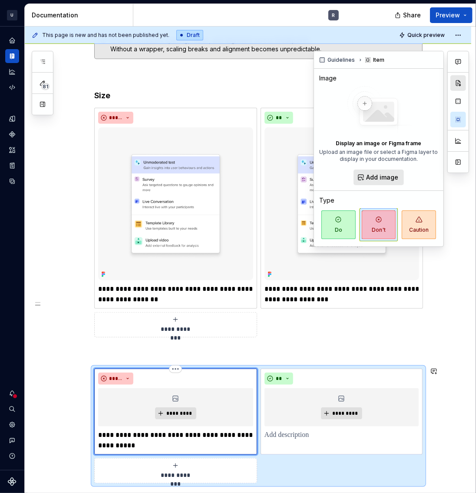
click at [464, 83] on button "button" at bounding box center [458, 83] width 16 height 16
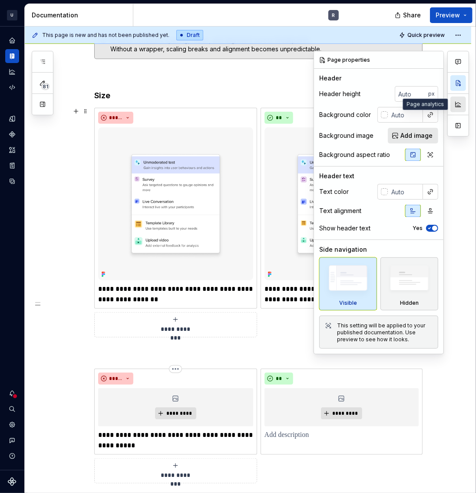
click at [462, 106] on button "button" at bounding box center [458, 104] width 16 height 16
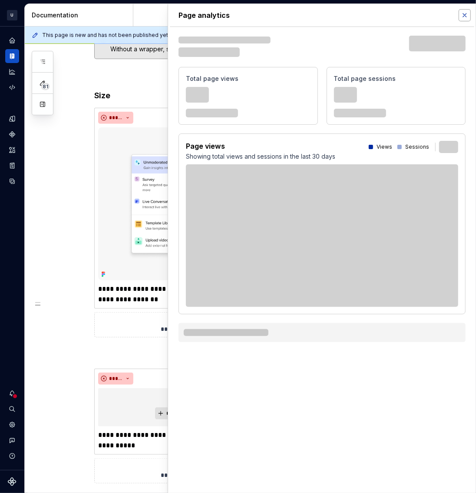
click at [463, 17] on button "button" at bounding box center [465, 15] width 12 height 12
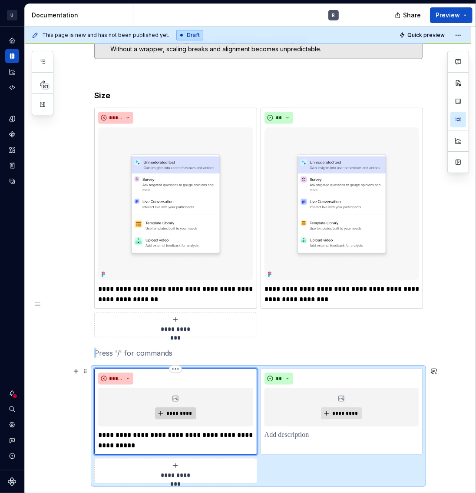
click at [185, 410] on span "*********" at bounding box center [179, 413] width 26 height 7
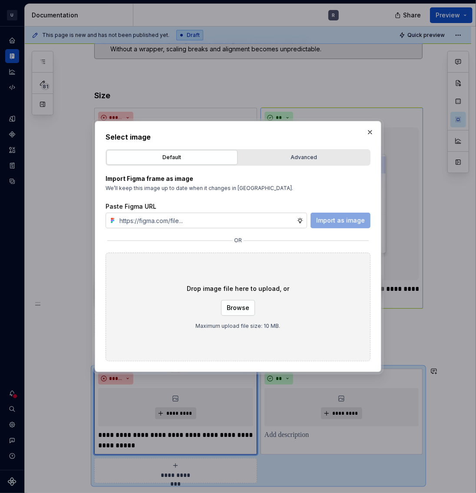
click at [369, 134] on button "button" at bounding box center [370, 132] width 12 height 12
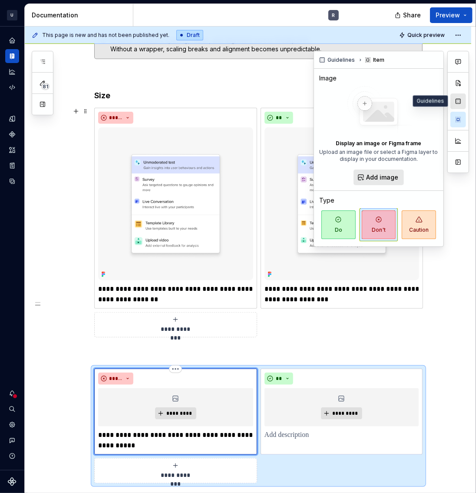
click at [456, 103] on button "button" at bounding box center [458, 101] width 16 height 16
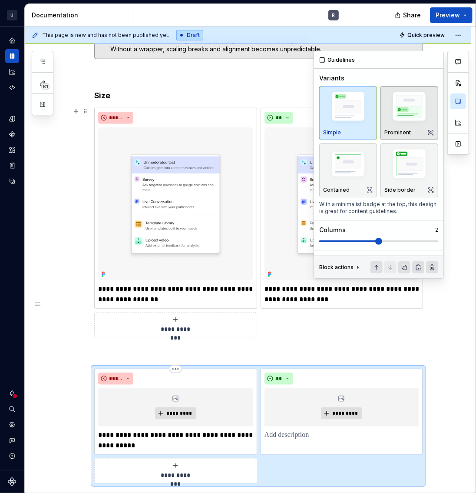
click at [402, 115] on img "button" at bounding box center [409, 107] width 50 height 37
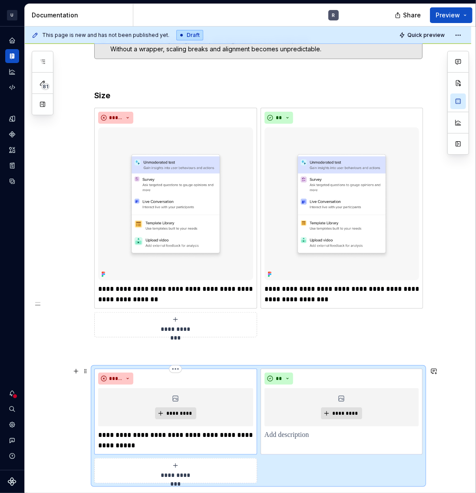
click at [179, 437] on p "**********" at bounding box center [175, 440] width 155 height 21
click at [278, 437] on p at bounding box center [342, 435] width 154 height 10
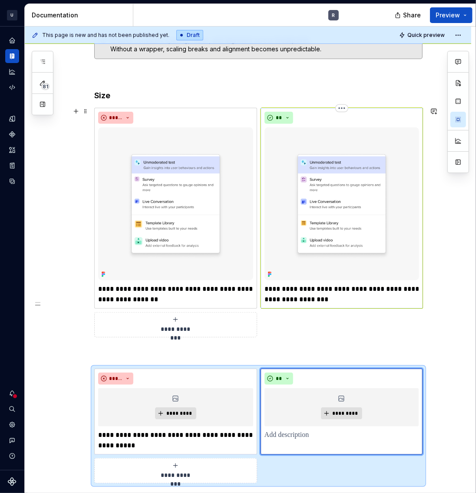
click at [314, 291] on p "**********" at bounding box center [342, 294] width 155 height 21
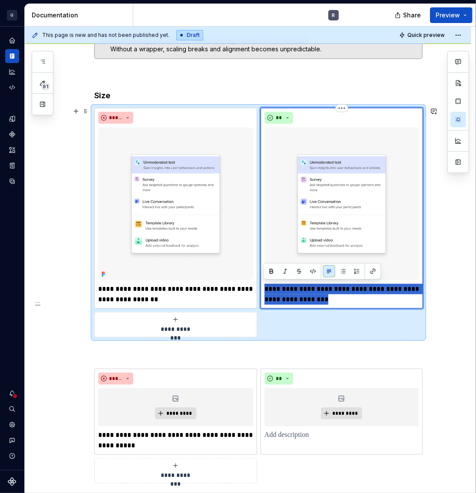
click at [314, 291] on p "**********" at bounding box center [342, 294] width 155 height 21
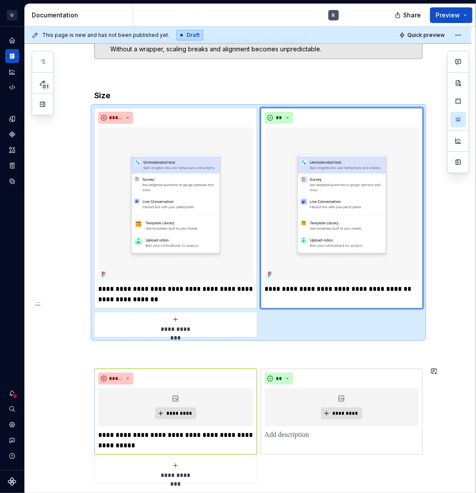
click at [132, 437] on p "**********" at bounding box center [175, 440] width 155 height 21
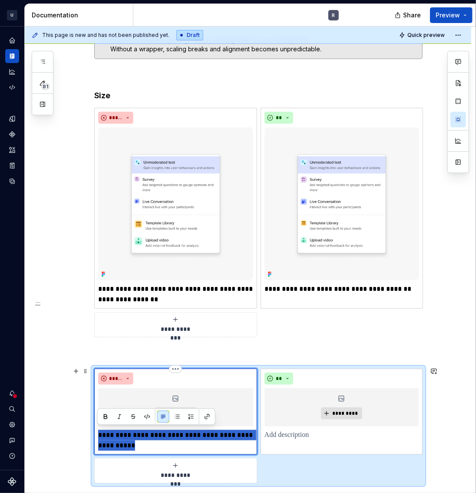
click at [132, 437] on p "**********" at bounding box center [175, 440] width 155 height 21
click at [215, 437] on p "**********" at bounding box center [175, 440] width 155 height 21
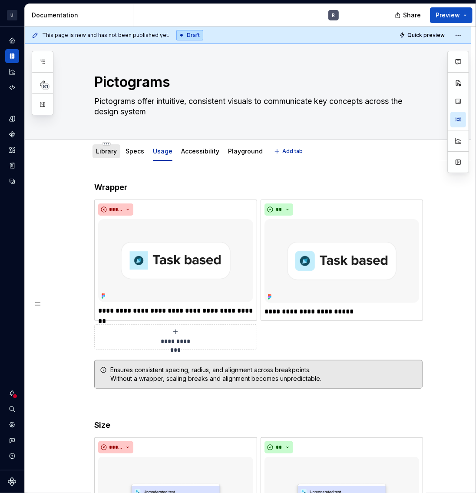
click at [111, 148] on link "Library" at bounding box center [106, 150] width 21 height 7
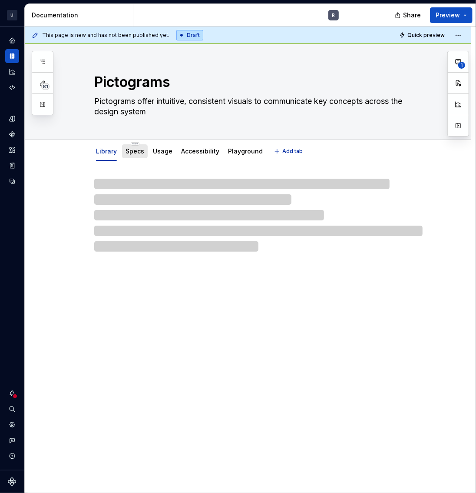
click at [133, 155] on div "Specs" at bounding box center [135, 151] width 19 height 9
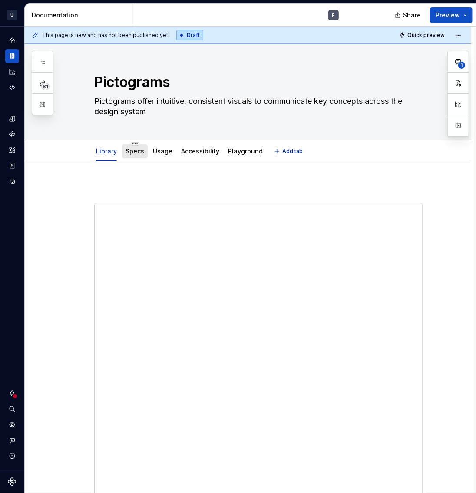
click at [136, 149] on link "Specs" at bounding box center [135, 150] width 19 height 7
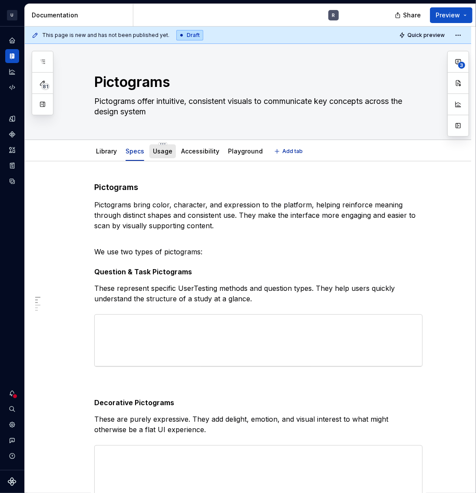
click at [167, 150] on link "Usage" at bounding box center [163, 150] width 20 height 7
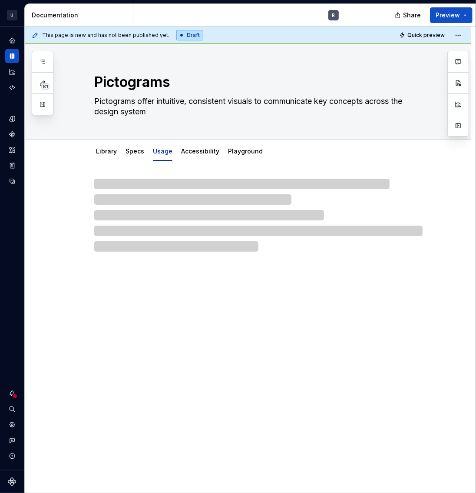
type textarea "*"
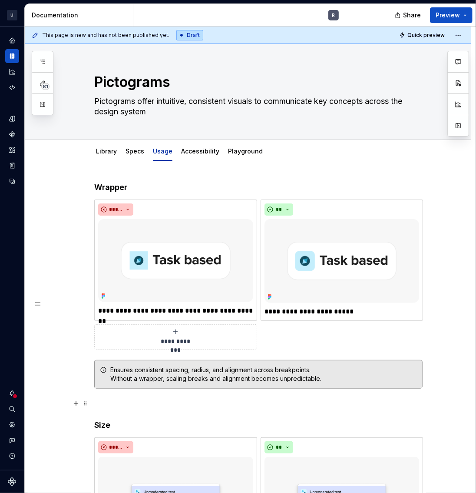
scroll to position [378, 0]
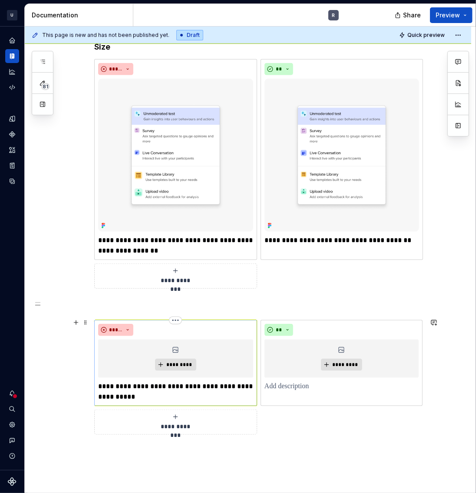
click at [145, 389] on p "**********" at bounding box center [175, 391] width 155 height 21
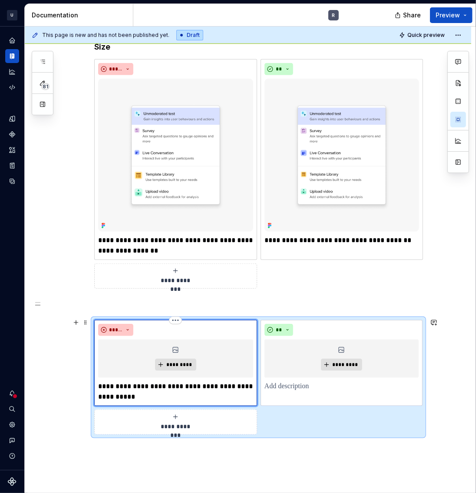
click at [182, 396] on p "**********" at bounding box center [175, 391] width 155 height 21
click at [271, 385] on p at bounding box center [342, 386] width 154 height 10
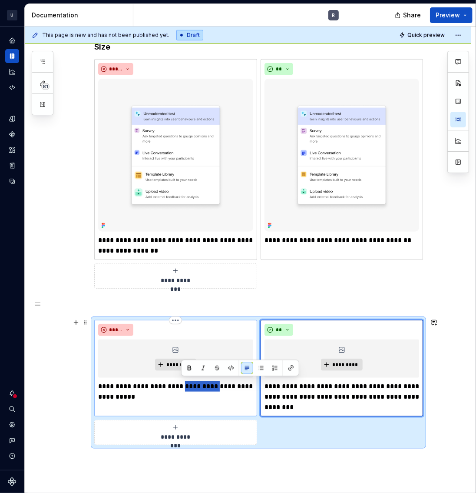
drag, startPoint x: 181, startPoint y: 385, endPoint x: 214, endPoint y: 386, distance: 33.0
click at [214, 386] on p "**********" at bounding box center [175, 391] width 155 height 21
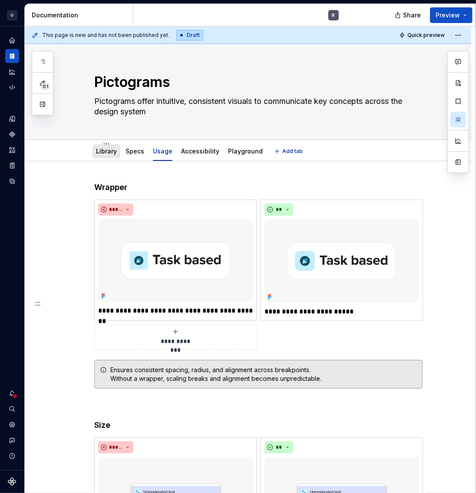
scroll to position [0, 0]
click at [109, 159] on div at bounding box center [107, 159] width 28 height 1
click at [114, 148] on link "Library" at bounding box center [106, 150] width 21 height 7
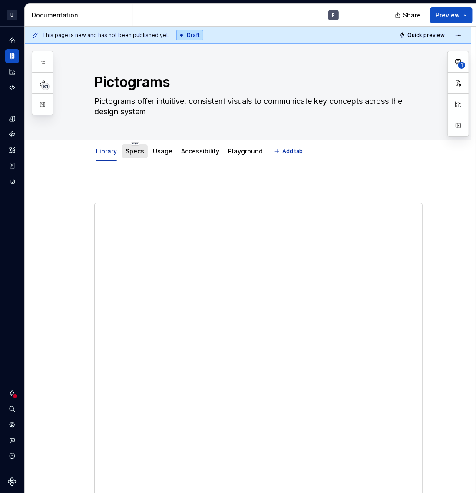
click at [135, 154] on link "Specs" at bounding box center [135, 150] width 19 height 7
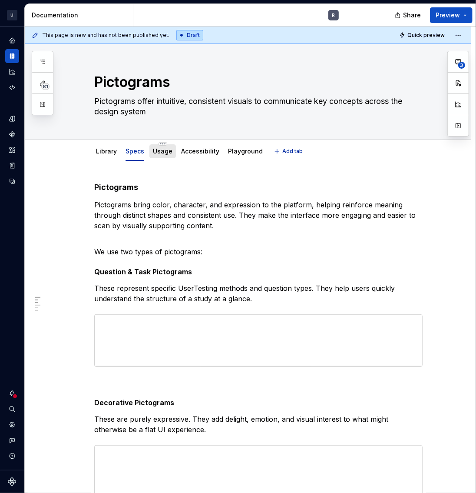
click at [153, 147] on link "Usage" at bounding box center [163, 150] width 20 height 7
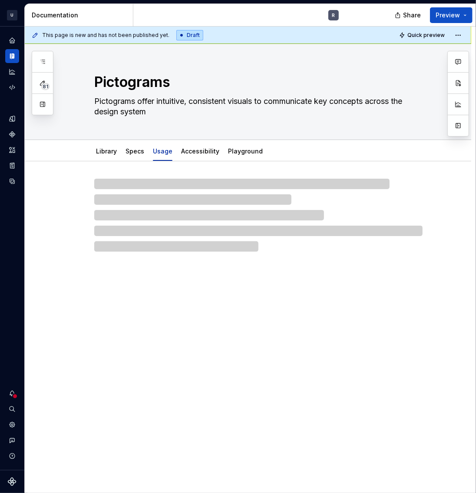
type textarea "*"
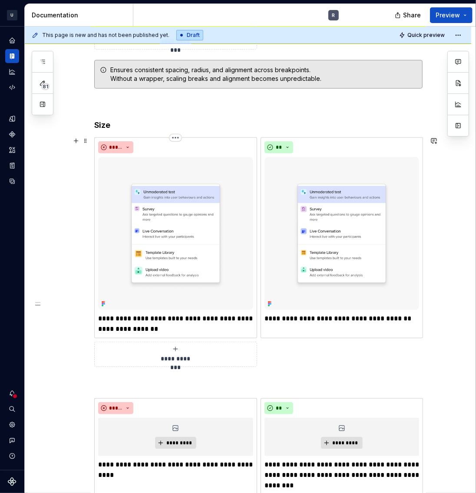
scroll to position [485, 0]
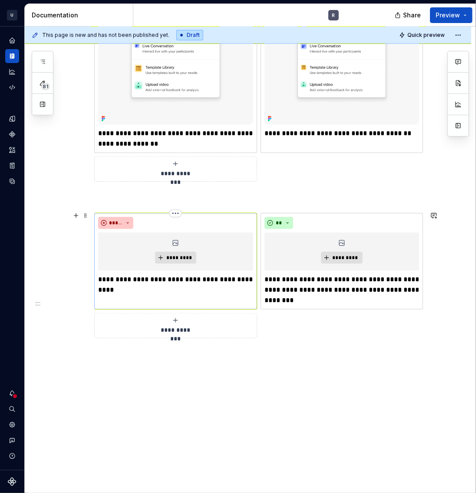
click at [178, 275] on p "**********" at bounding box center [175, 284] width 155 height 21
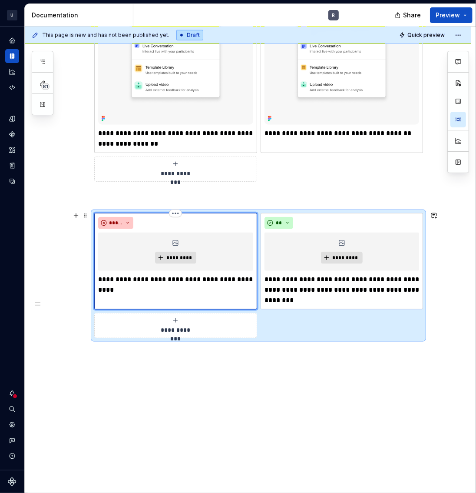
click at [182, 277] on p "**********" at bounding box center [175, 284] width 155 height 21
click at [134, 274] on p "**********" at bounding box center [175, 284] width 155 height 21
click at [181, 274] on p "**********" at bounding box center [175, 284] width 155 height 21
click at [182, 254] on span "*********" at bounding box center [179, 257] width 26 height 7
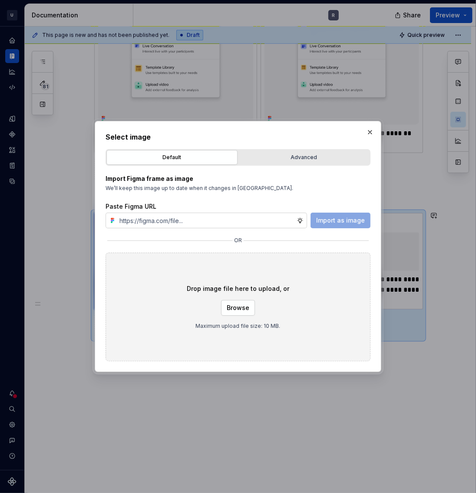
type textarea "*"
paste input "[URL][DOMAIN_NAME]"
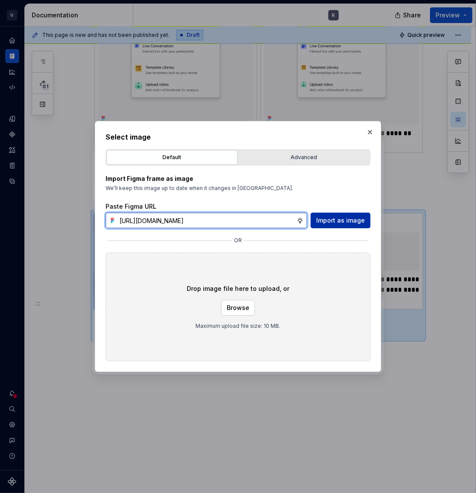
scroll to position [0, 248]
type input "[URL][DOMAIN_NAME]"
click at [353, 219] on span "Import as image" at bounding box center [340, 220] width 49 height 9
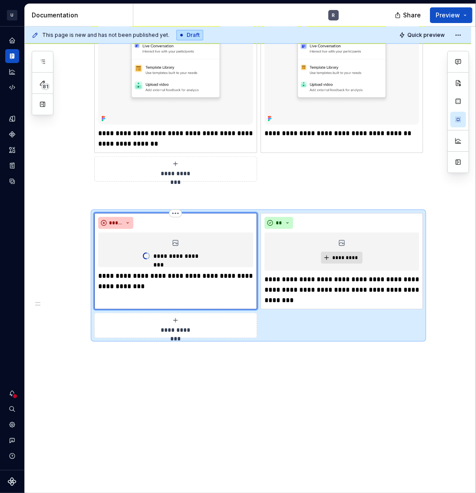
type textarea "*"
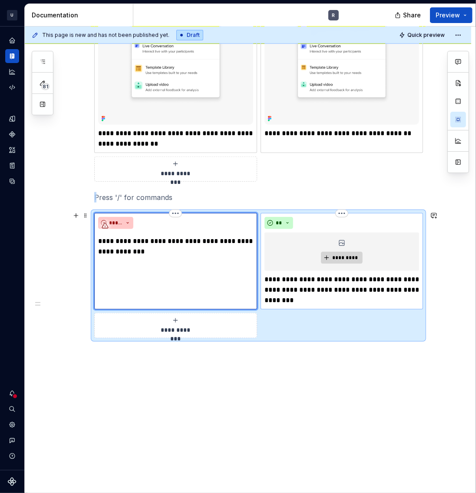
click at [344, 255] on span "*********" at bounding box center [345, 257] width 26 height 7
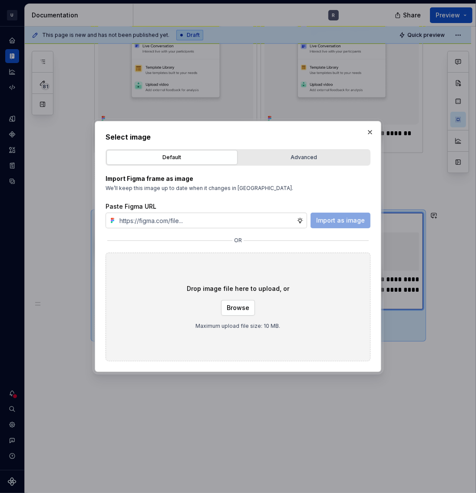
type input "[URL][DOMAIN_NAME]"
click at [349, 221] on span "Import as image" at bounding box center [340, 220] width 49 height 9
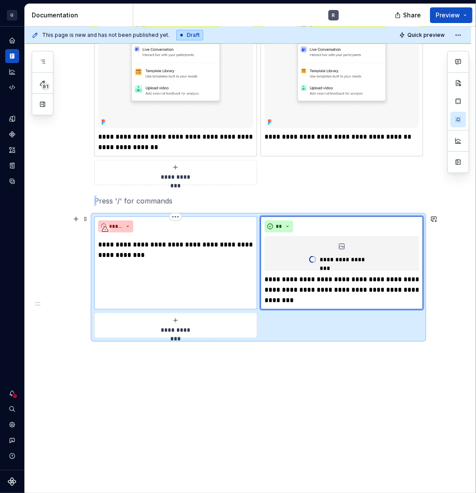
click at [174, 215] on html "U UserTesting Design System R Design system data Documentation R Share Preview …" at bounding box center [238, 246] width 476 height 493
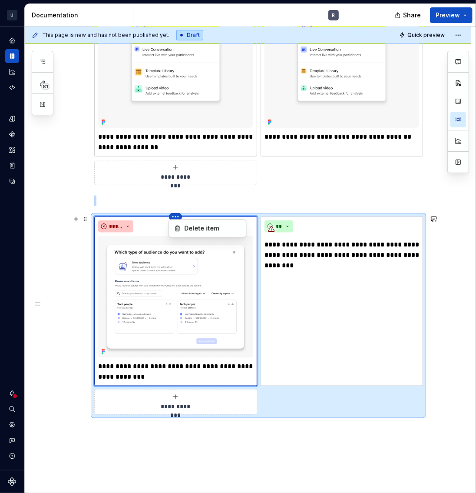
click at [174, 215] on html "U UserTesting Design System R Design system data Documentation R Share Preview …" at bounding box center [238, 246] width 476 height 493
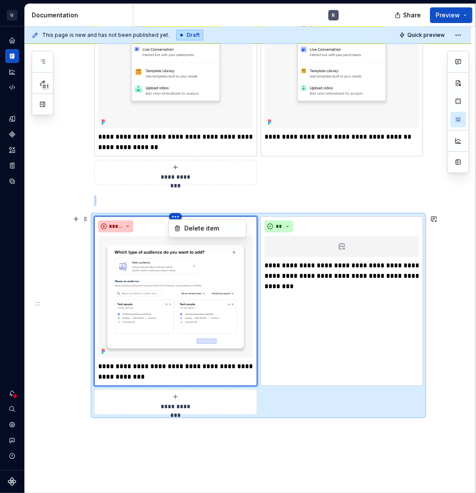
click at [174, 215] on html "U UserTesting Design System R Design system data Documentation R Share Preview …" at bounding box center [238, 246] width 476 height 493
click at [213, 437] on html "U UserTesting Design System R Design system data Documentation R Share Preview …" at bounding box center [238, 246] width 476 height 493
click at [340, 212] on html "U UserTesting Design System R Design system data Documentation R Share Preview …" at bounding box center [238, 246] width 476 height 493
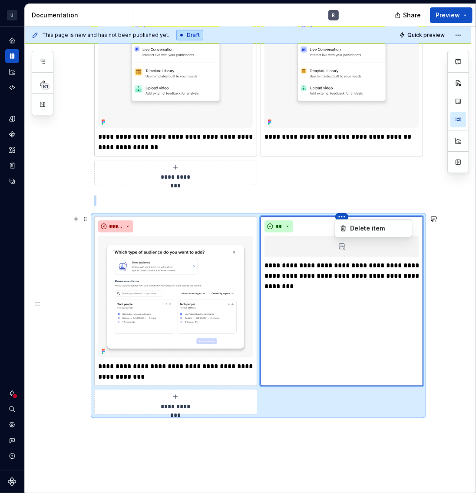
click at [340, 212] on html "U UserTesting Design System R Design system data Documentation R Share Preview …" at bounding box center [238, 246] width 476 height 493
click at [84, 220] on span at bounding box center [85, 219] width 7 height 12
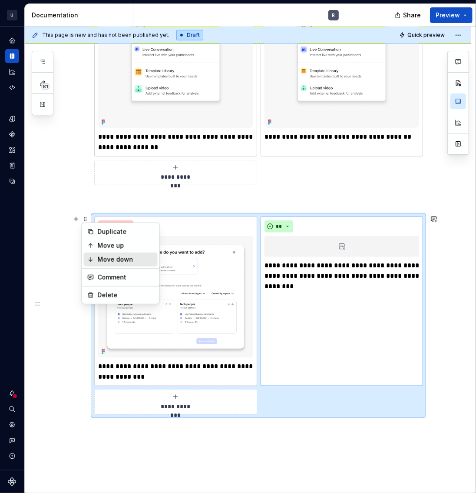
click at [113, 255] on div "Move down" at bounding box center [126, 259] width 56 height 9
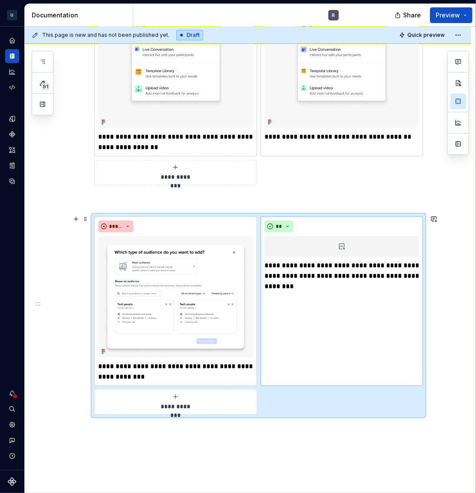
click at [275, 390] on div "**********" at bounding box center [258, 315] width 328 height 198
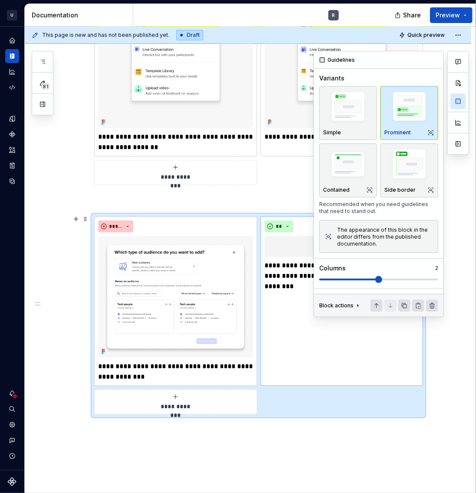
click at [375, 281] on span at bounding box center [378, 279] width 7 height 7
click at [382, 281] on span at bounding box center [378, 279] width 119 height 7
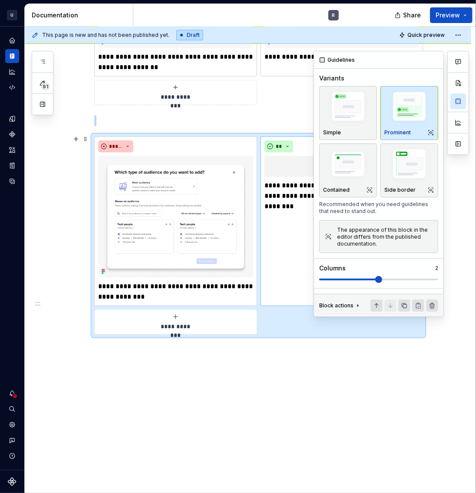
click at [375, 283] on span at bounding box center [378, 279] width 7 height 7
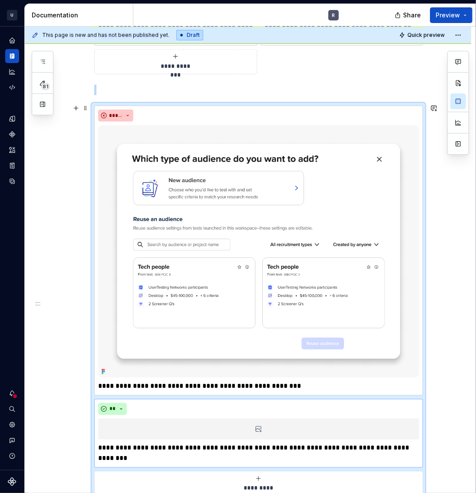
click at [73, 275] on div "**********" at bounding box center [248, 111] width 447 height 1085
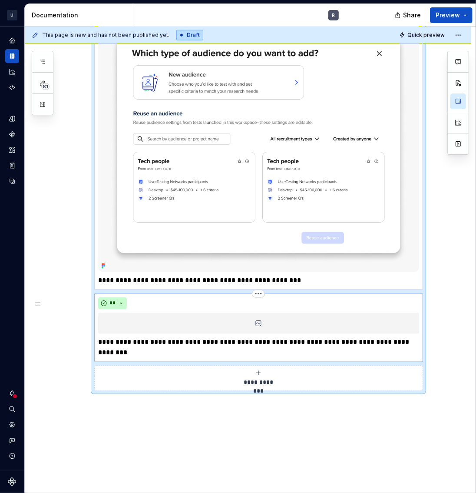
scroll to position [750, 0]
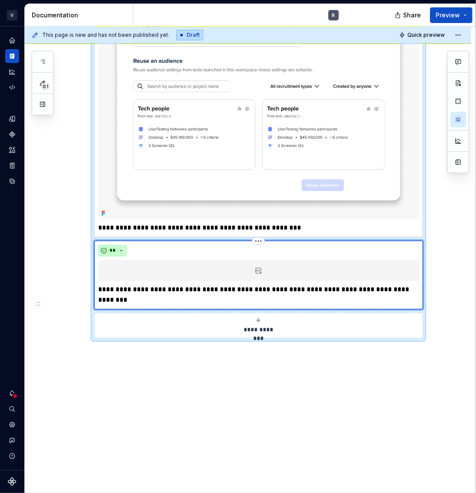
click at [257, 269] on icon at bounding box center [258, 270] width 7 height 7
click at [273, 268] on div at bounding box center [258, 270] width 321 height 21
click at [257, 267] on icon at bounding box center [258, 270] width 7 height 7
click at [258, 267] on icon at bounding box center [258, 270] width 7 height 7
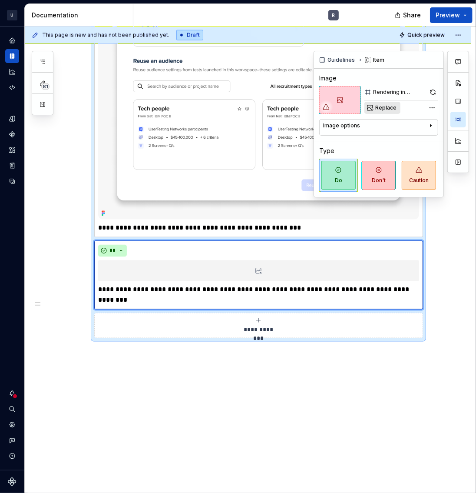
click at [390, 107] on span "Replace" at bounding box center [385, 107] width 21 height 7
type textarea "*"
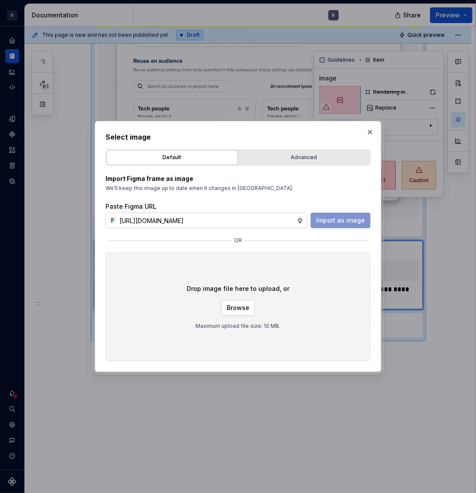
scroll to position [0, 249]
type input "[URL][DOMAIN_NAME]"
click at [337, 221] on span "Import as image" at bounding box center [340, 220] width 49 height 9
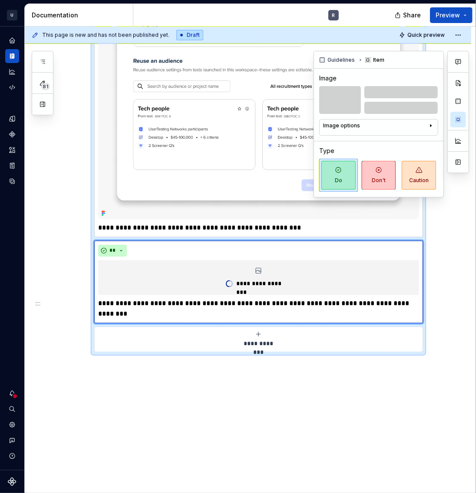
scroll to position [729, 0]
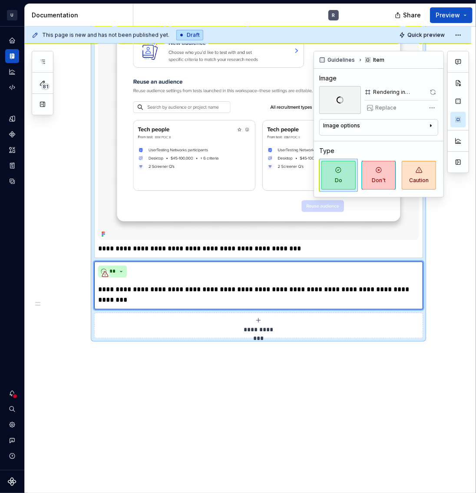
drag, startPoint x: 429, startPoint y: 126, endPoint x: 424, endPoint y: 126, distance: 4.8
click at [424, 126] on button "Image options" at bounding box center [378, 127] width 111 height 10
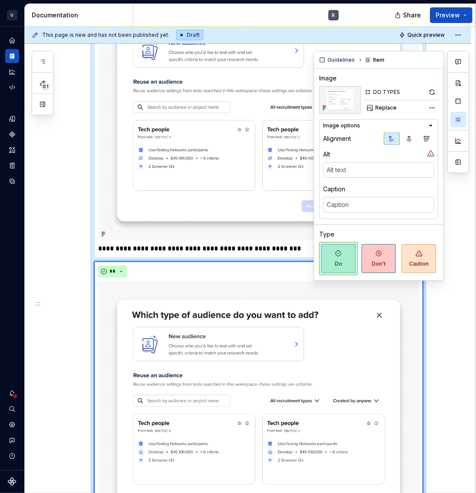
click at [430, 125] on icon "button" at bounding box center [430, 125] width 7 height 7
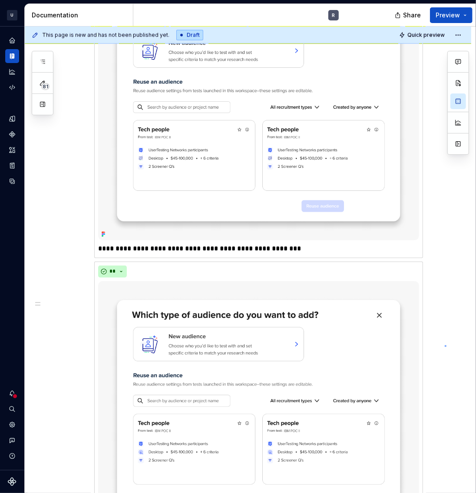
click at [445, 344] on div "**********" at bounding box center [250, 259] width 451 height 466
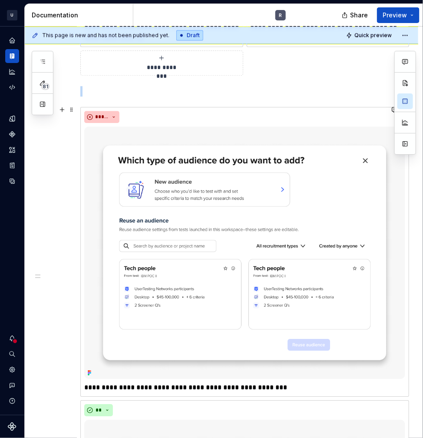
scroll to position [591, 0]
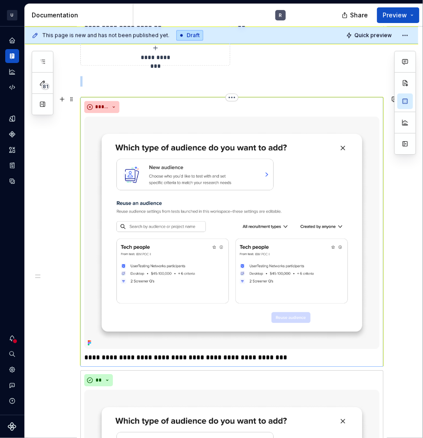
click at [348, 129] on img at bounding box center [231, 232] width 295 height 232
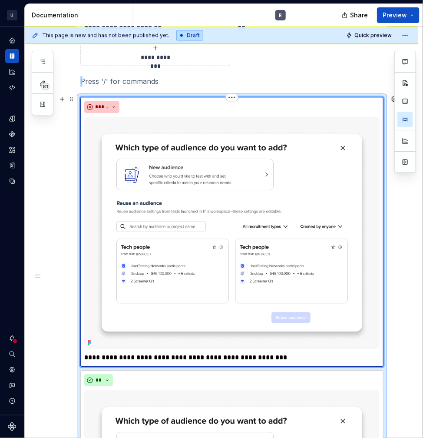
click at [313, 168] on img at bounding box center [231, 232] width 295 height 232
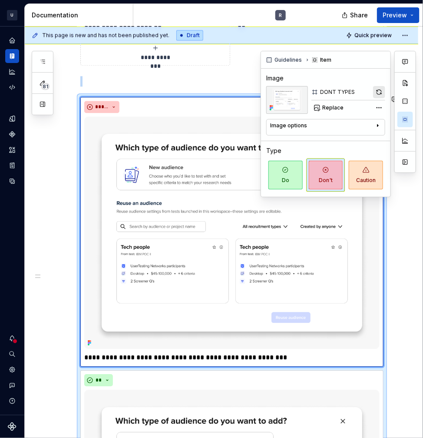
click at [382, 88] on button "button" at bounding box center [379, 92] width 12 height 12
type textarea "*"
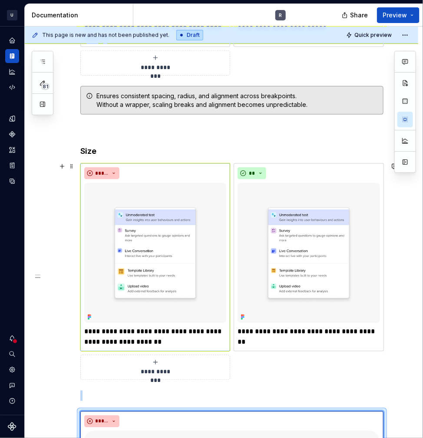
scroll to position [275, 0]
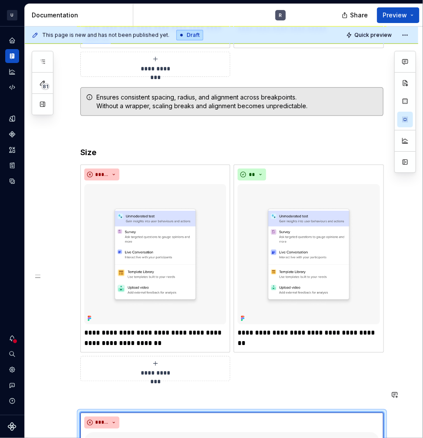
click at [89, 402] on div "**********" at bounding box center [231, 432] width 303 height 1051
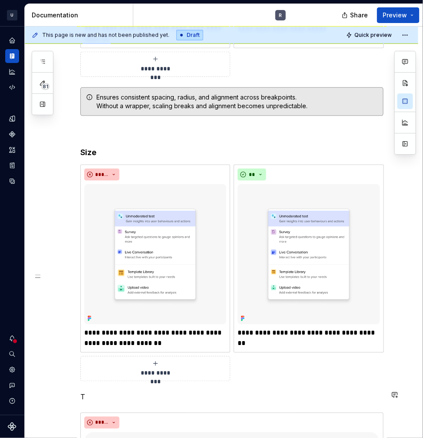
scroll to position [279, 0]
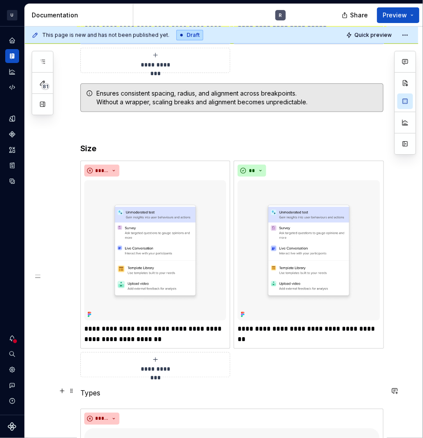
click at [94, 388] on p "Types" at bounding box center [231, 393] width 303 height 10
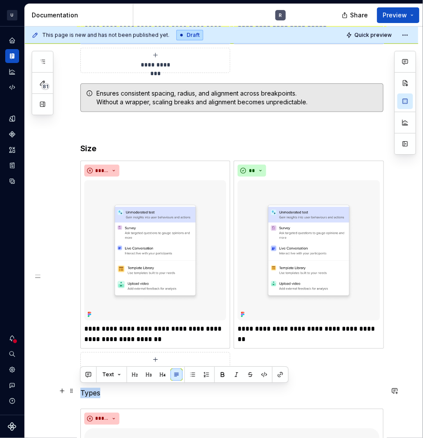
click at [94, 388] on p "Types" at bounding box center [231, 393] width 303 height 10
click at [223, 378] on button "button" at bounding box center [222, 374] width 12 height 12
click at [128, 388] on p "Types" at bounding box center [231, 393] width 303 height 10
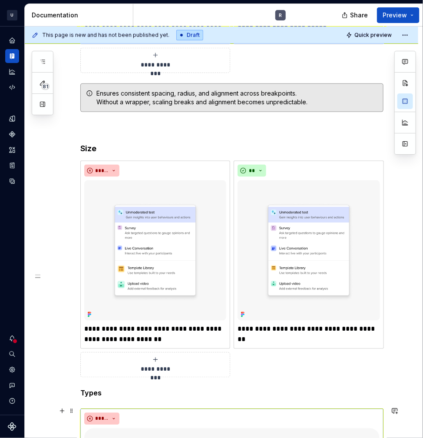
scroll to position [301, 0]
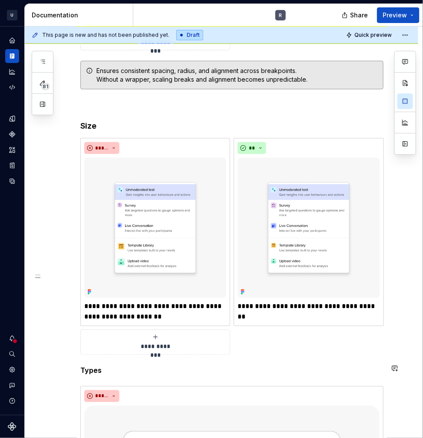
click at [86, 357] on div "**********" at bounding box center [231, 406] width 303 height 1051
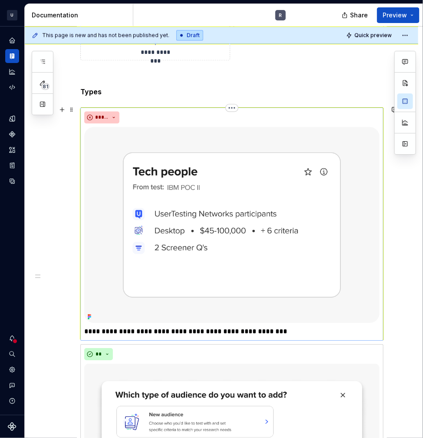
scroll to position [579, 0]
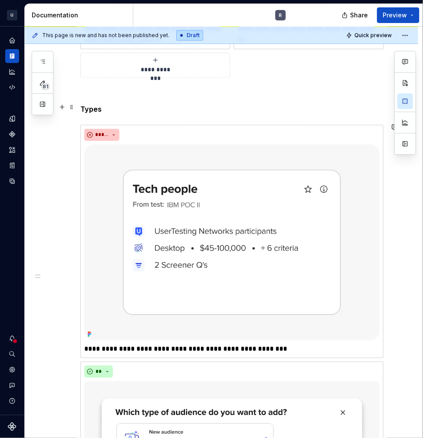
click at [106, 106] on p "Types" at bounding box center [231, 109] width 303 height 10
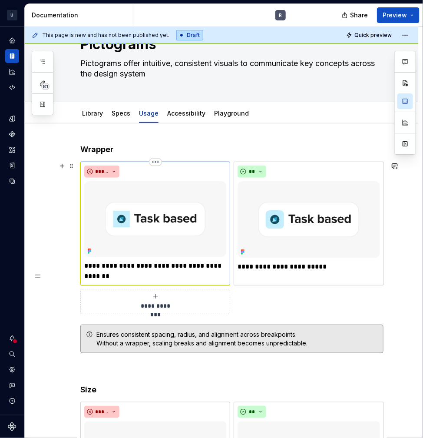
scroll to position [0, 0]
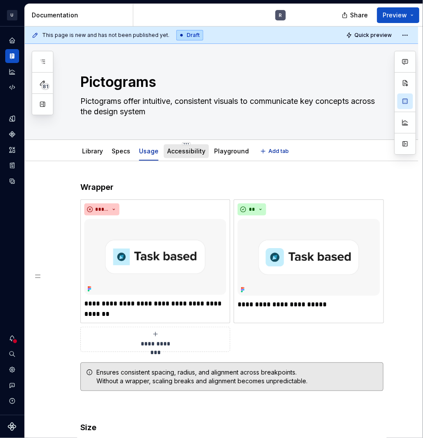
click at [181, 151] on link "Accessibility" at bounding box center [186, 150] width 38 height 7
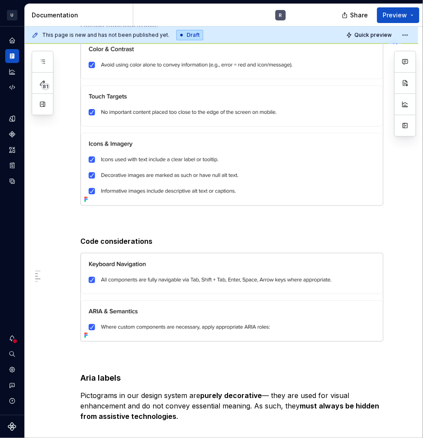
scroll to position [533, 0]
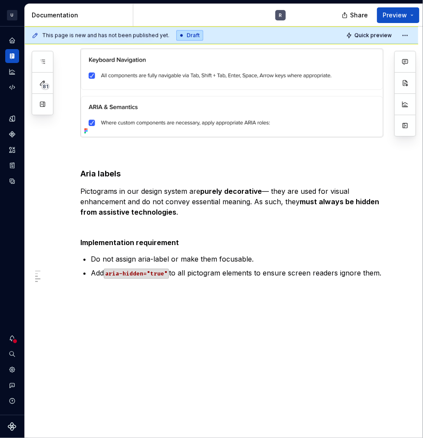
type textarea "*"
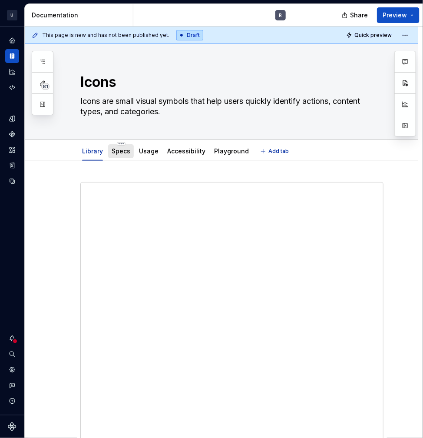
click at [115, 152] on link "Specs" at bounding box center [121, 150] width 19 height 7
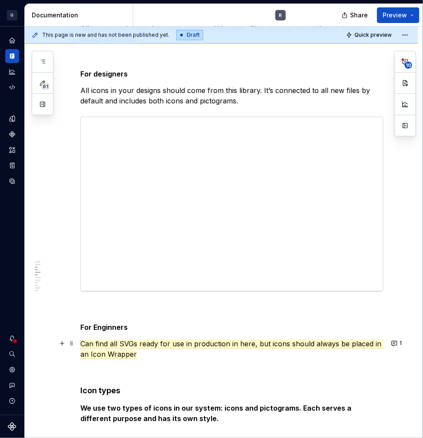
scroll to position [618, 0]
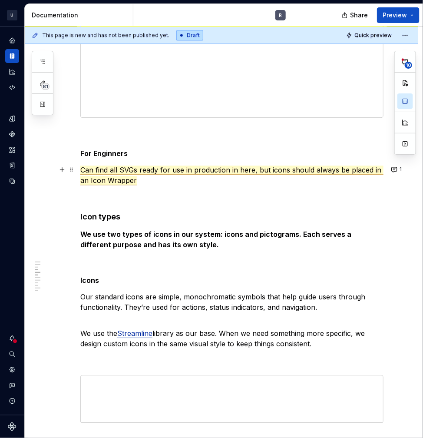
click at [112, 169] on span "Can find all SVGs ready for use in production in here, but icons should always …" at bounding box center [231, 175] width 303 height 20
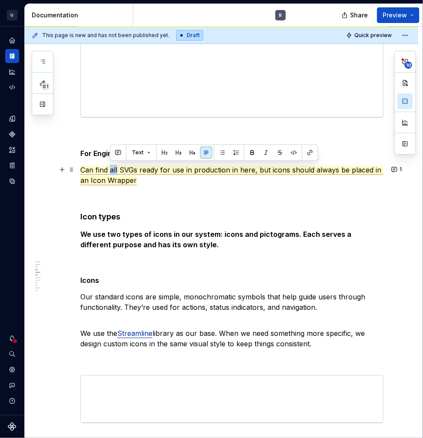
click at [112, 169] on span "Can find all SVGs ready for use in production in here, but icons should always …" at bounding box center [231, 175] width 303 height 20
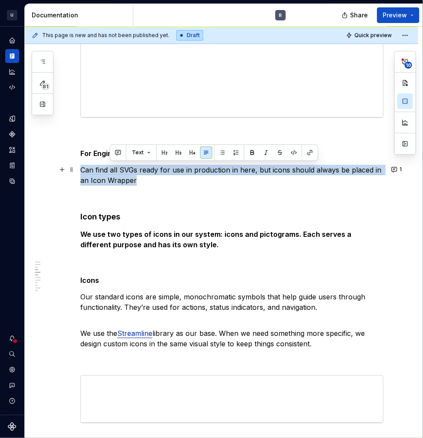
click at [112, 169] on span "Can find all SVGs ready for use in production in here, but icons should always …" at bounding box center [231, 175] width 303 height 20
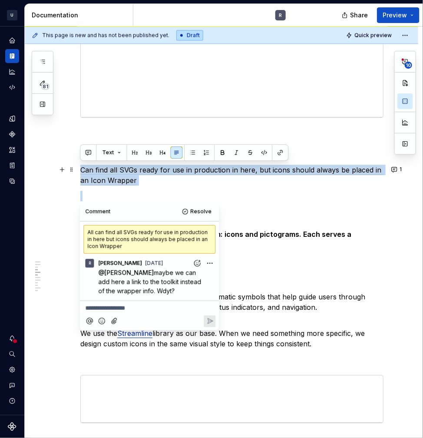
click at [164, 174] on p "Can find all SVGs ready for use in production in here, but icons should always …" at bounding box center [231, 175] width 303 height 21
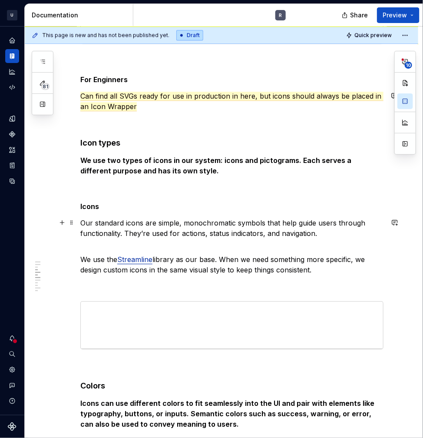
scroll to position [722, 0]
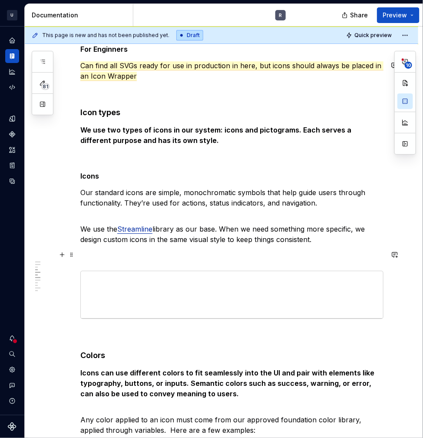
click at [135, 255] on p at bounding box center [231, 255] width 303 height 10
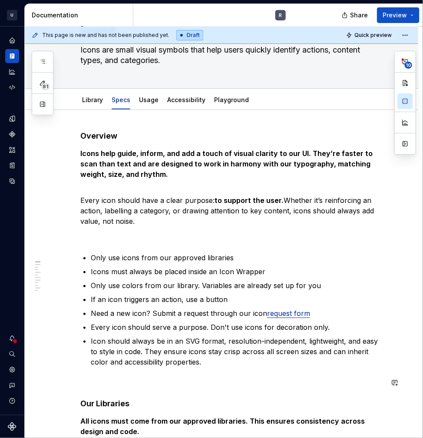
scroll to position [0, 0]
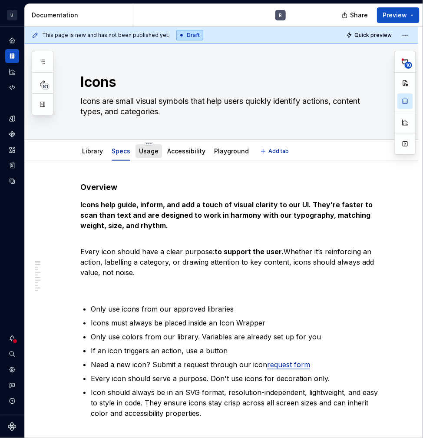
click at [149, 152] on link "Usage" at bounding box center [149, 150] width 20 height 7
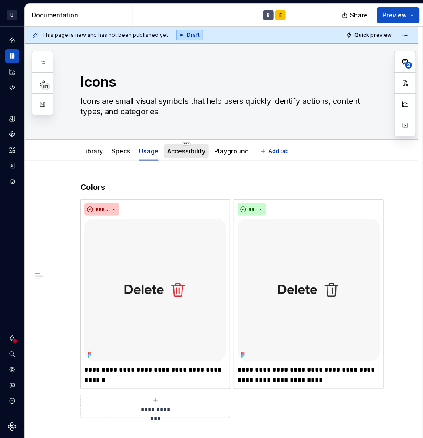
click at [186, 155] on div "Accessibility" at bounding box center [186, 151] width 38 height 10
click at [185, 153] on link "Accessibility" at bounding box center [186, 150] width 38 height 7
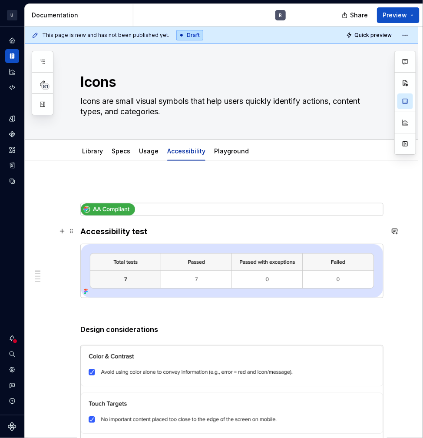
click at [86, 232] on strong "Accessibility test" at bounding box center [113, 231] width 67 height 9
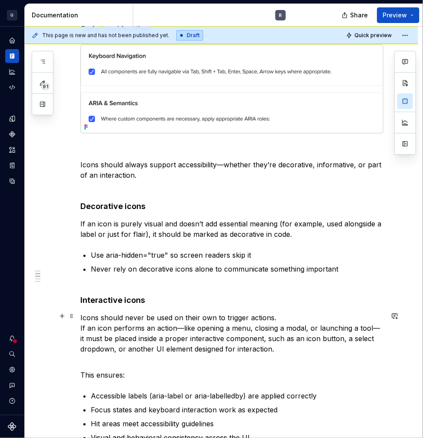
scroll to position [537, 0]
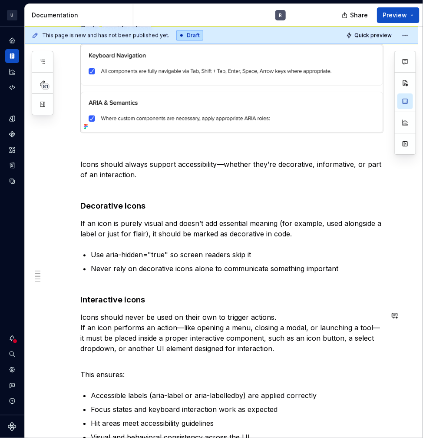
click at [129, 259] on ul "Use aria-hidden="true" so screen readers skip it Never rely on decorative icons…" at bounding box center [237, 261] width 293 height 24
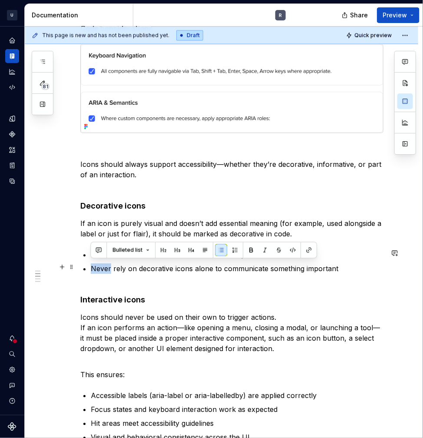
click at [129, 259] on ul "Use aria-hidden="true" so screen readers skip it Never rely on decorative icons…" at bounding box center [237, 261] width 293 height 24
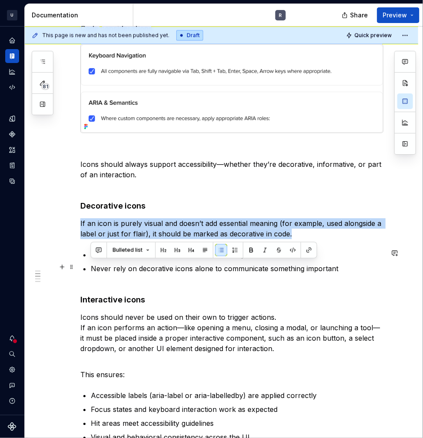
click at [129, 259] on ul "Use aria-hidden="true" so screen readers skip it Never rely on decorative icons…" at bounding box center [237, 261] width 293 height 24
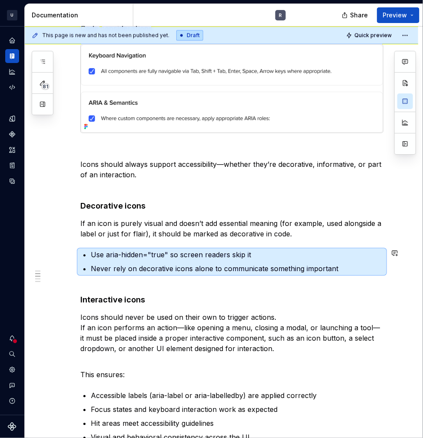
click at [151, 273] on div "Accessibility test Design considerations Code considerations Icons should alway…" at bounding box center [231, 115] width 303 height 941
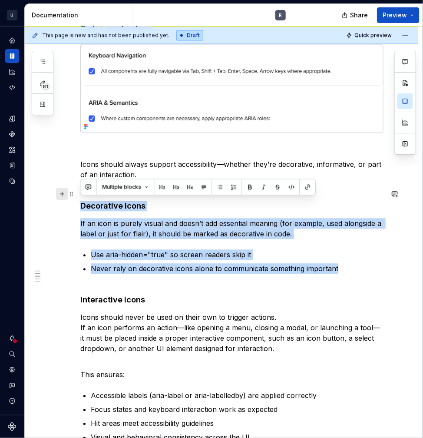
drag, startPoint x: 343, startPoint y: 268, endPoint x: 60, endPoint y: 198, distance: 291.3
click at [80, 198] on div "Accessibility test Design considerations Code considerations Icons should alway…" at bounding box center [231, 121] width 303 height 952
copy div "Decorative icons  If an icon is purely visual and doesn’t add essential meaning…"
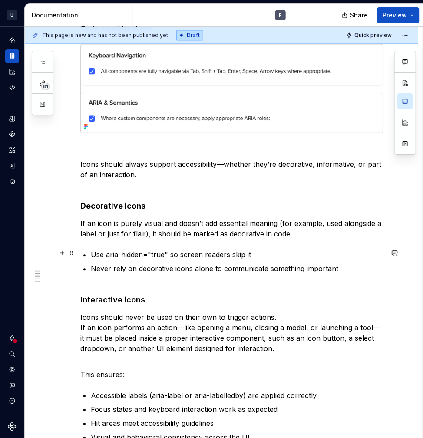
click at [93, 250] on p "Use aria-hidden="true" so screen readers skip it" at bounding box center [237, 254] width 293 height 10
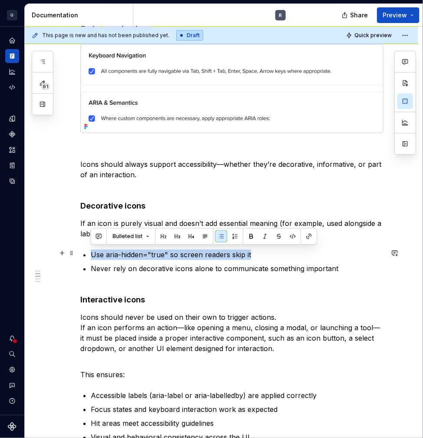
drag, startPoint x: 90, startPoint y: 251, endPoint x: 301, endPoint y: 252, distance: 211.1
click at [301, 252] on div "Accessibility test Design considerations Code considerations Icons should alway…" at bounding box center [231, 115] width 303 height 941
copy p "Use aria-hidden="true" so screen readers skip it"
click at [115, 243] on div "Bulleted list" at bounding box center [203, 236] width 227 height 17
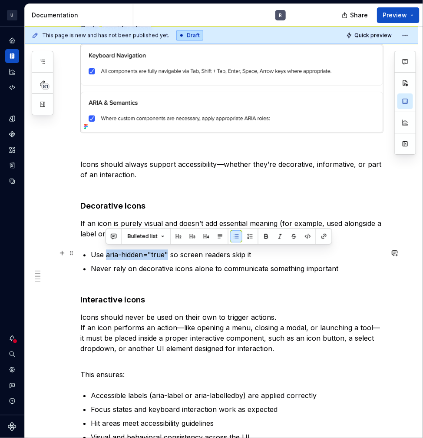
drag, startPoint x: 105, startPoint y: 251, endPoint x: 167, endPoint y: 251, distance: 62.5
click at [167, 251] on p "Use aria-hidden="true" so screen readers skip it" at bounding box center [237, 254] width 293 height 10
click at [306, 236] on button "button" at bounding box center [308, 236] width 12 height 12
click at [178, 286] on h4 "Interactive icons" at bounding box center [231, 294] width 303 height 21
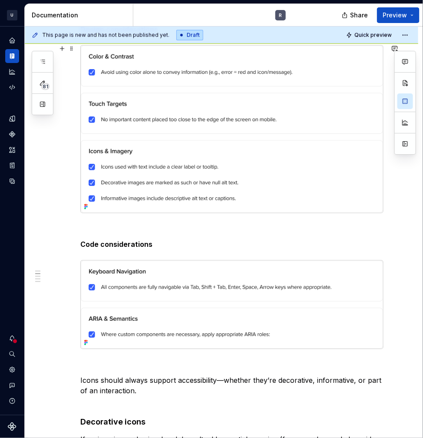
scroll to position [0, 0]
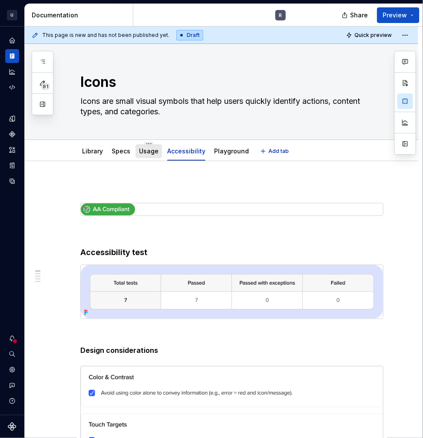
click at [142, 150] on link "Usage" at bounding box center [149, 150] width 20 height 7
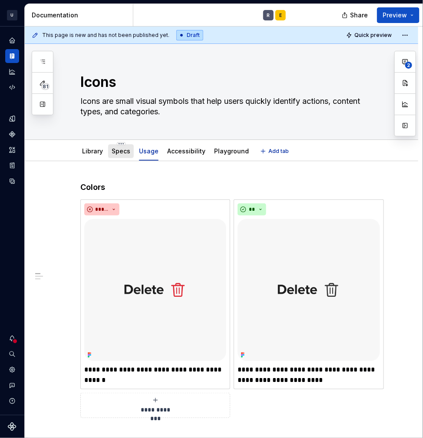
click at [120, 150] on link "Specs" at bounding box center [121, 150] width 19 height 7
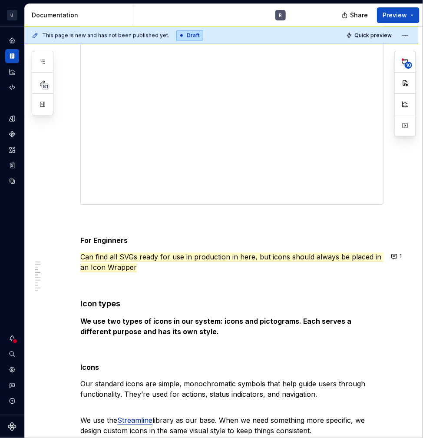
scroll to position [511, 0]
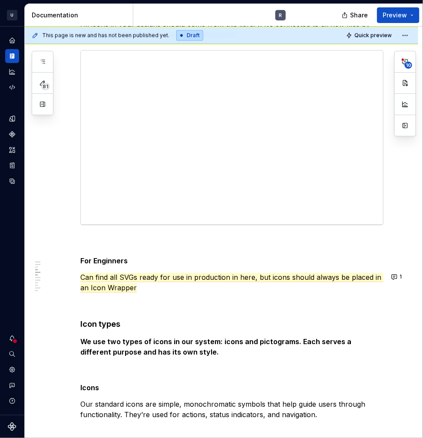
type textarea "*"
